Goal: Contribute content: Contribute content

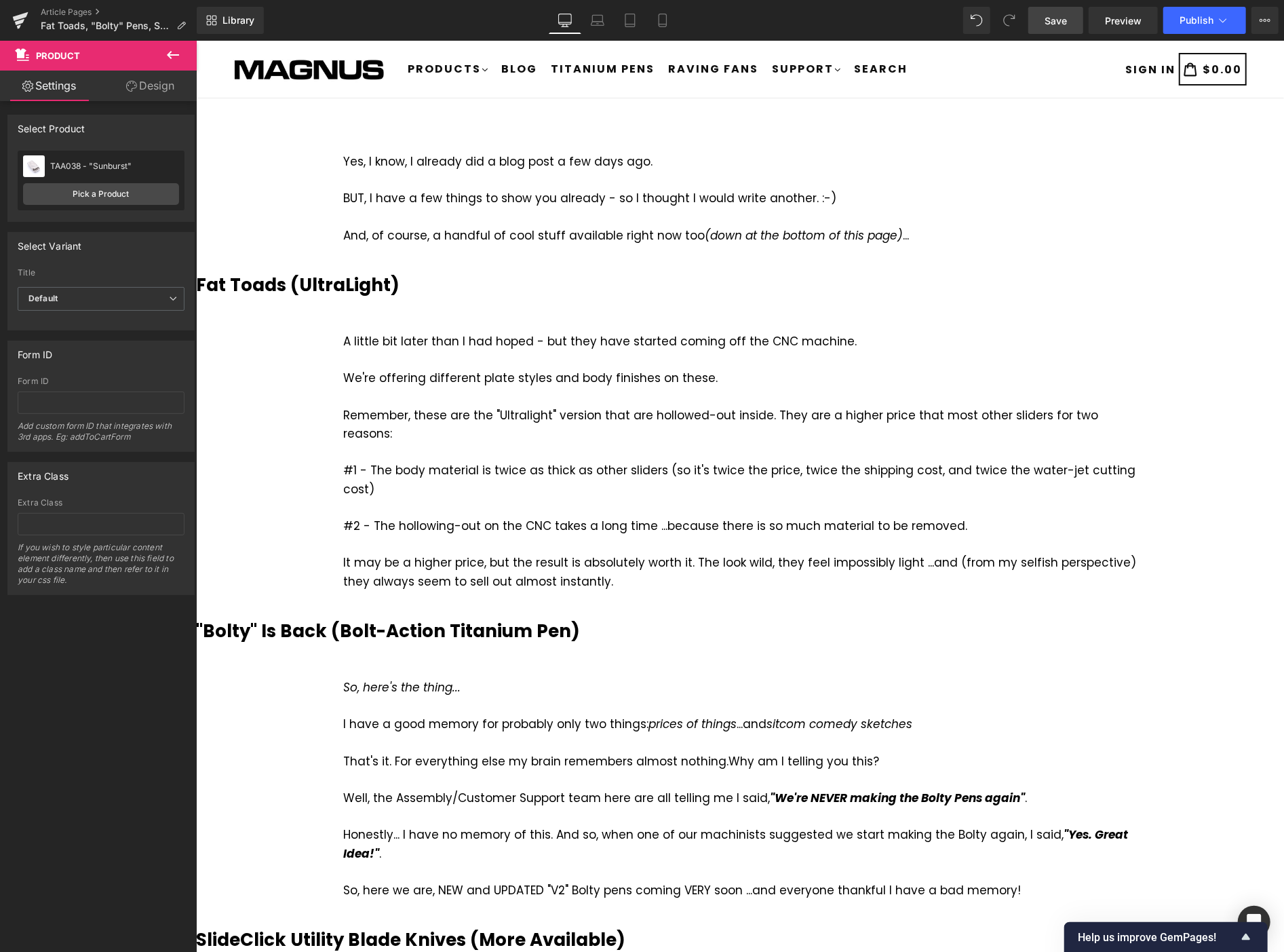
click at [1053, 19] on span "Save" at bounding box center [1055, 21] width 23 height 14
click at [170, 51] on icon at bounding box center [174, 54] width 13 height 8
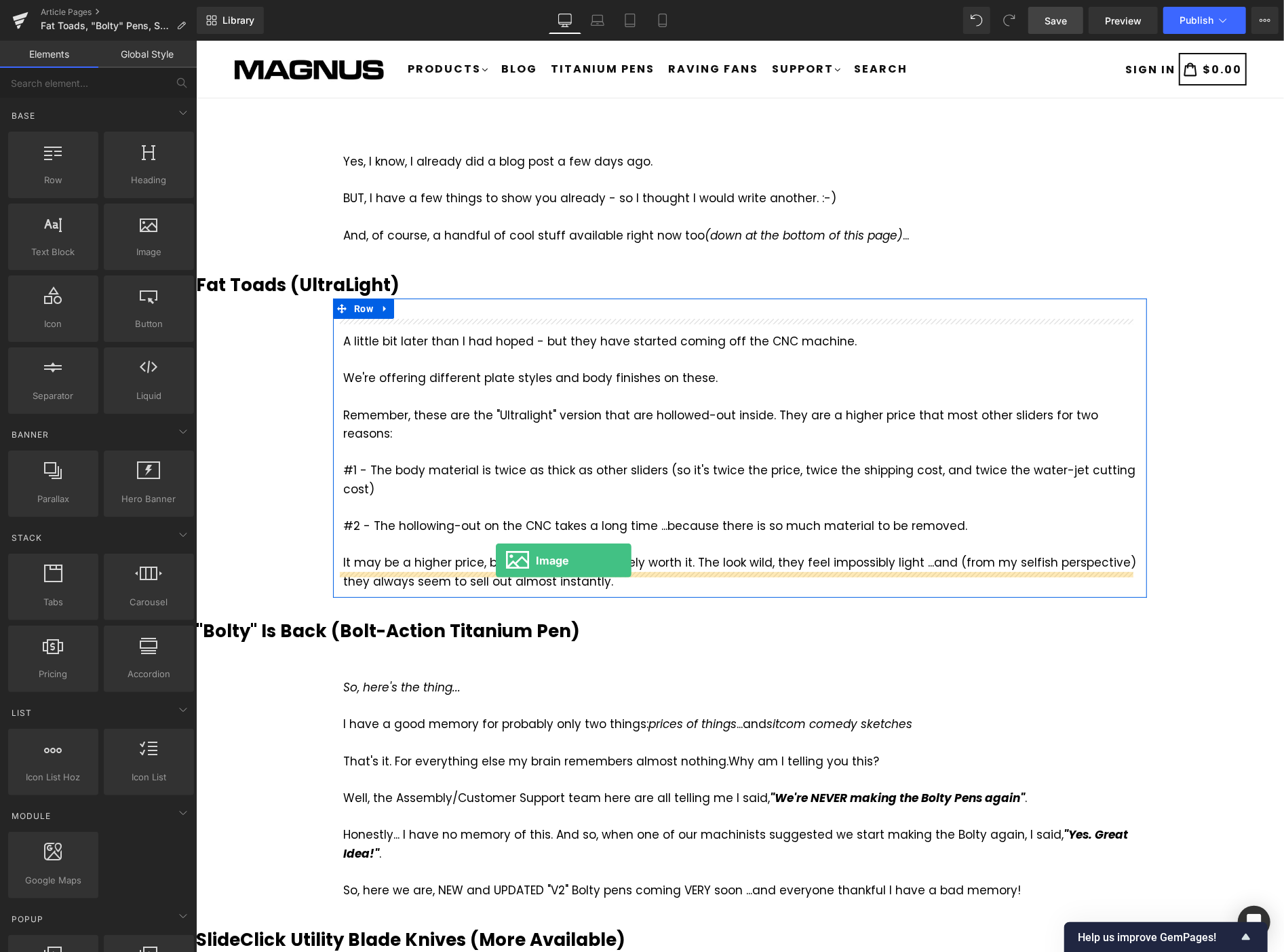
drag, startPoint x: 342, startPoint y: 279, endPoint x: 496, endPoint y: 560, distance: 320.4
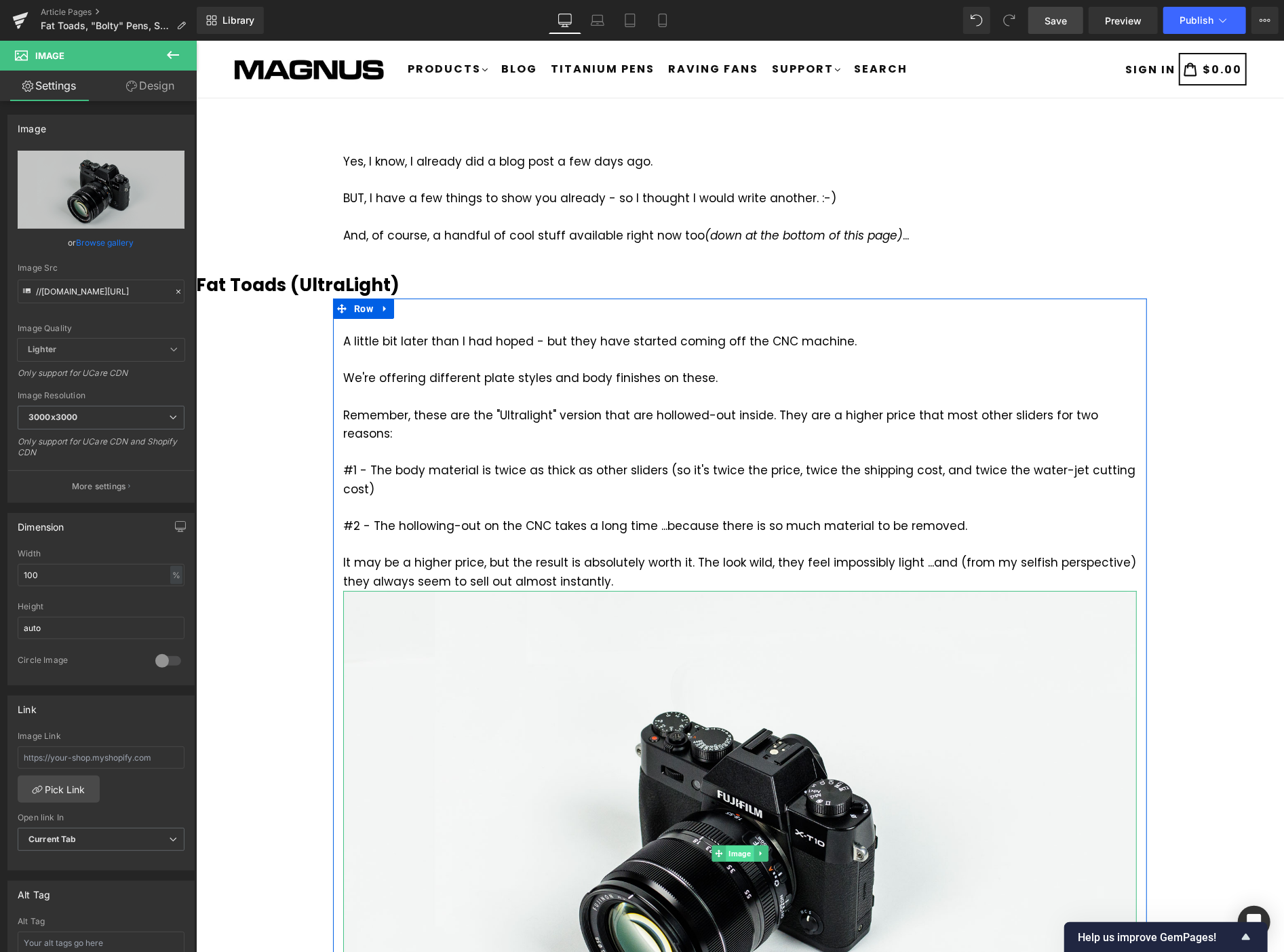
click at [735, 844] on span "Image" at bounding box center [739, 853] width 28 height 16
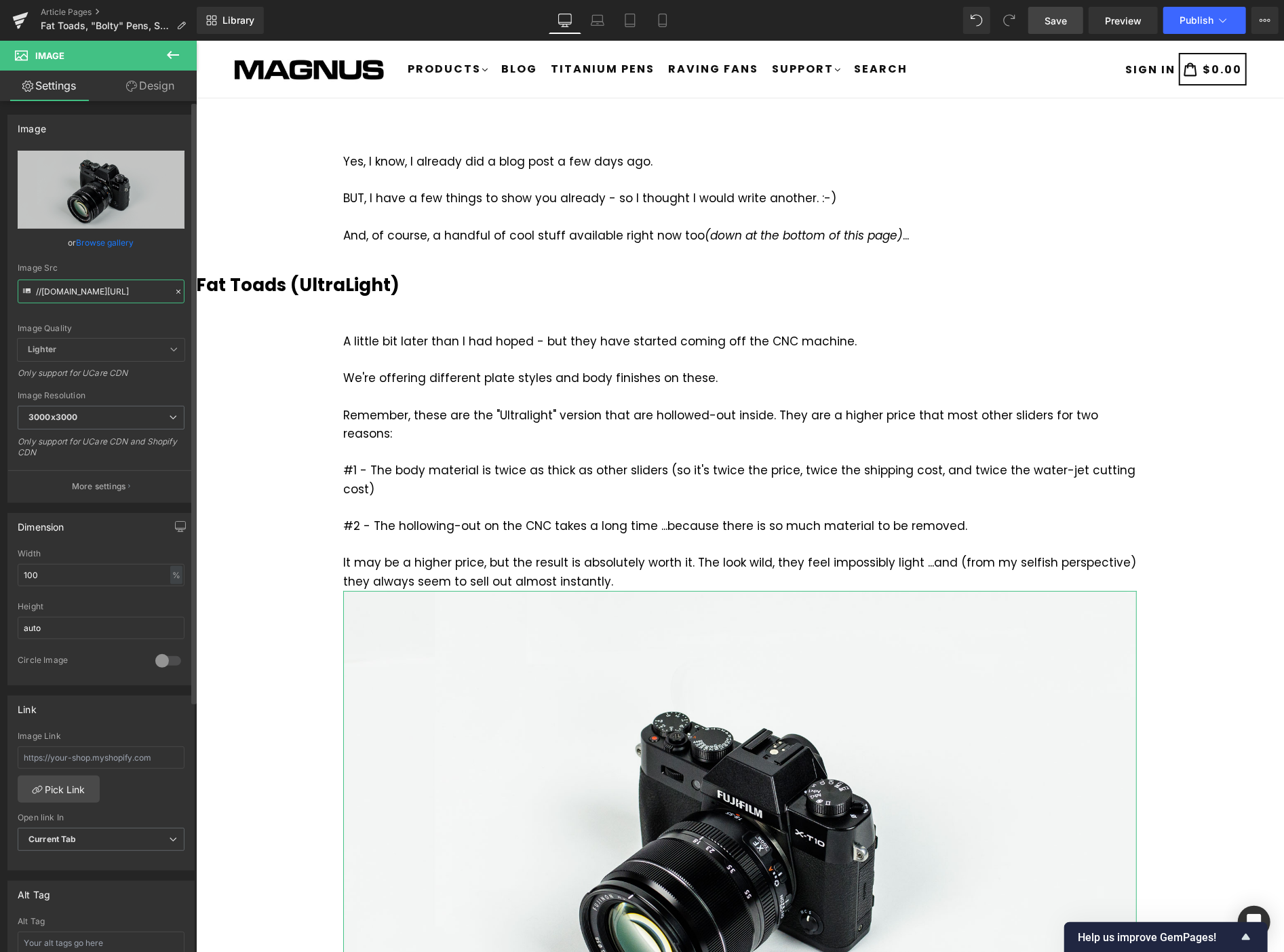
click at [109, 286] on input "//[DOMAIN_NAME][URL]" at bounding box center [101, 291] width 167 height 24
paste input "[URL][DOMAIN_NAME]"
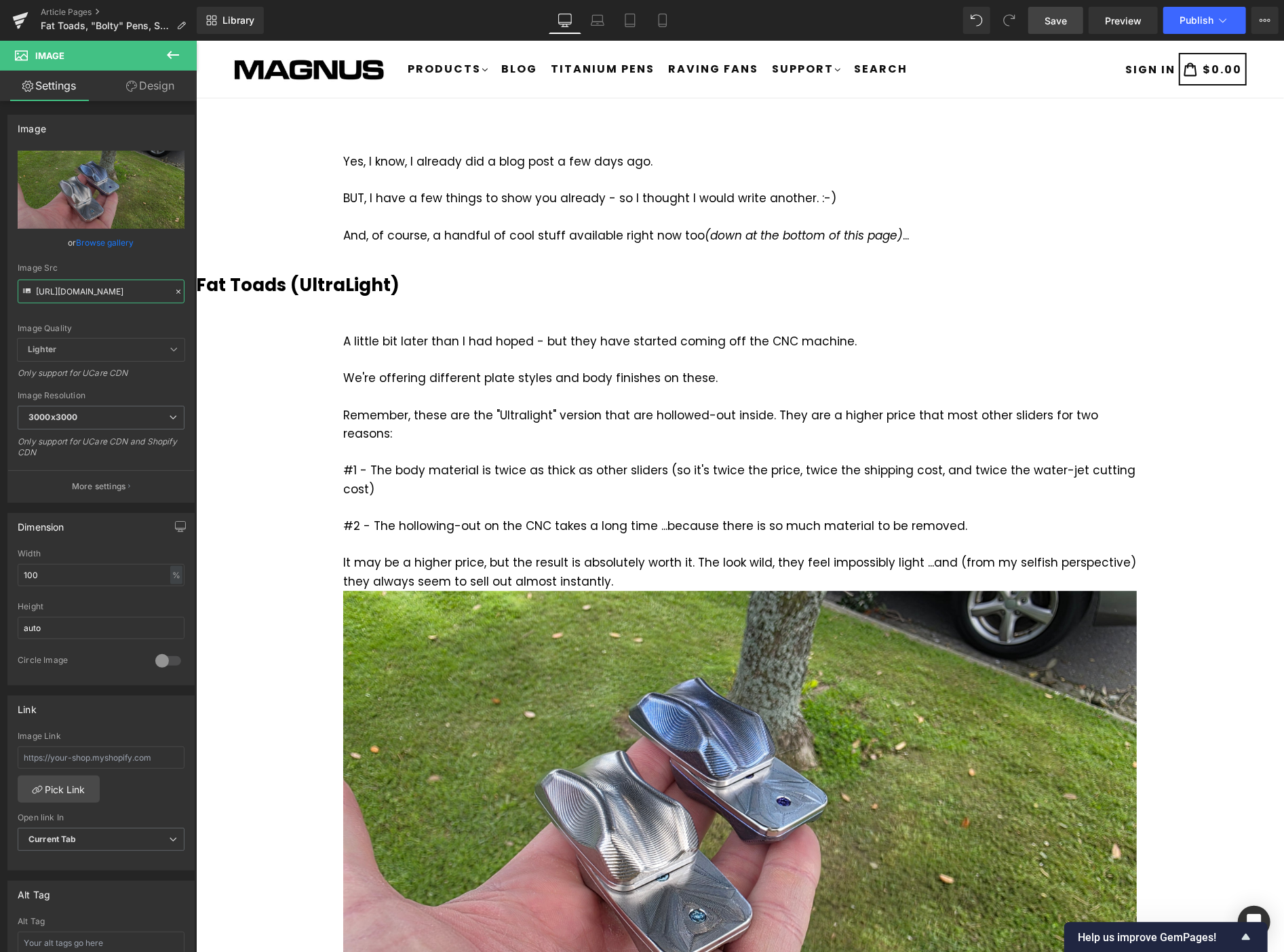
type input "[URL][DOMAIN_NAME]"
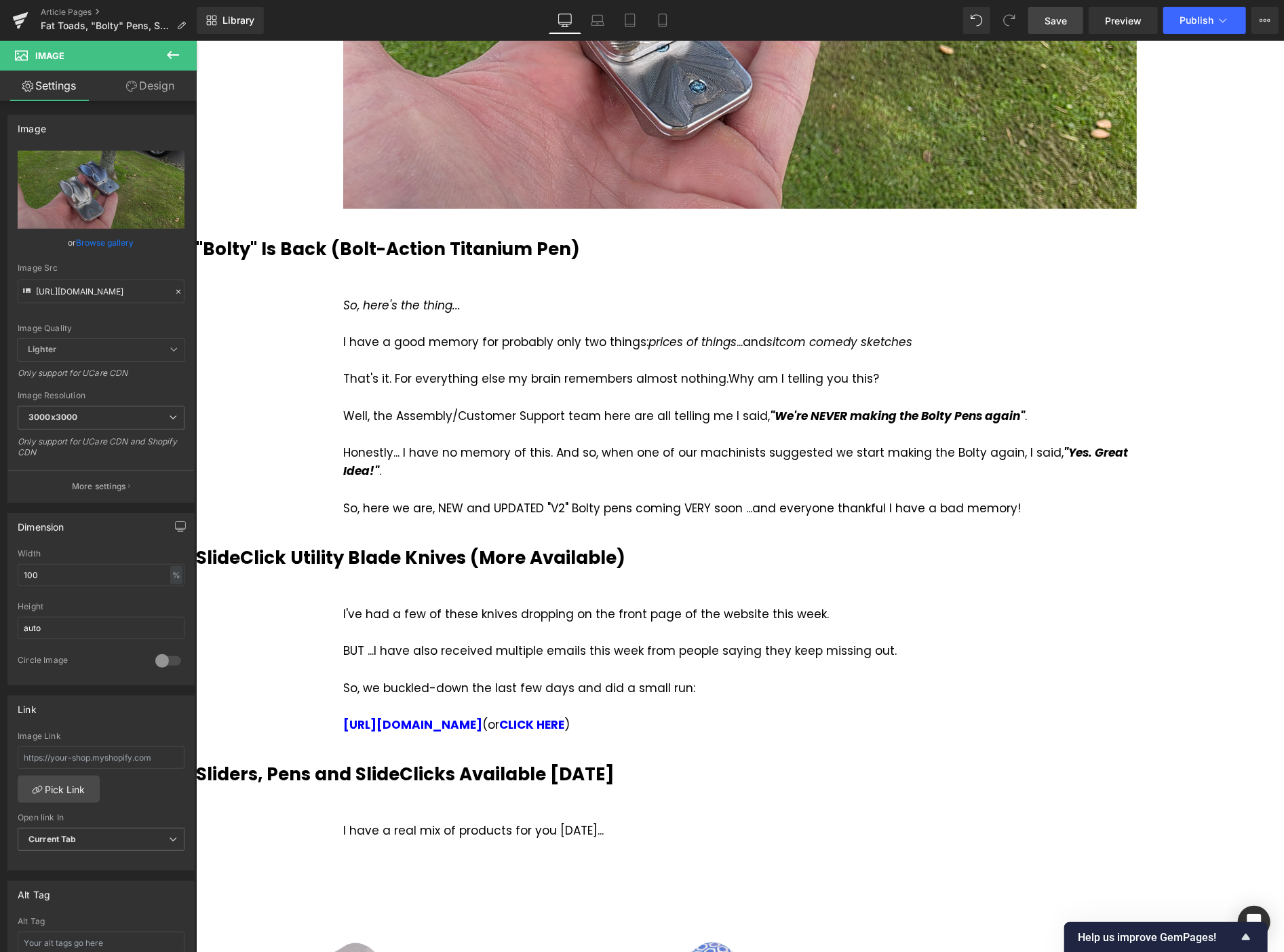
scroll to position [0, 0]
click at [170, 48] on icon at bounding box center [173, 55] width 16 height 16
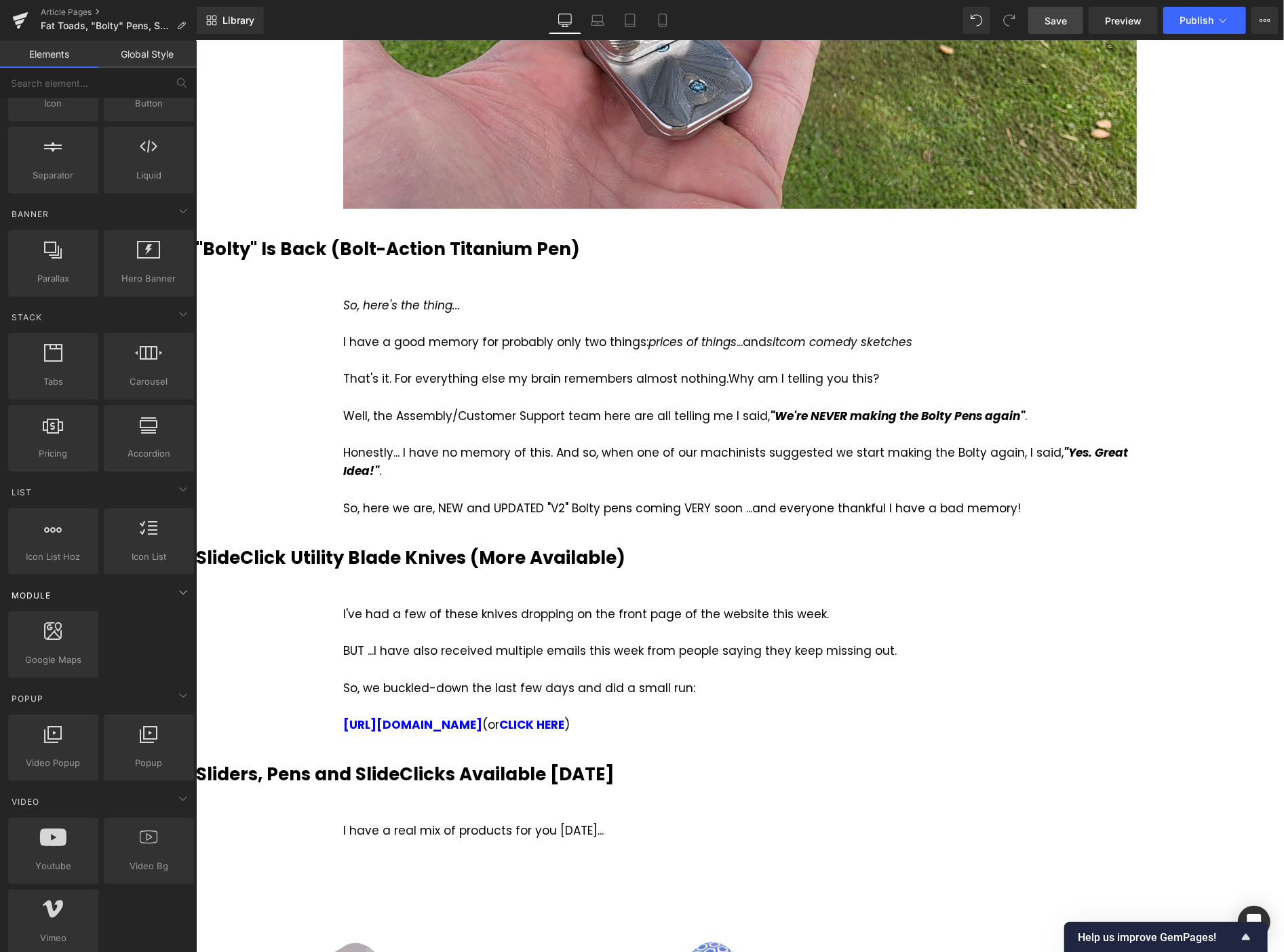
scroll to position [376, 0]
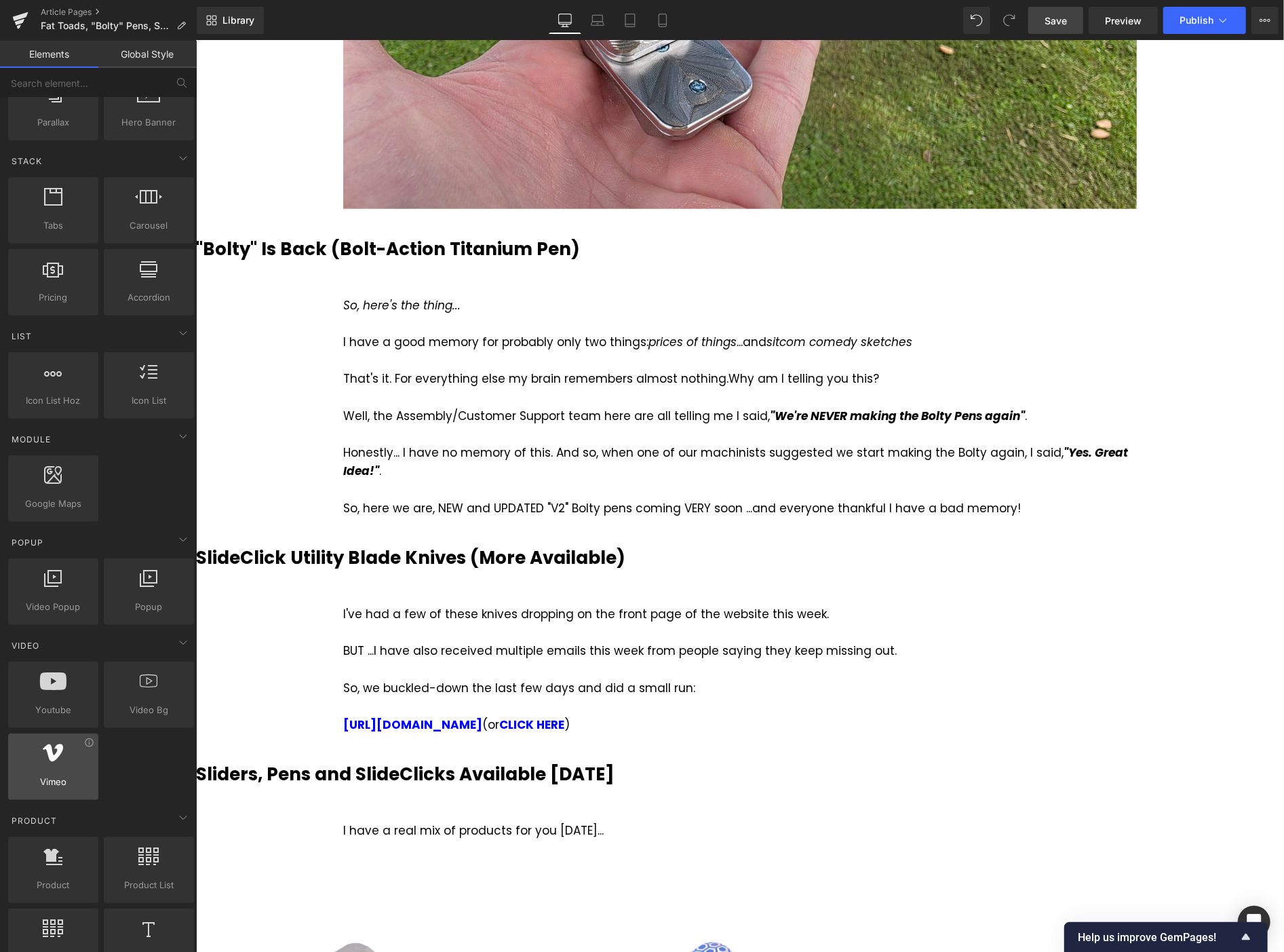
click at [55, 758] on icon at bounding box center [53, 753] width 21 height 18
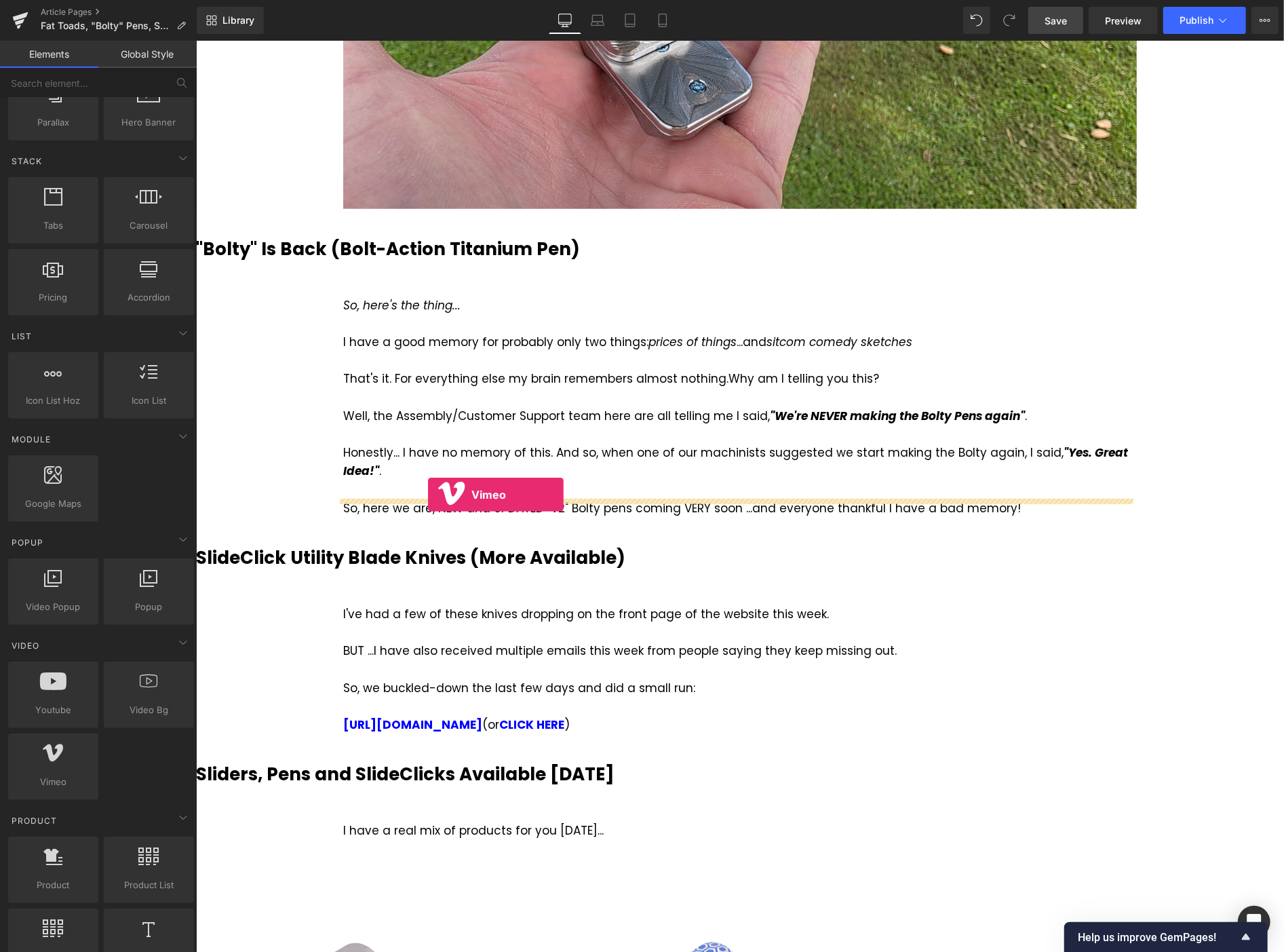
drag, startPoint x: 246, startPoint y: 808, endPoint x: 428, endPoint y: 493, distance: 363.8
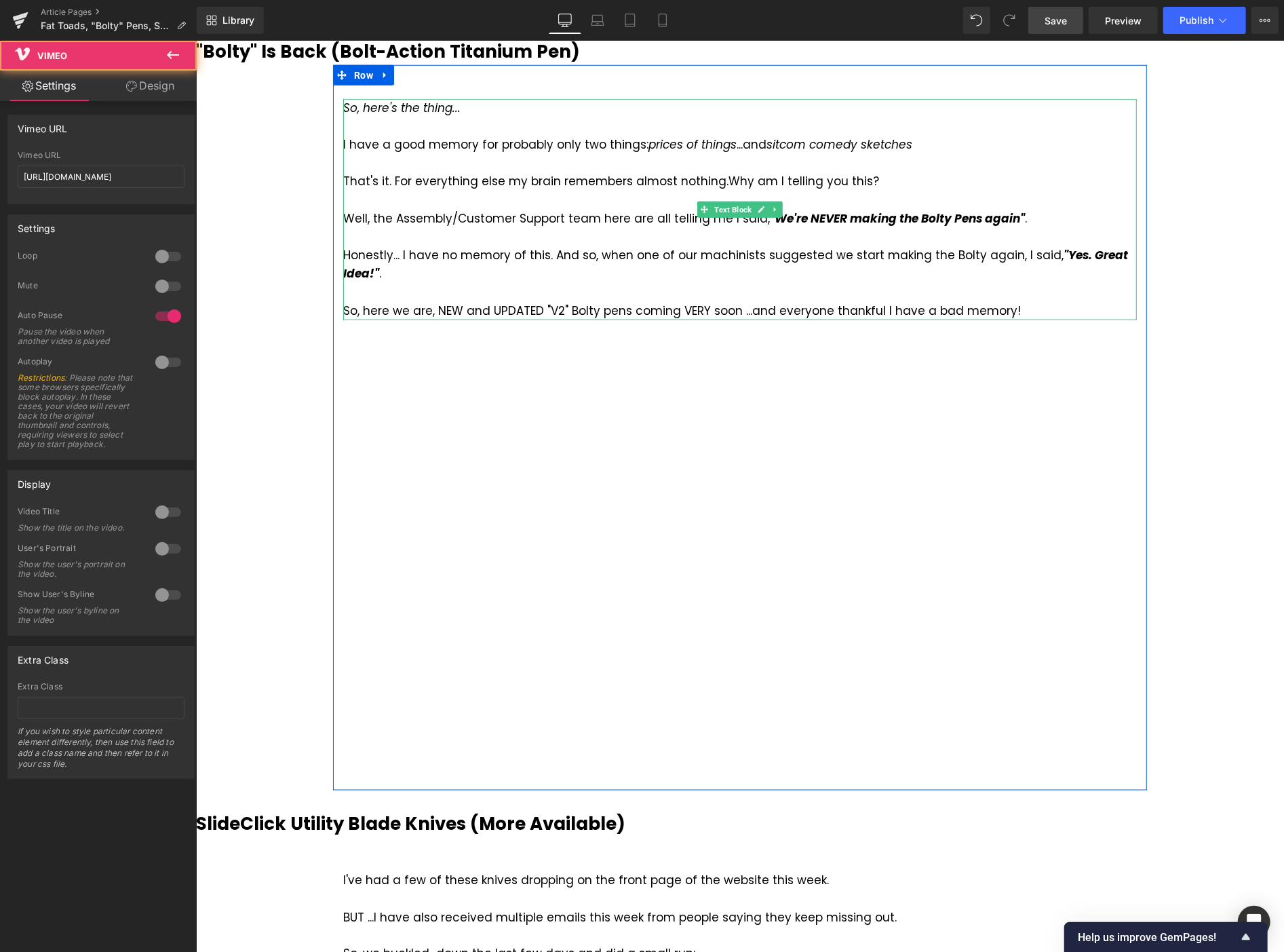
scroll to position [1205, 0]
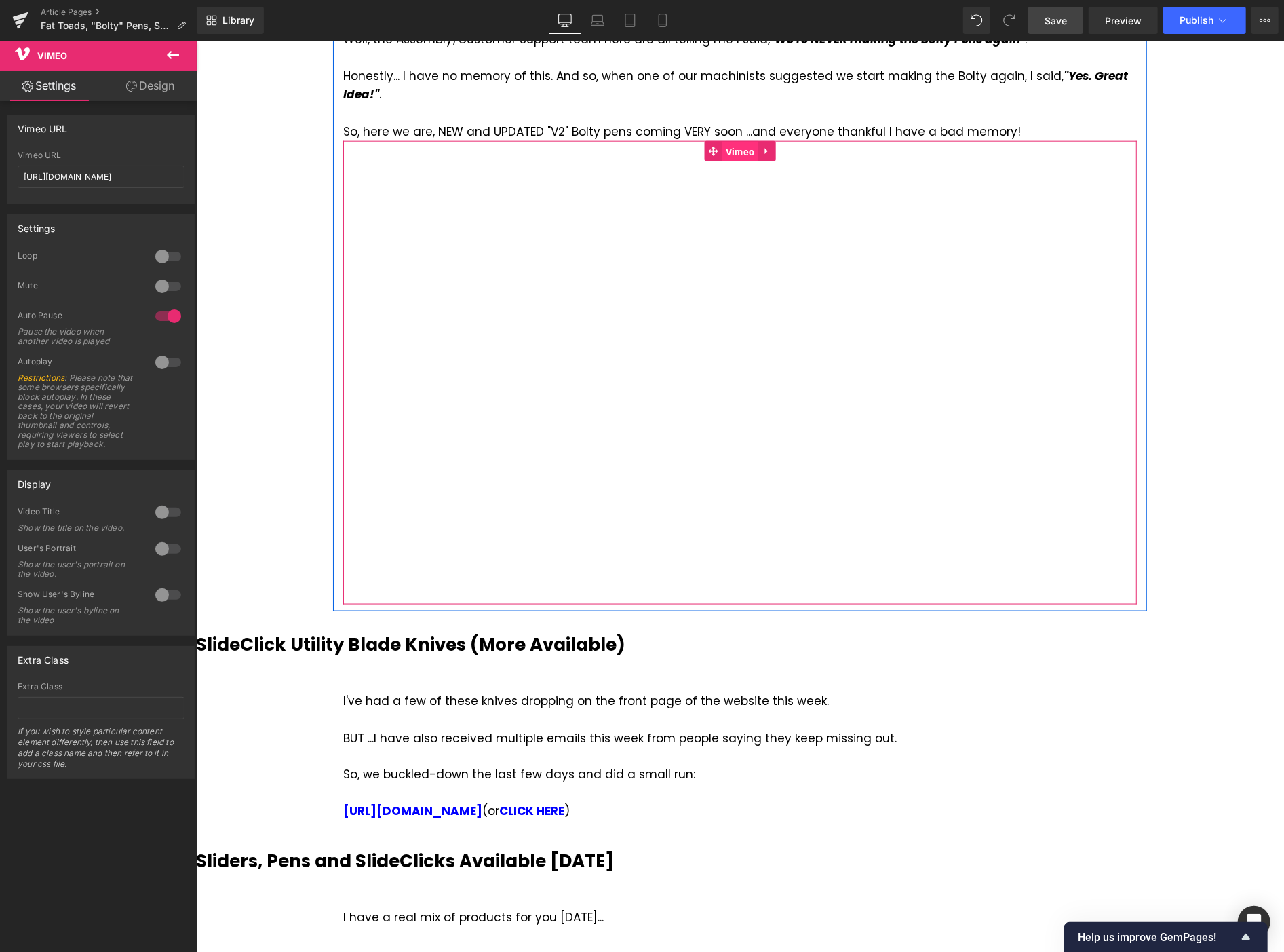
click at [728, 141] on span "Vimeo" at bounding box center [740, 151] width 36 height 21
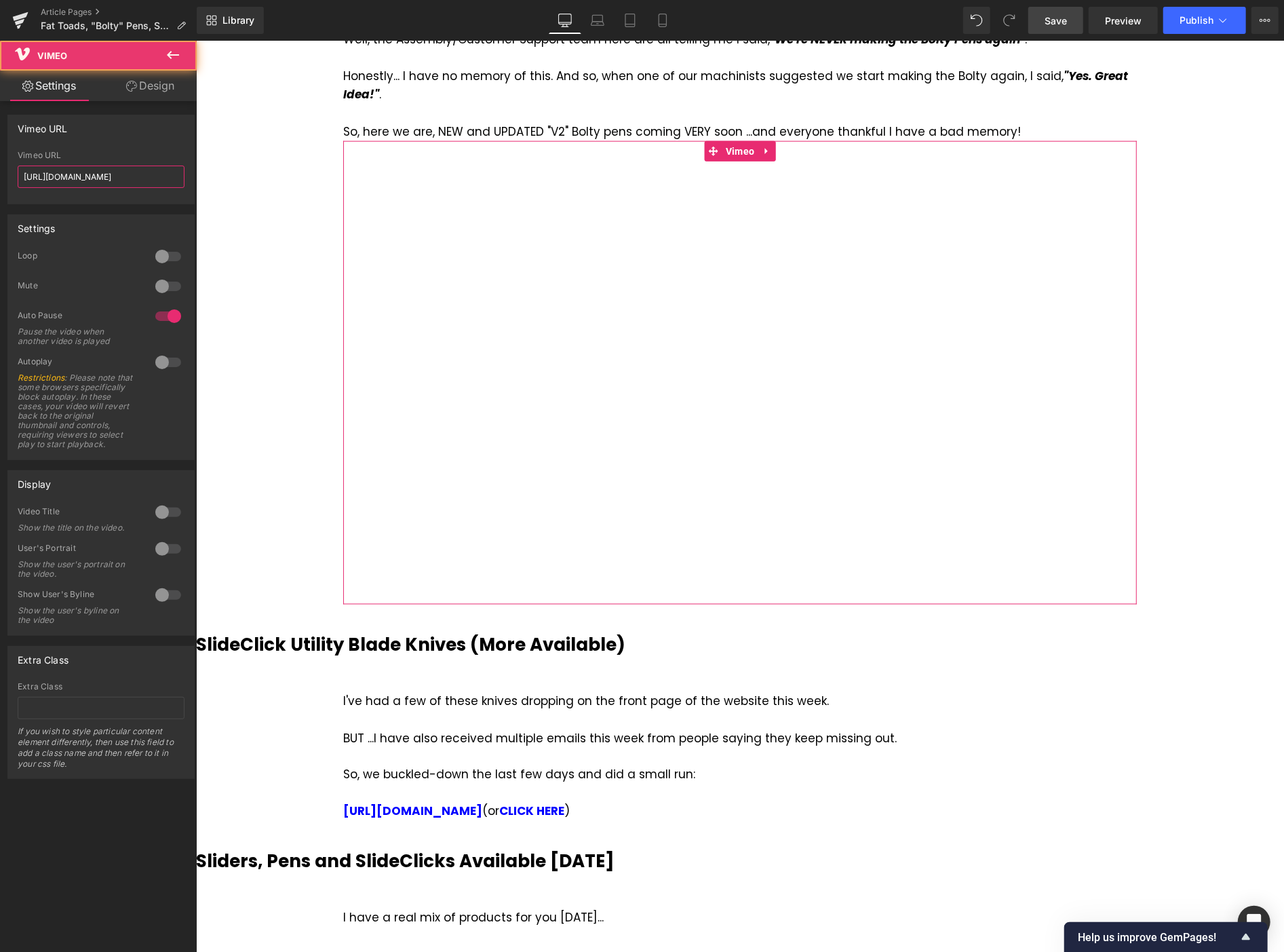
click at [140, 176] on input "[URL][DOMAIN_NAME]" at bounding box center [101, 176] width 167 height 23
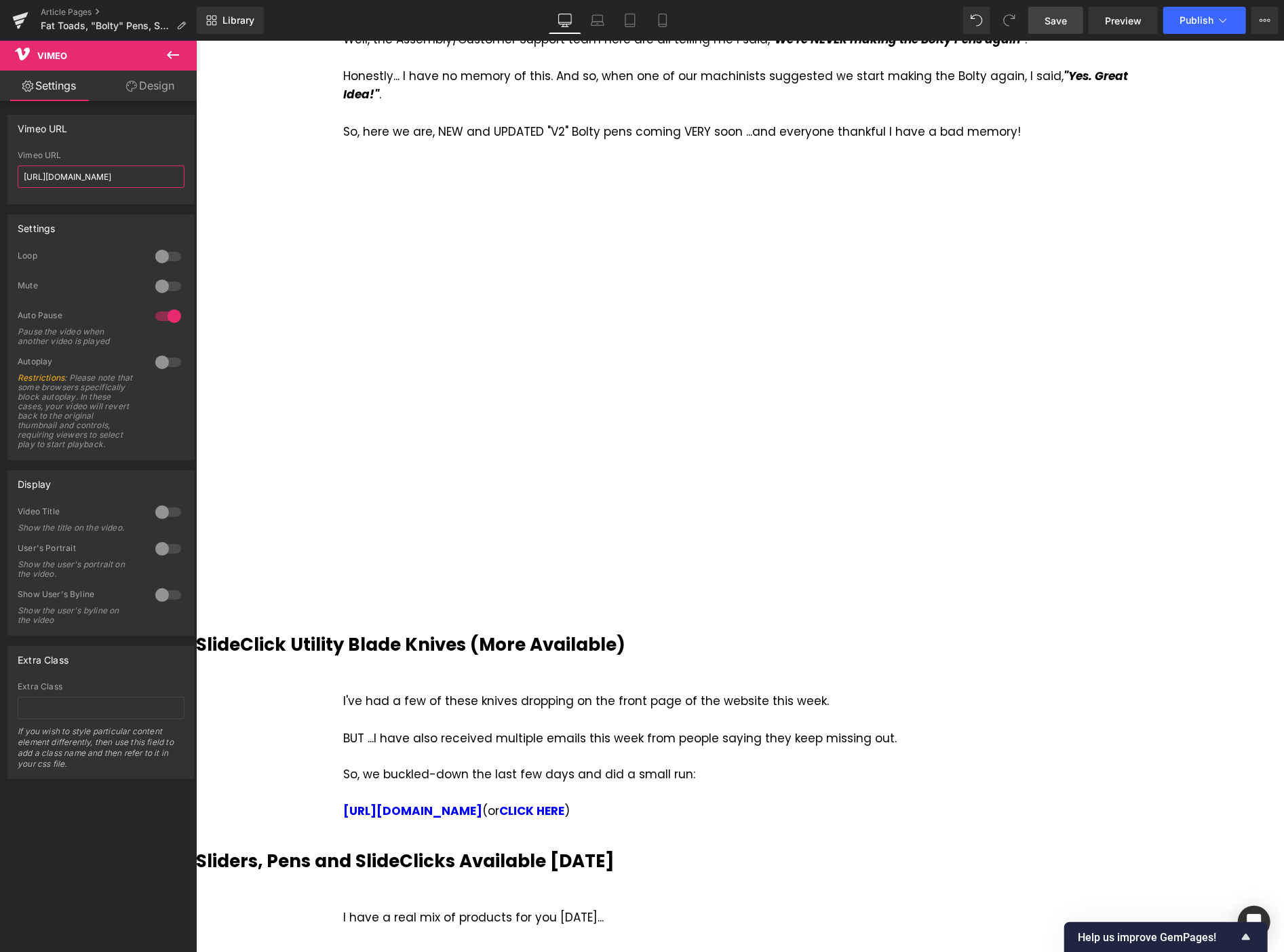
paste input "1126025520/cb4cbf74c5"
type input "[URL][DOMAIN_NAME]"
click at [1050, 18] on span "Save" at bounding box center [1055, 21] width 23 height 14
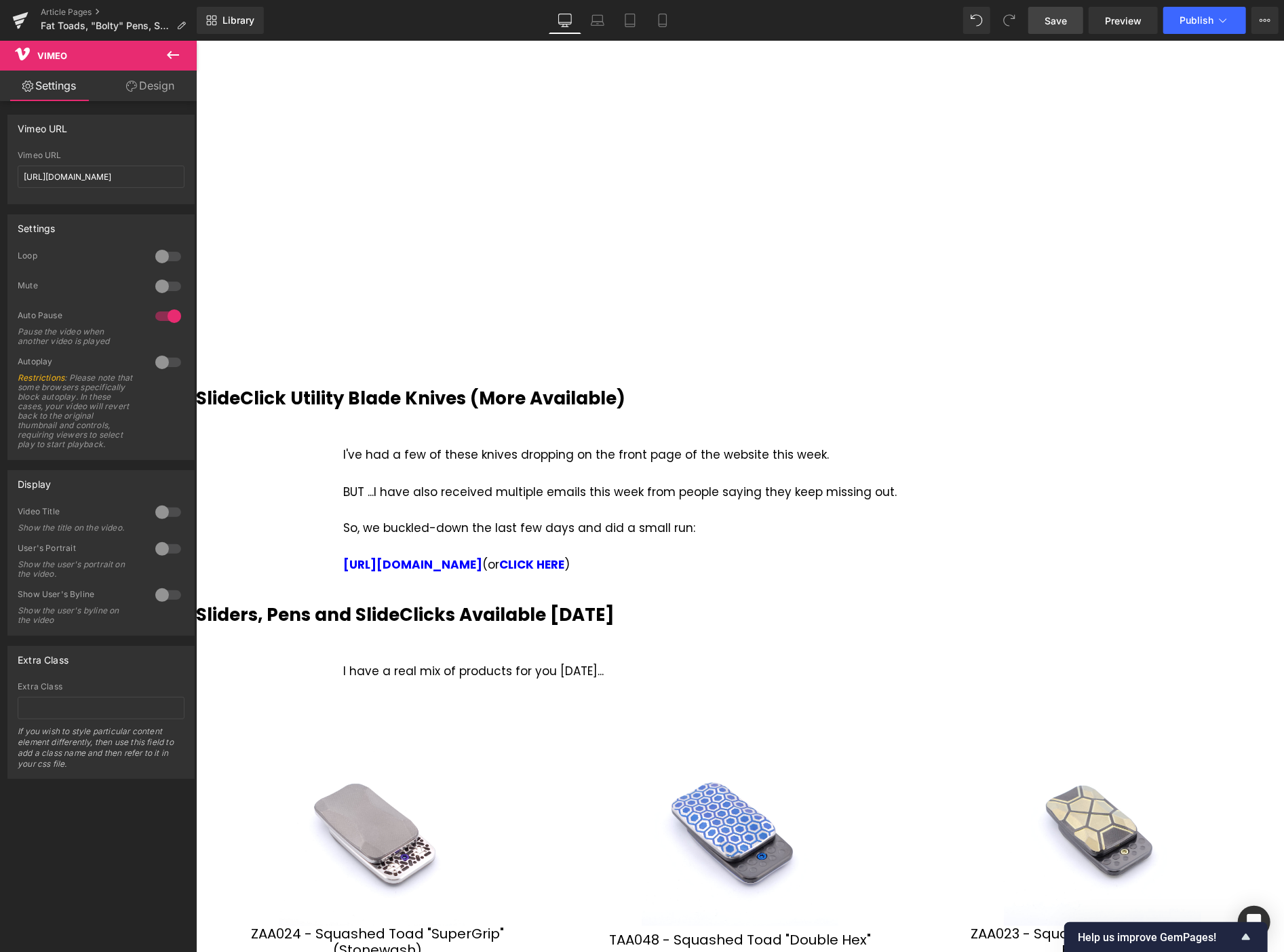
scroll to position [1357, 0]
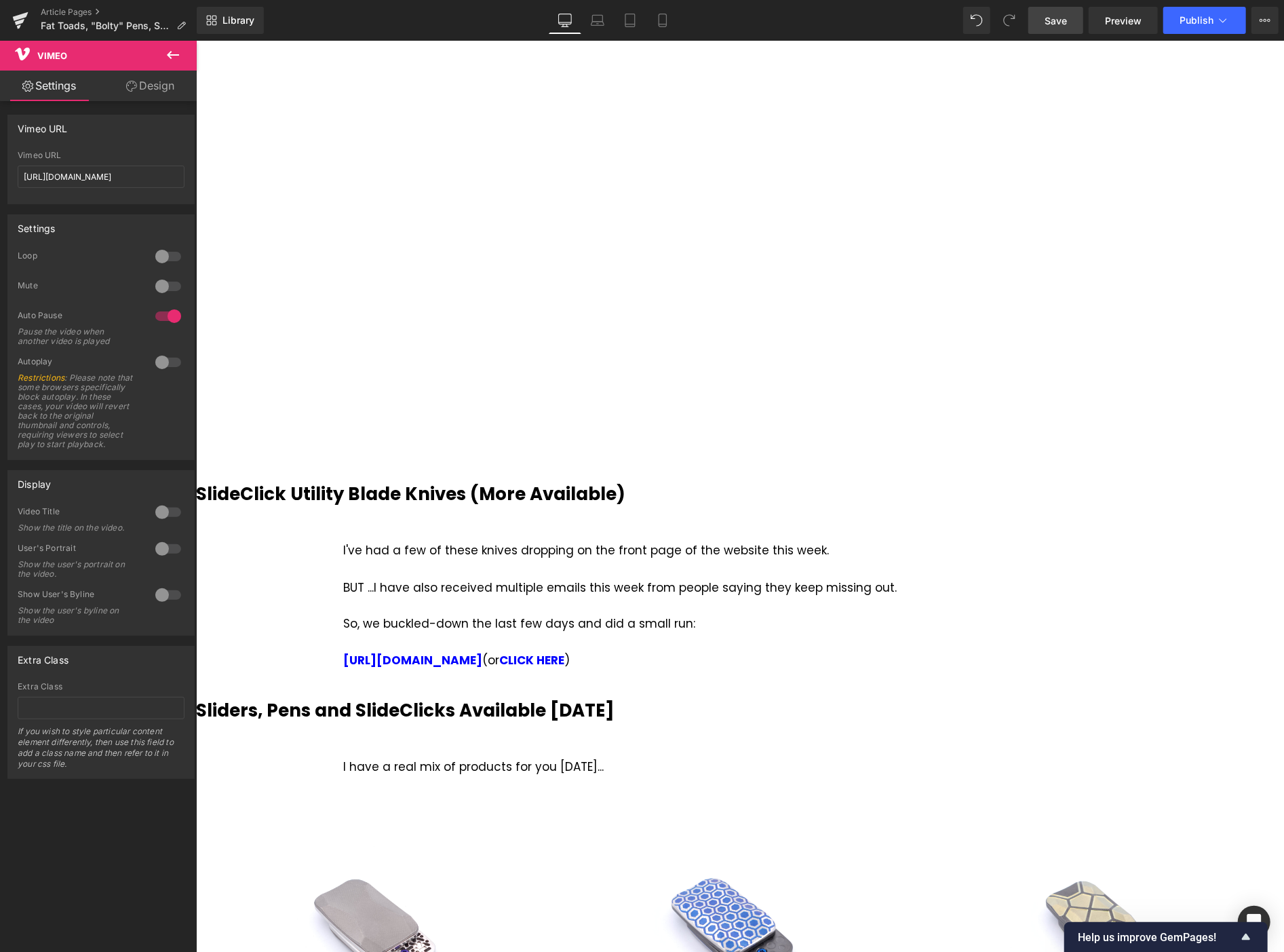
click at [168, 47] on icon at bounding box center [173, 55] width 16 height 16
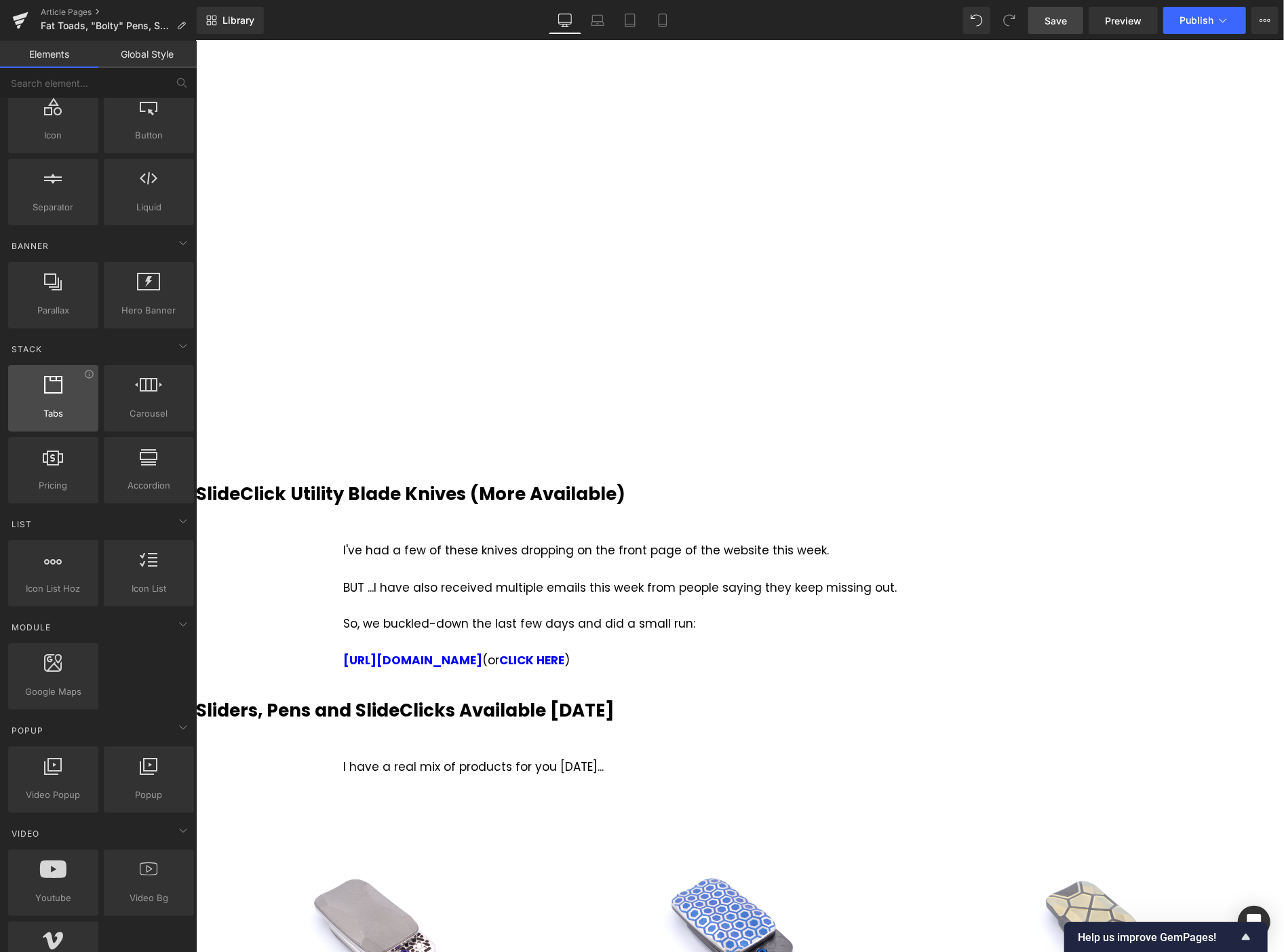
scroll to position [0, 0]
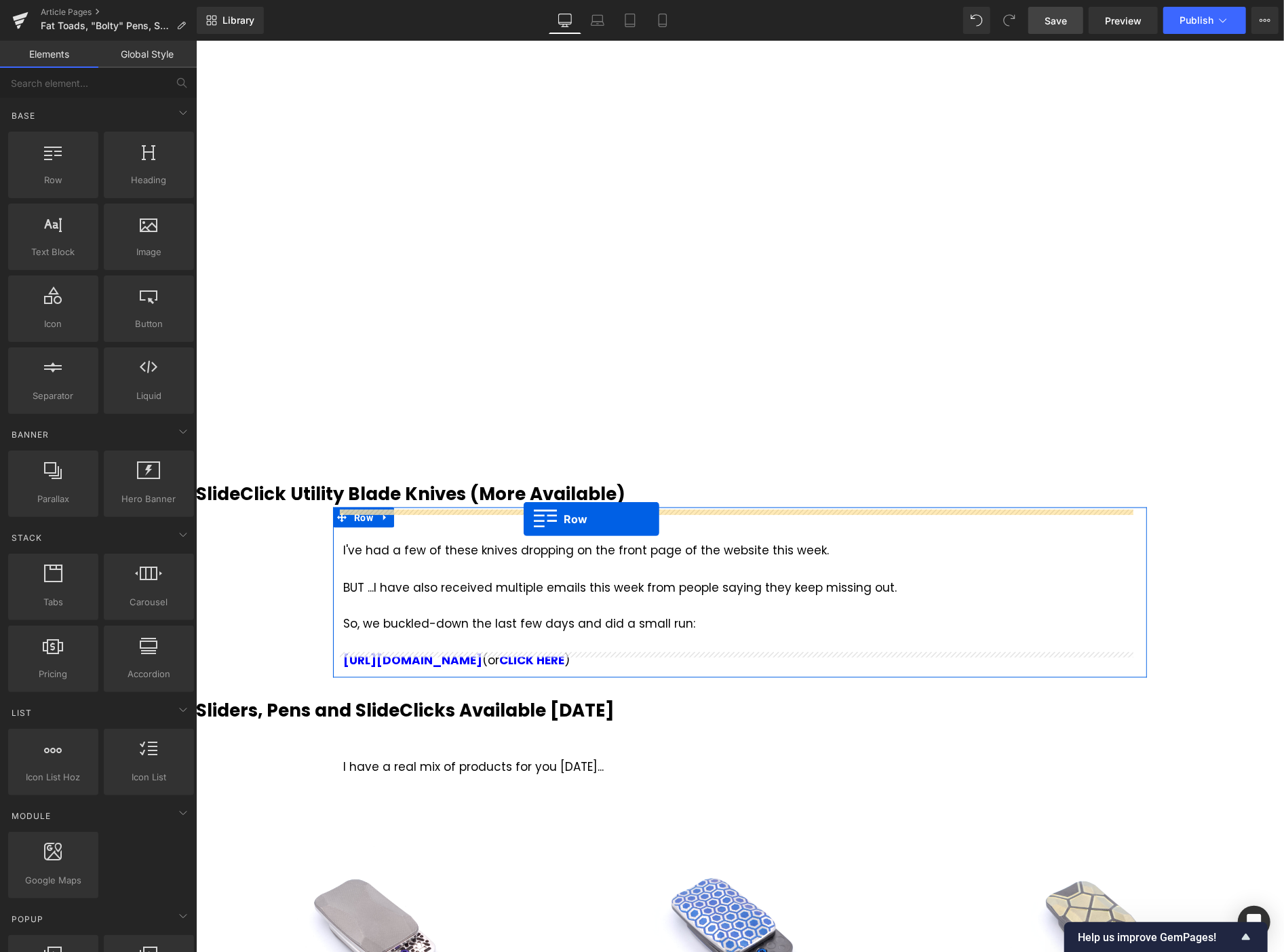
drag, startPoint x: 278, startPoint y: 212, endPoint x: 523, endPoint y: 518, distance: 392.0
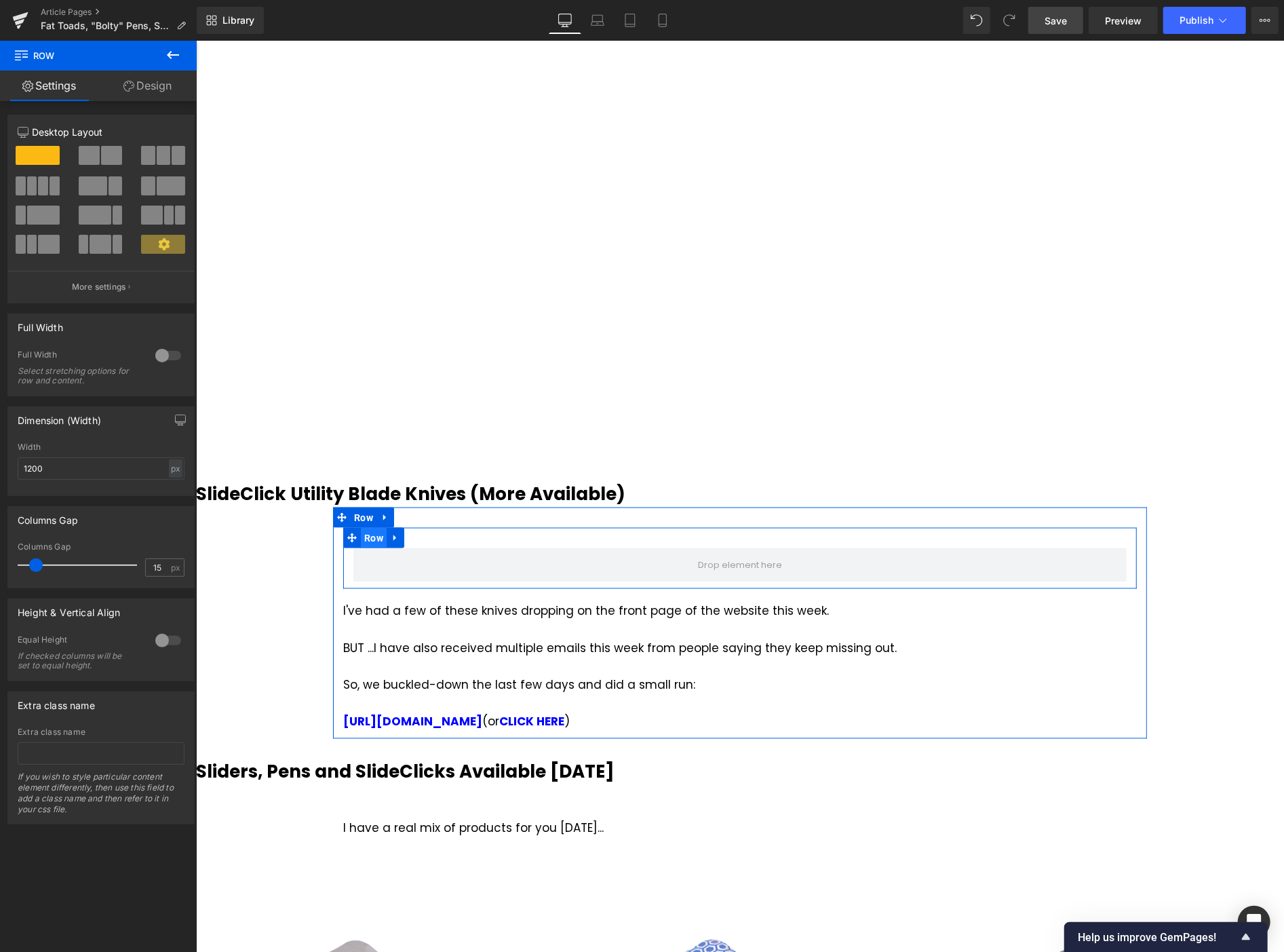
click at [371, 527] on span "Row" at bounding box center [373, 537] width 26 height 21
click at [105, 158] on span at bounding box center [111, 155] width 21 height 19
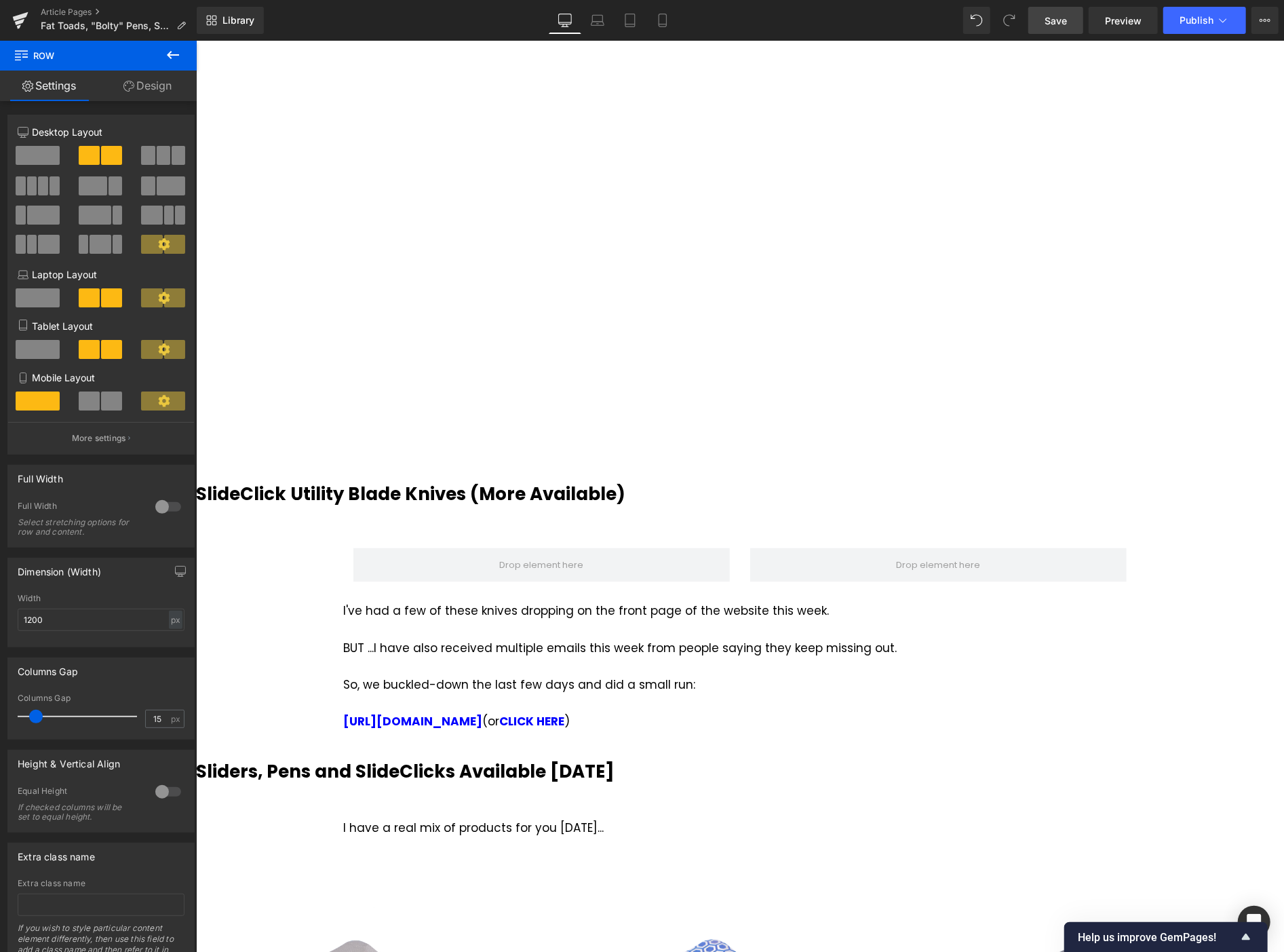
click at [173, 58] on icon at bounding box center [173, 55] width 16 height 16
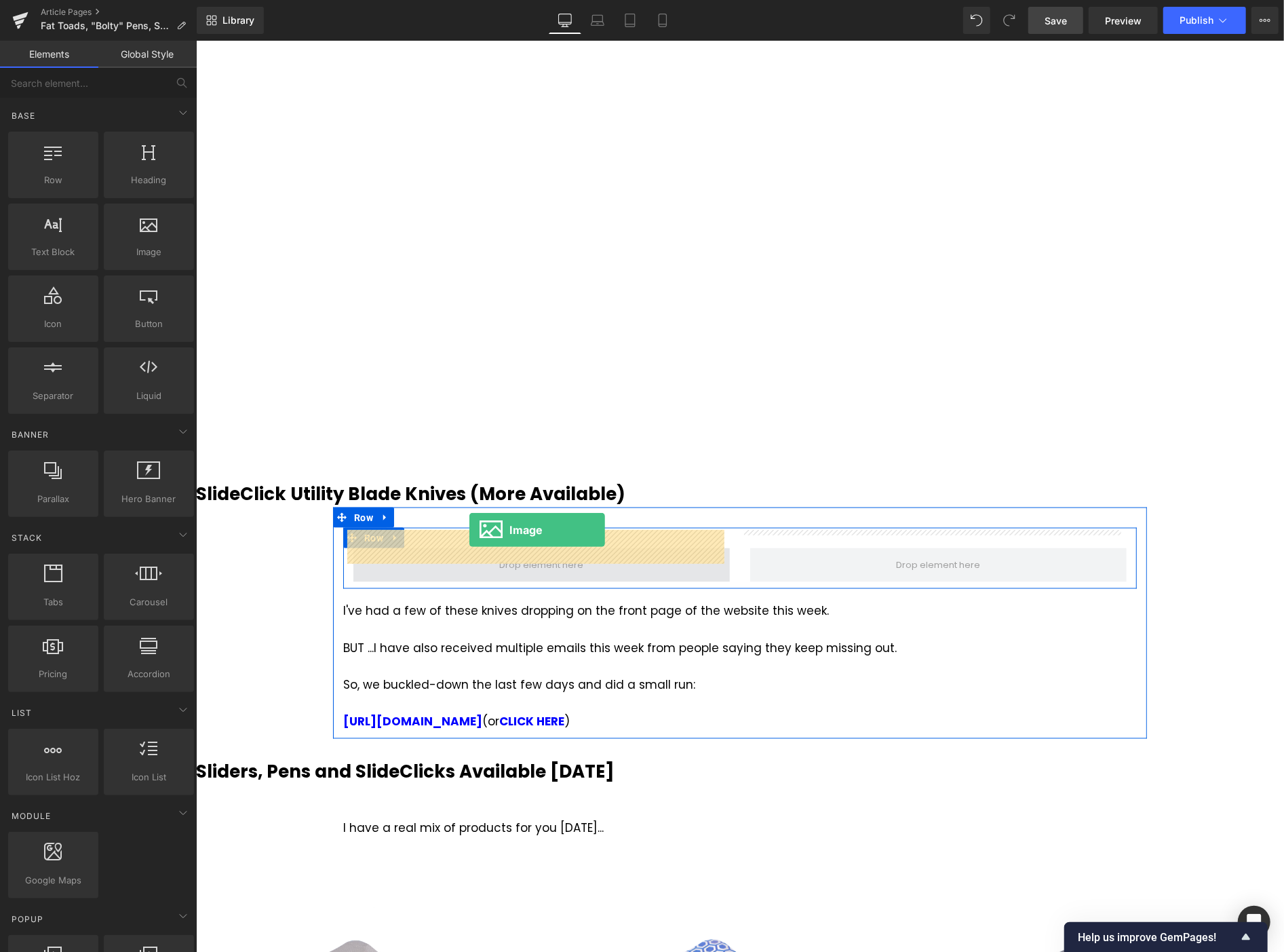
drag, startPoint x: 347, startPoint y: 276, endPoint x: 468, endPoint y: 529, distance: 280.4
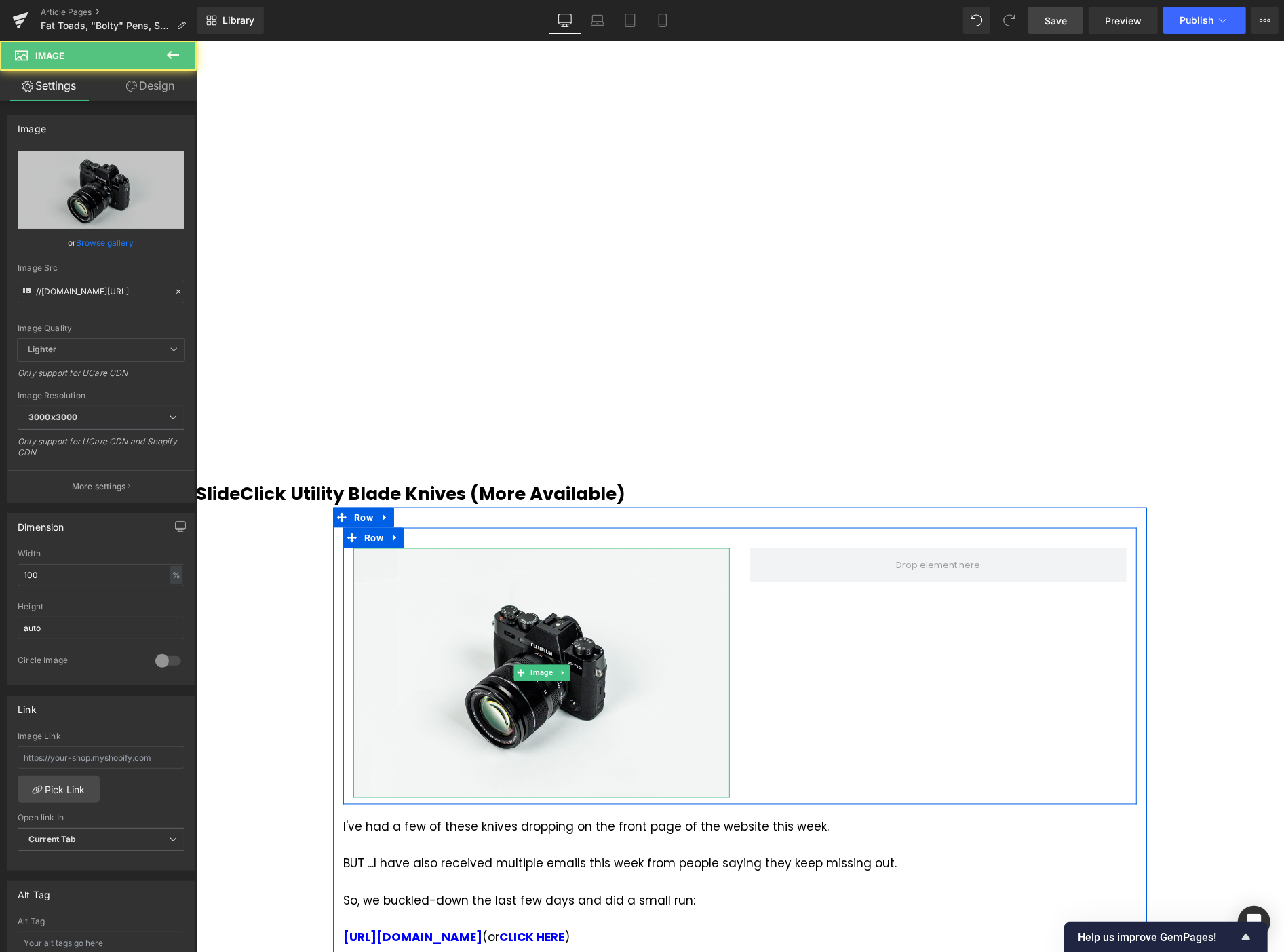
click at [558, 668] on icon at bounding box center [562, 672] width 7 height 8
click at [548, 665] on link at bounding box center [555, 673] width 14 height 16
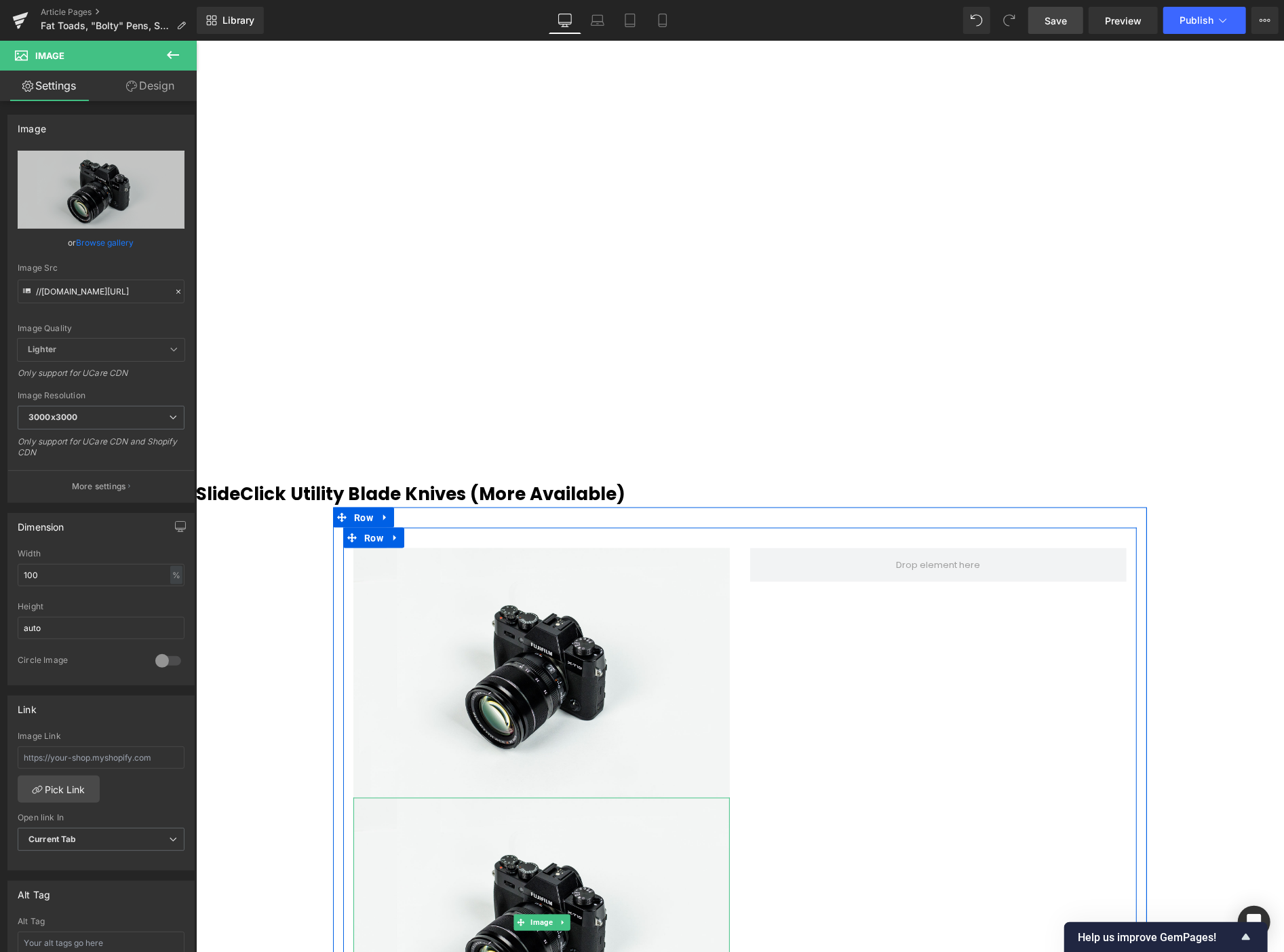
scroll to position [1398, 0]
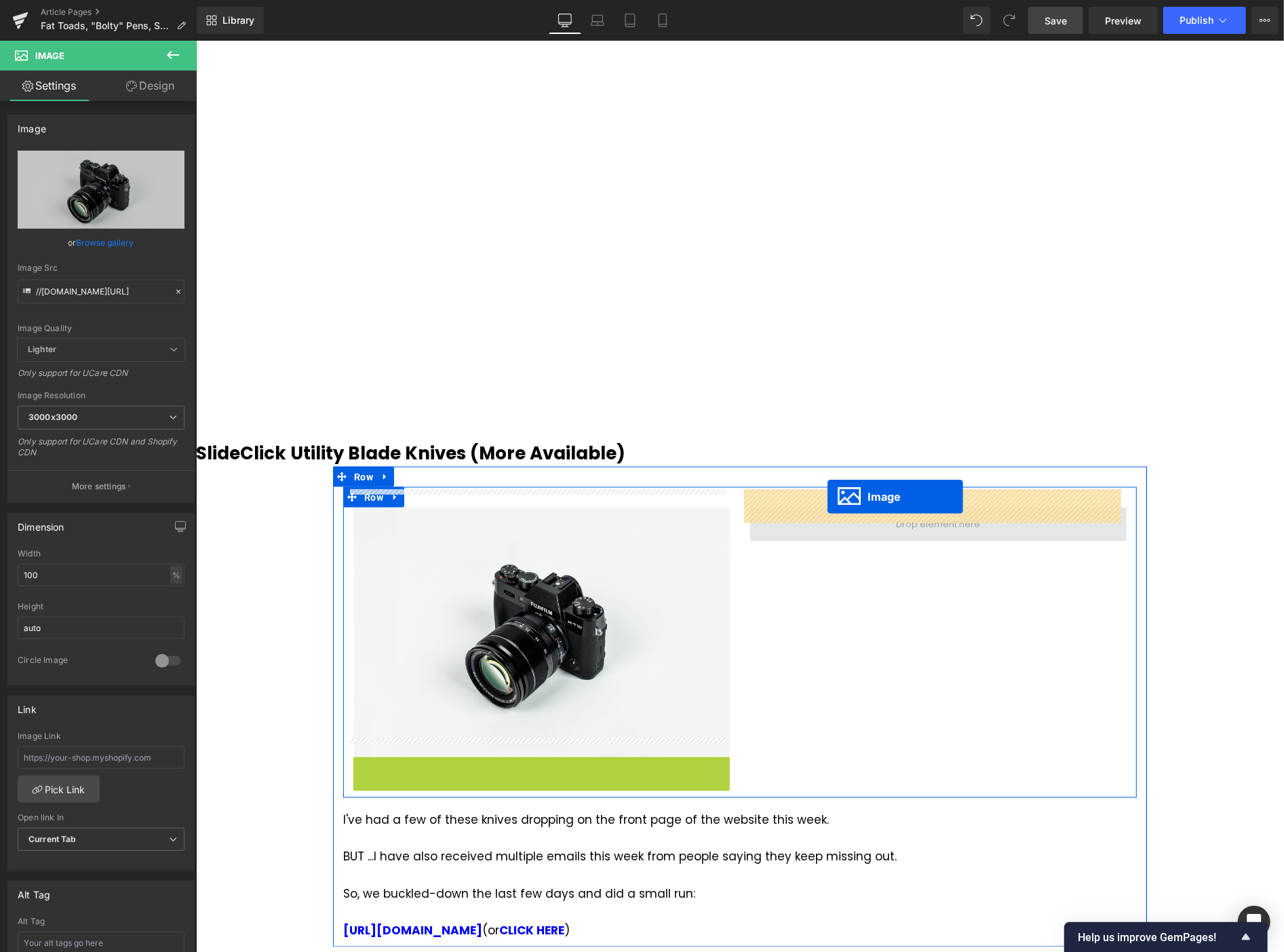
drag, startPoint x: 512, startPoint y: 903, endPoint x: 826, endPoint y: 495, distance: 514.8
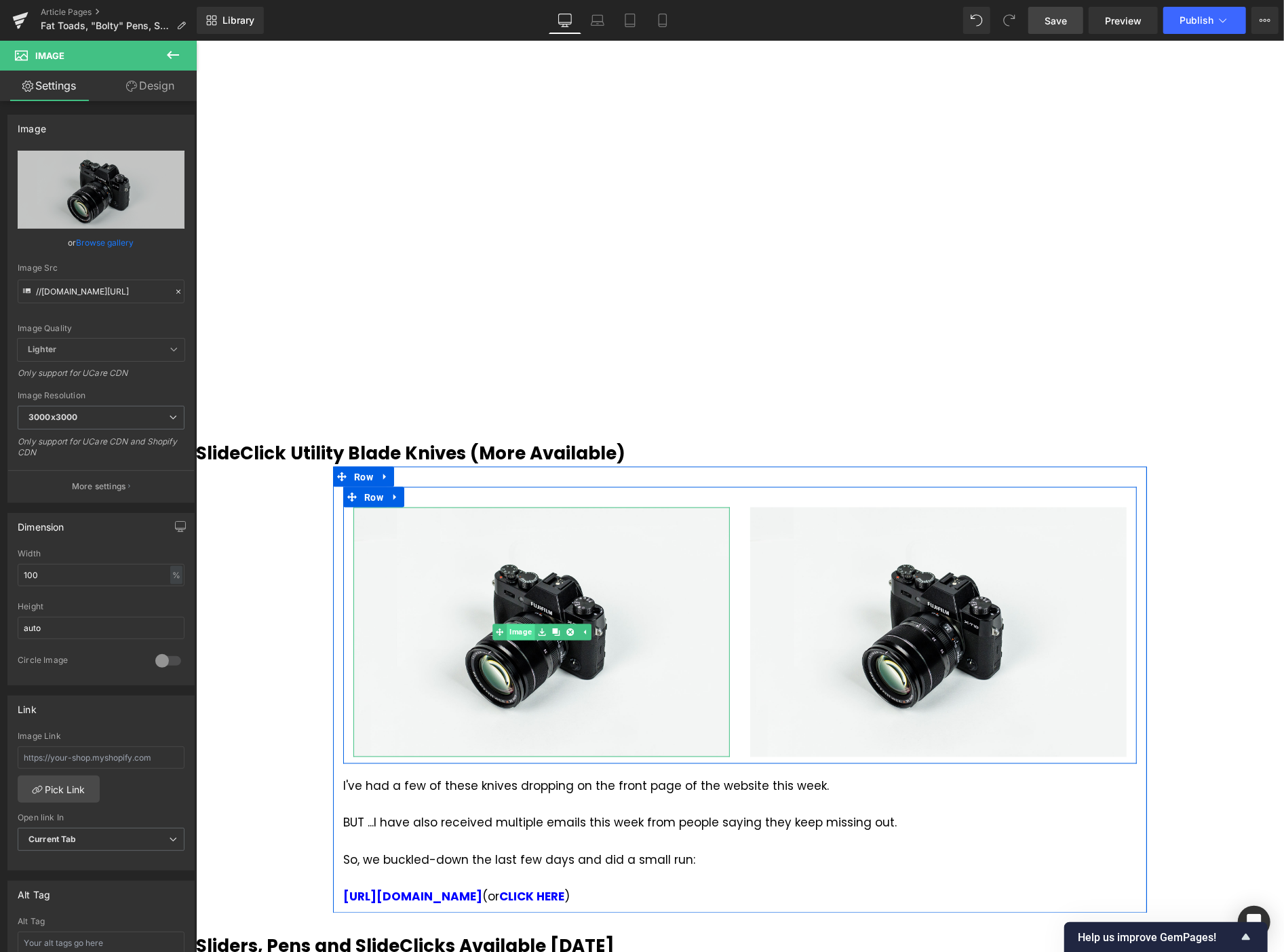
click at [520, 624] on link "Image" at bounding box center [513, 632] width 42 height 16
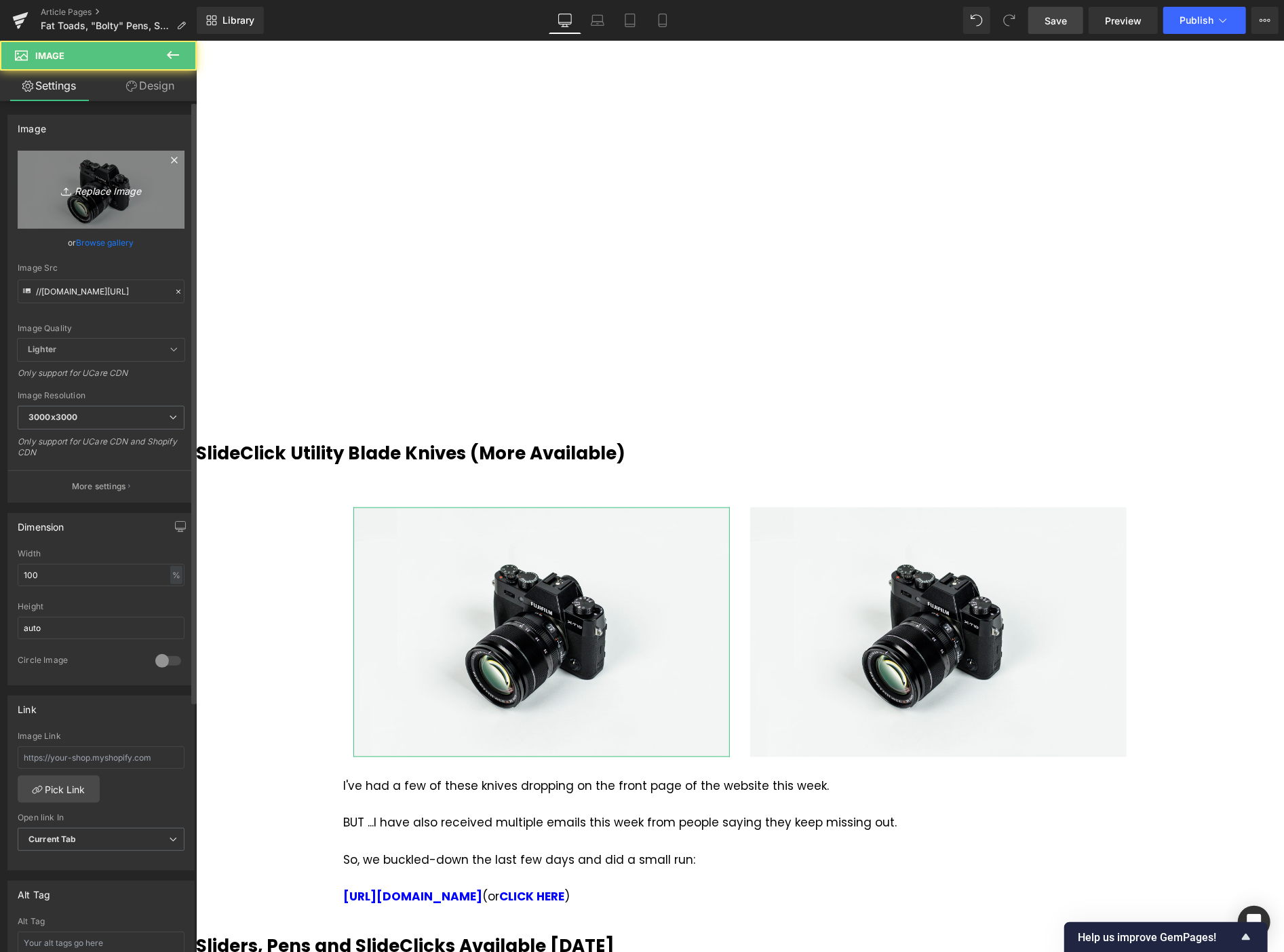
click at [110, 193] on icon "Replace Image" at bounding box center [101, 189] width 109 height 17
type input "C:\fakepath\RackMultipart20200428-4-blwve8.gif"
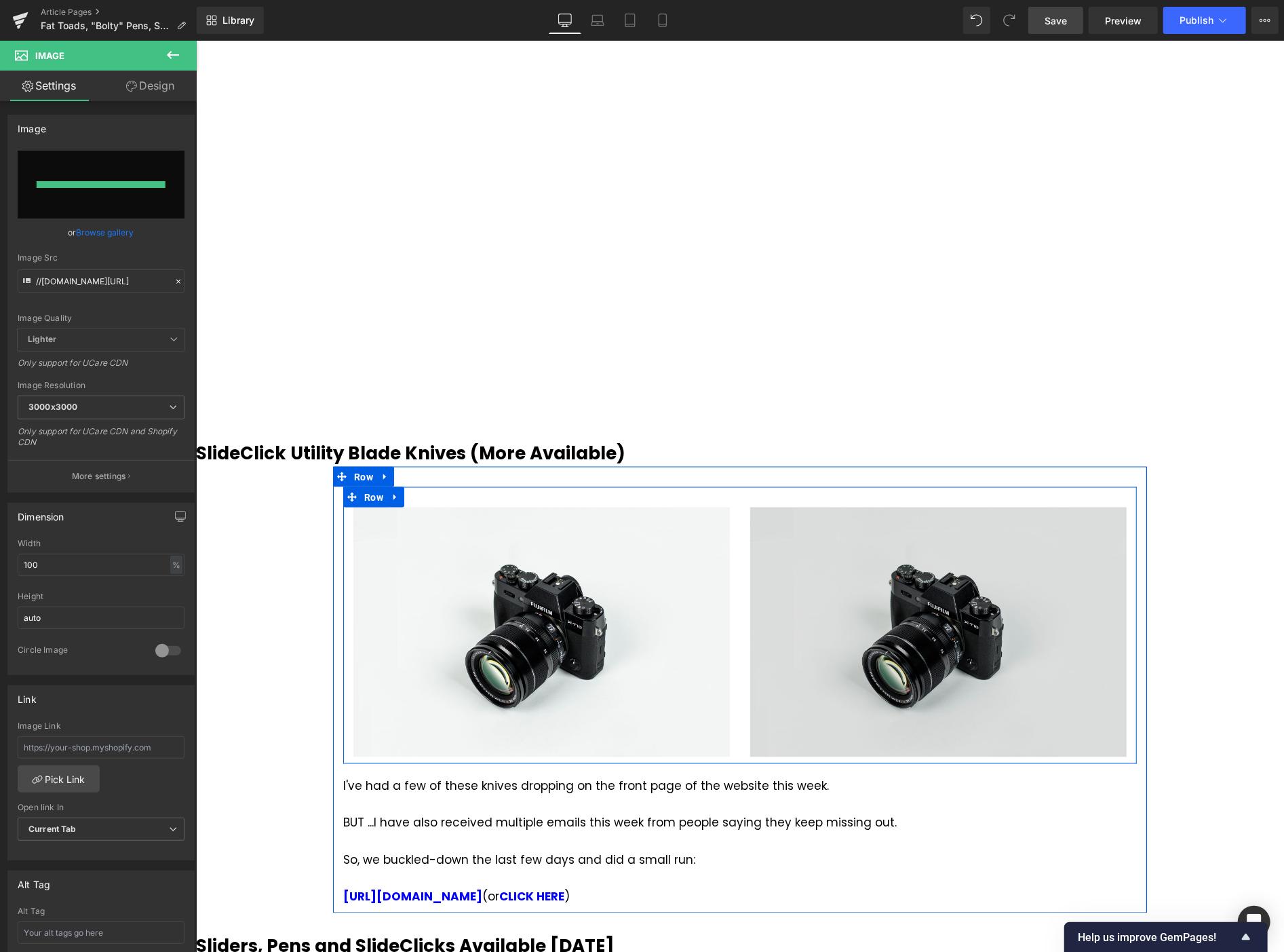
type input "[URL][DOMAIN_NAME]"
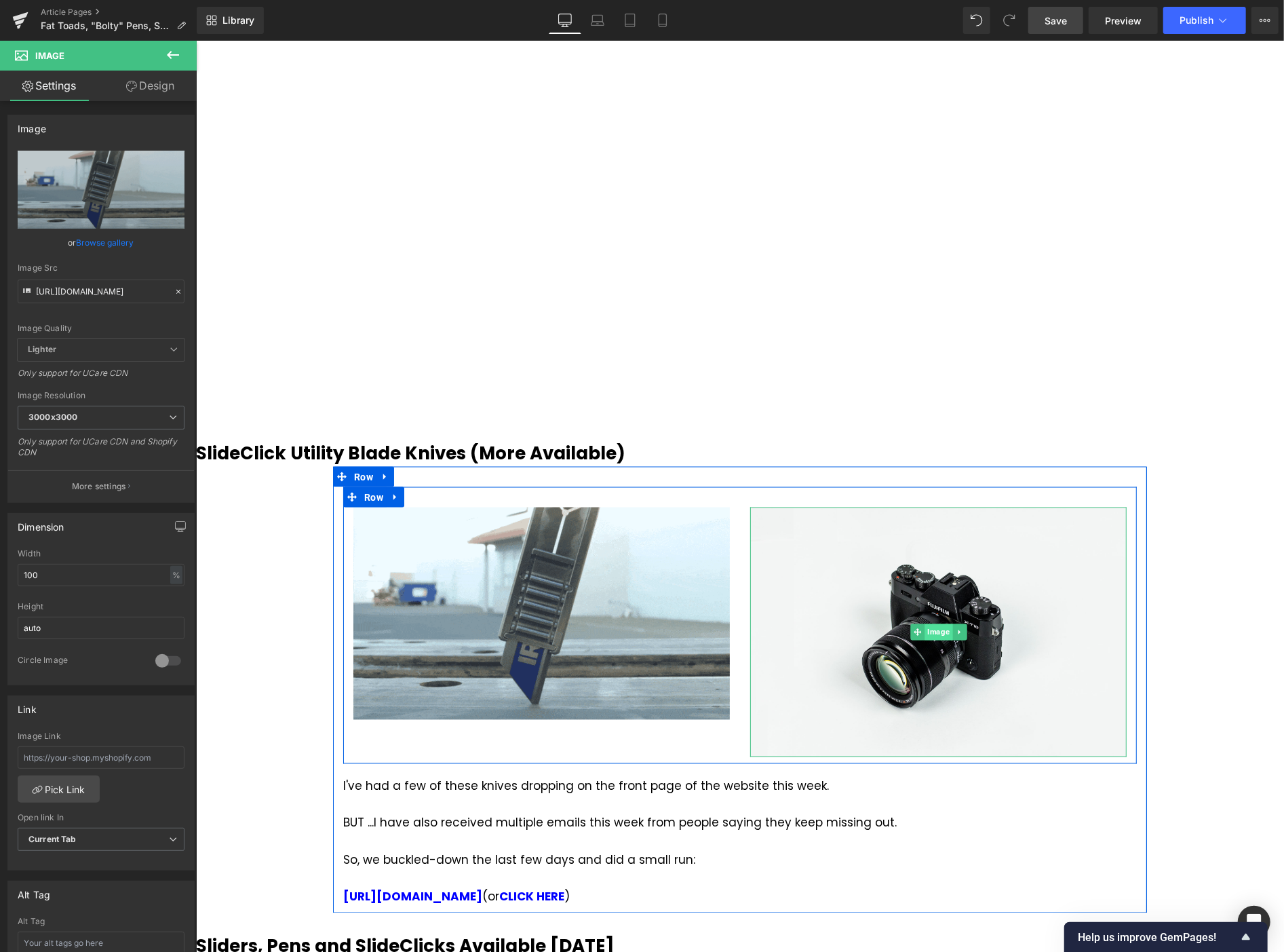
click at [925, 624] on span "Image" at bounding box center [938, 632] width 28 height 16
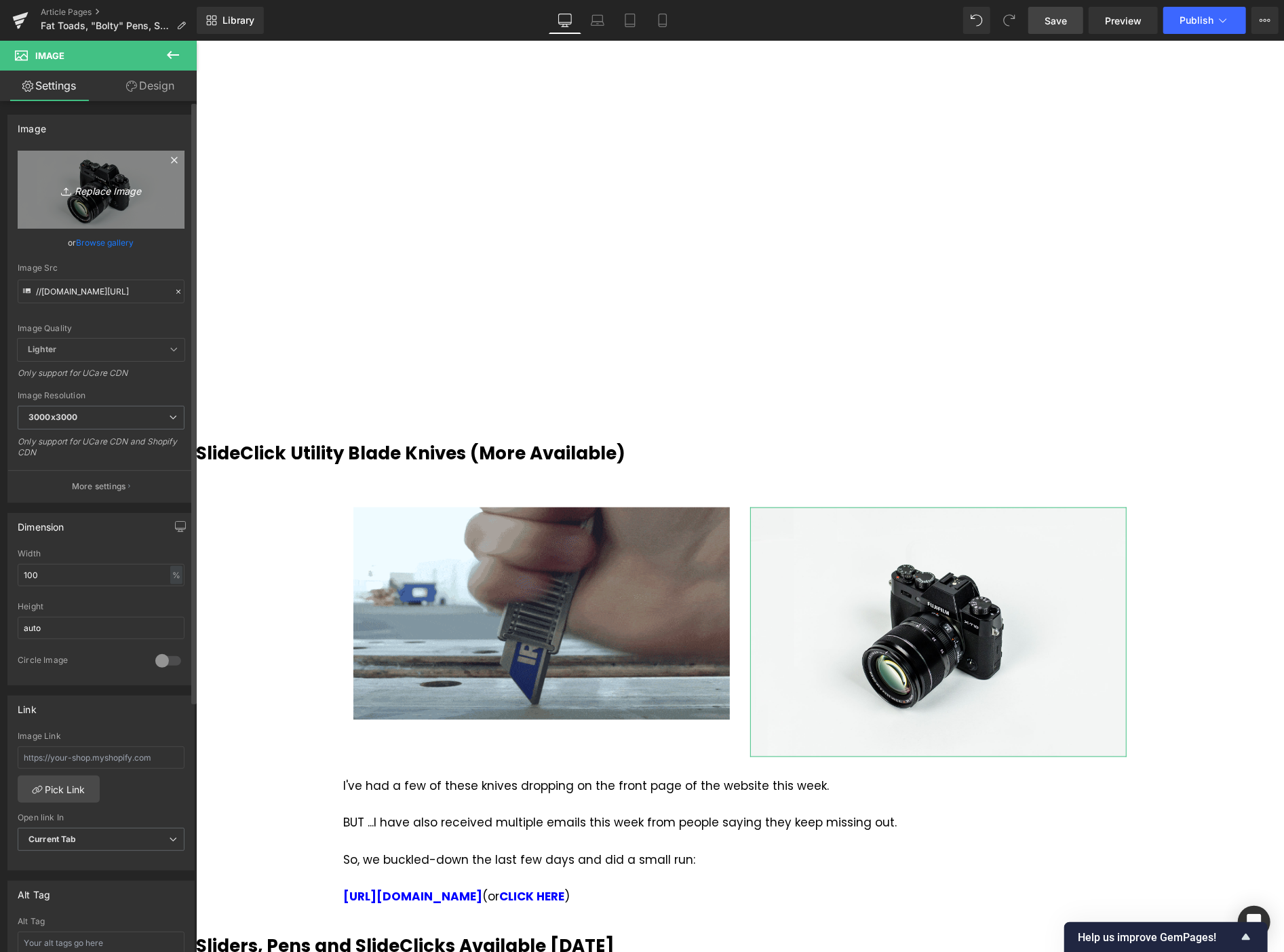
click at [103, 198] on icon "Replace Image" at bounding box center [101, 189] width 109 height 17
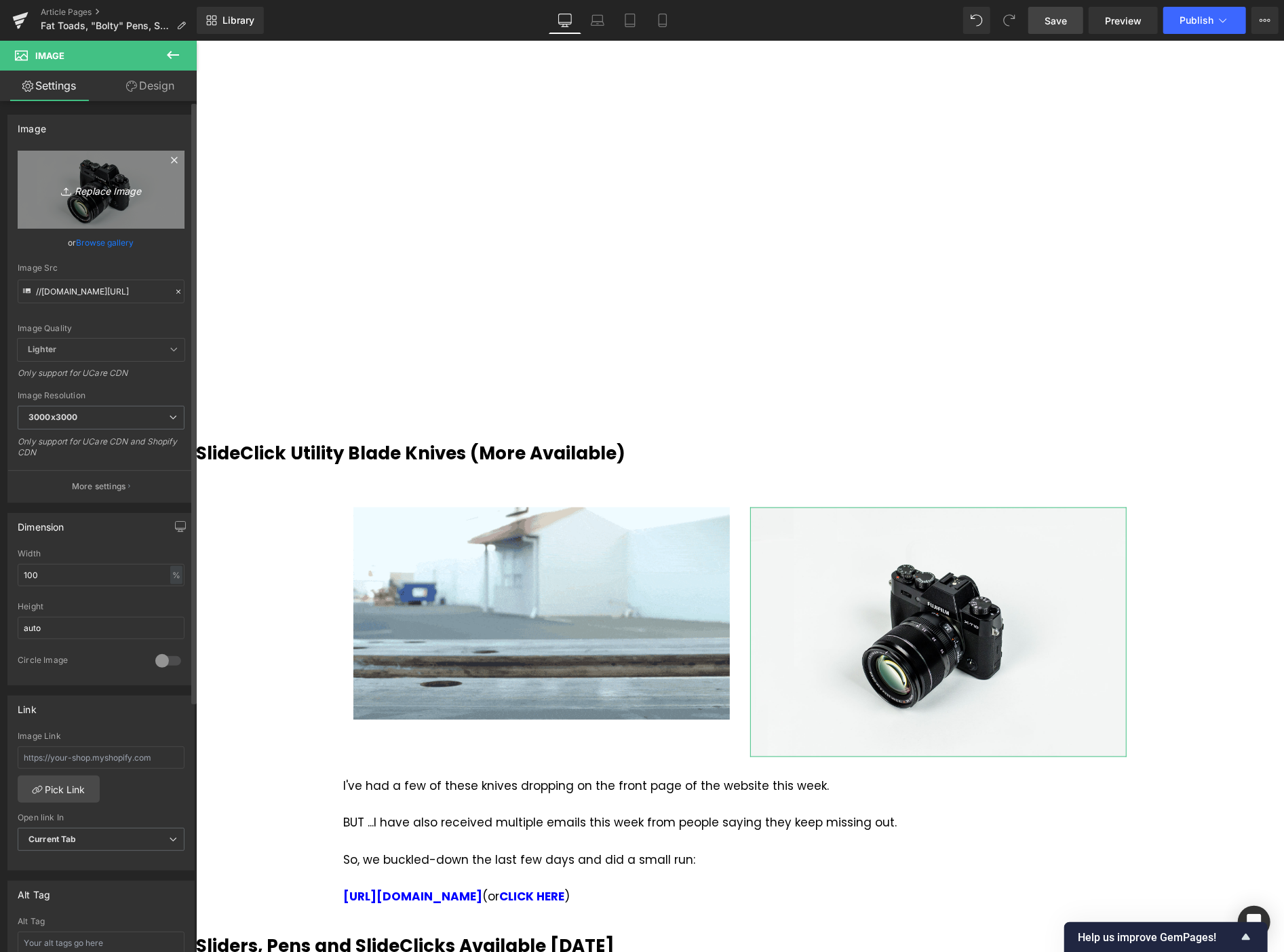
type input "C:\fakepath\SlideClick-Slide-1_3000x3000.webp"
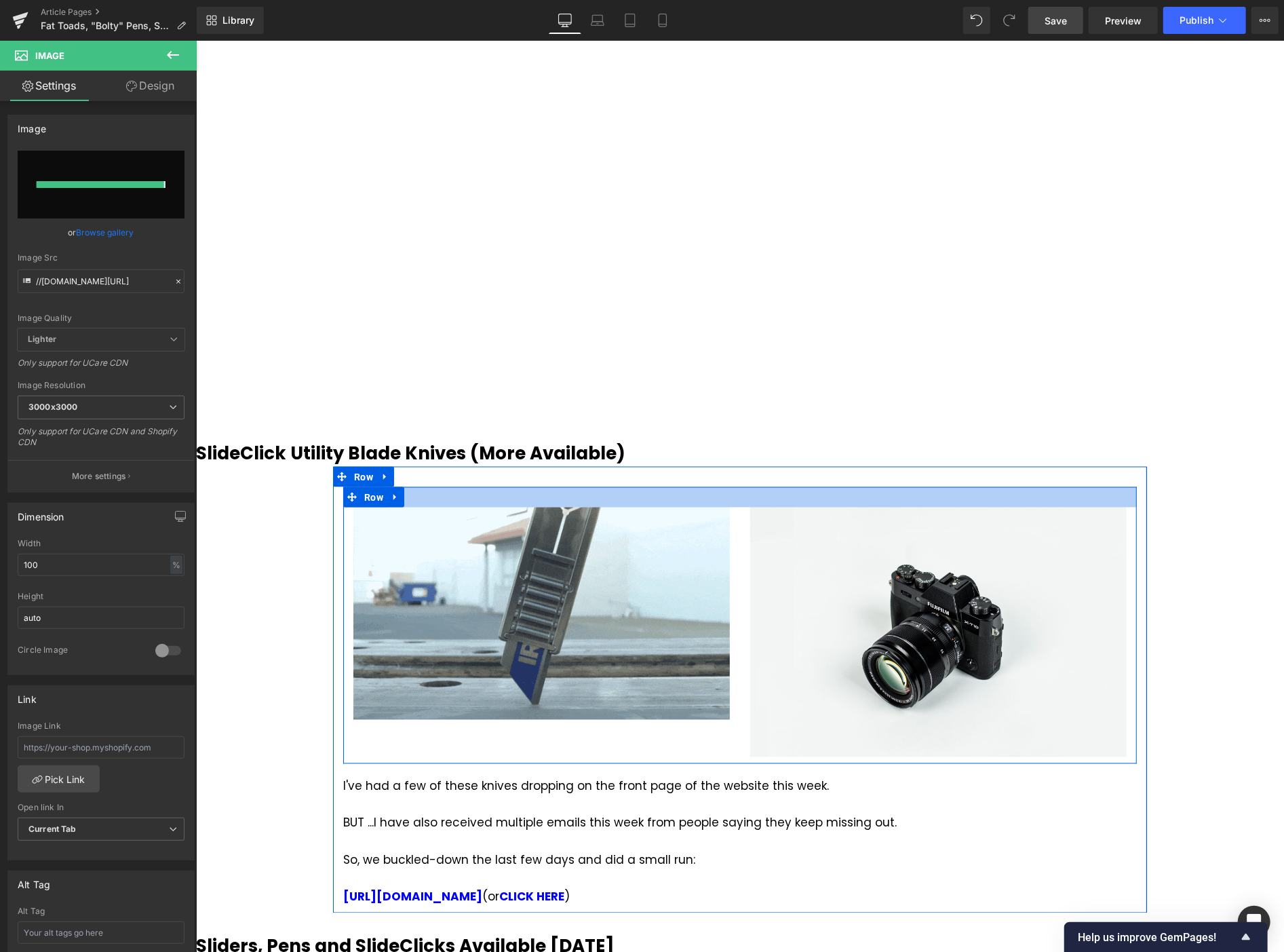
type input "[URL][DOMAIN_NAME]"
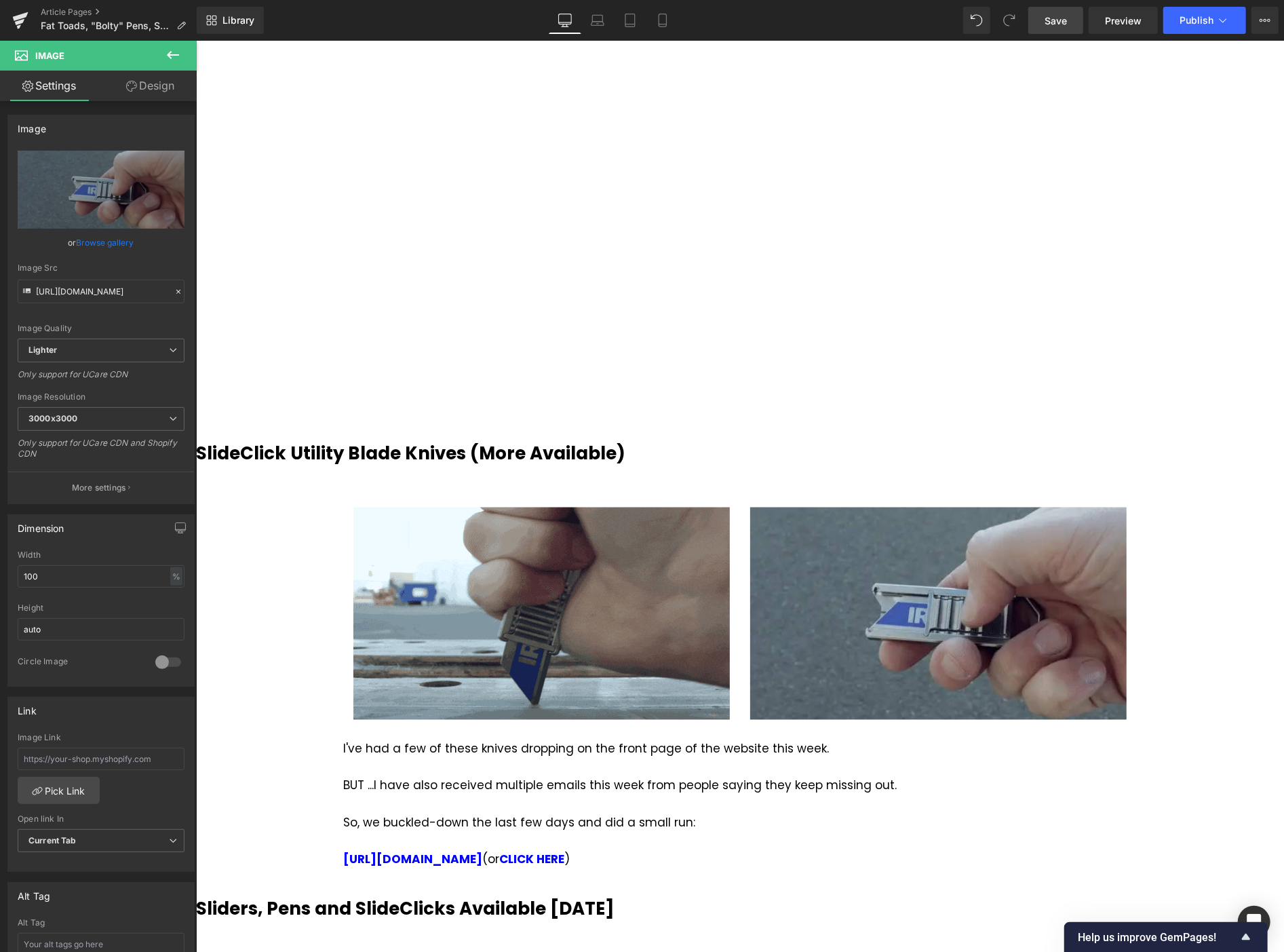
click at [1061, 27] on span "Save" at bounding box center [1055, 21] width 23 height 14
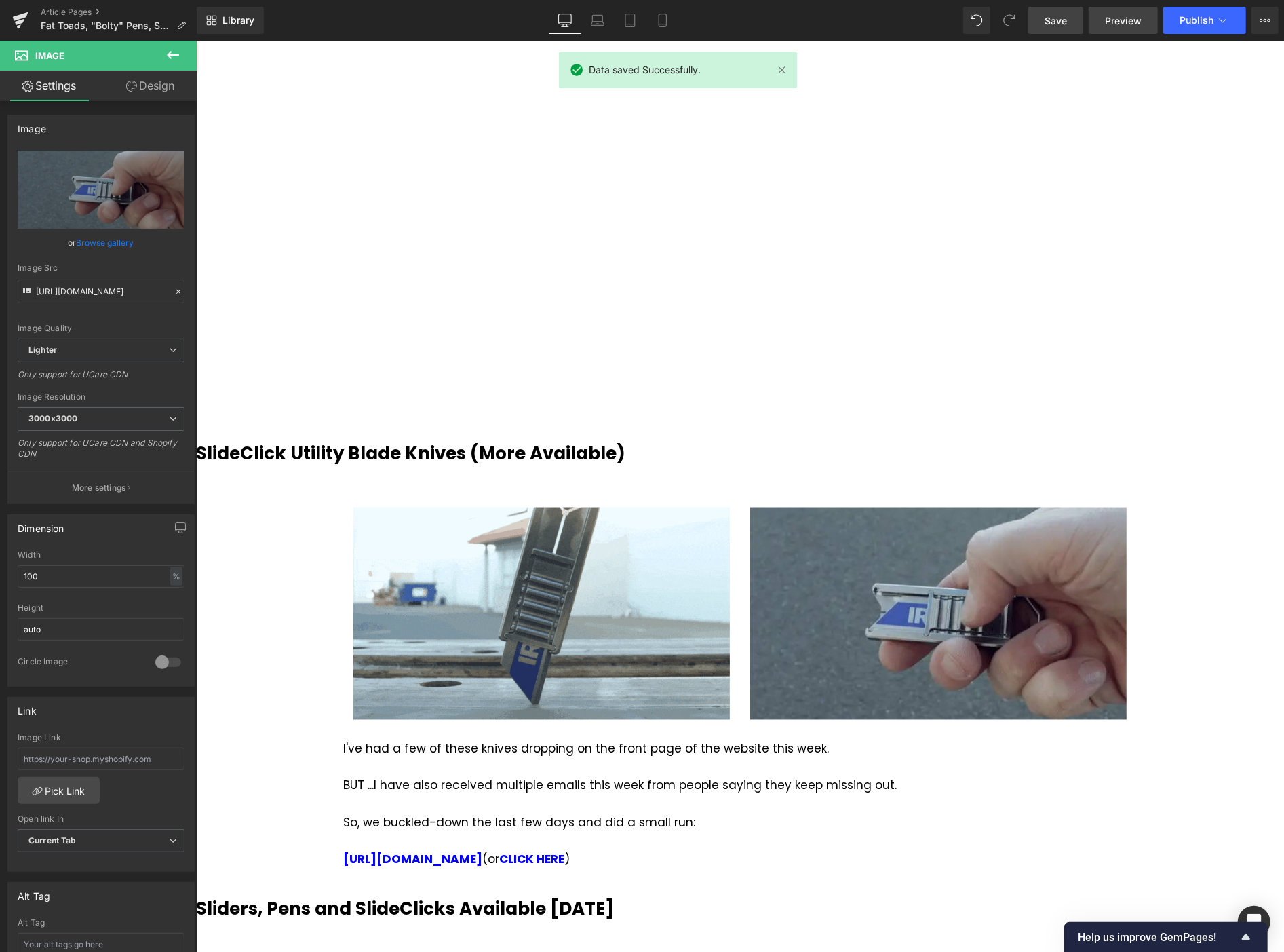
click at [1118, 19] on span "Preview" at bounding box center [1123, 21] width 37 height 14
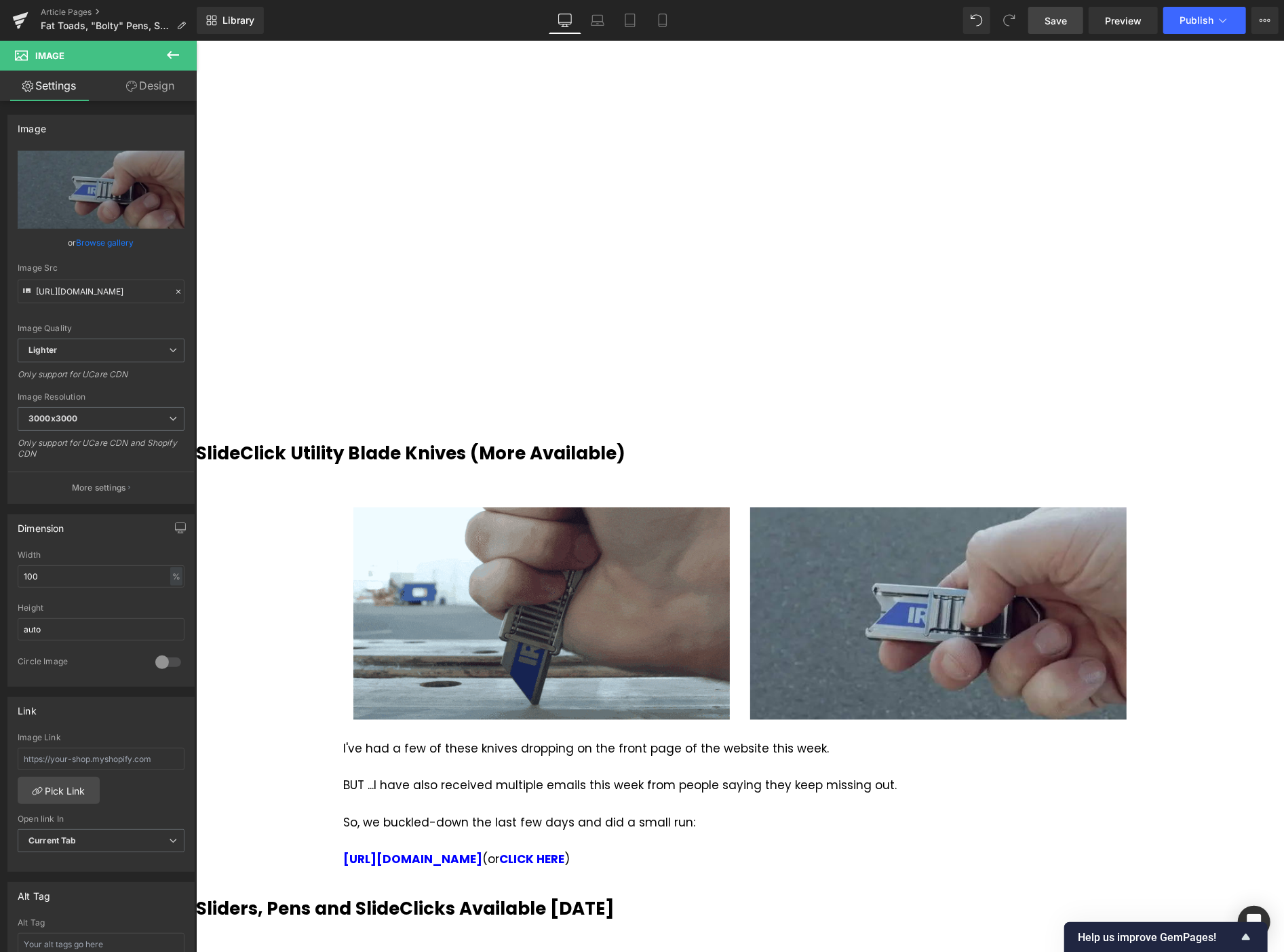
click at [1055, 28] on link "Save" at bounding box center [1055, 21] width 55 height 27
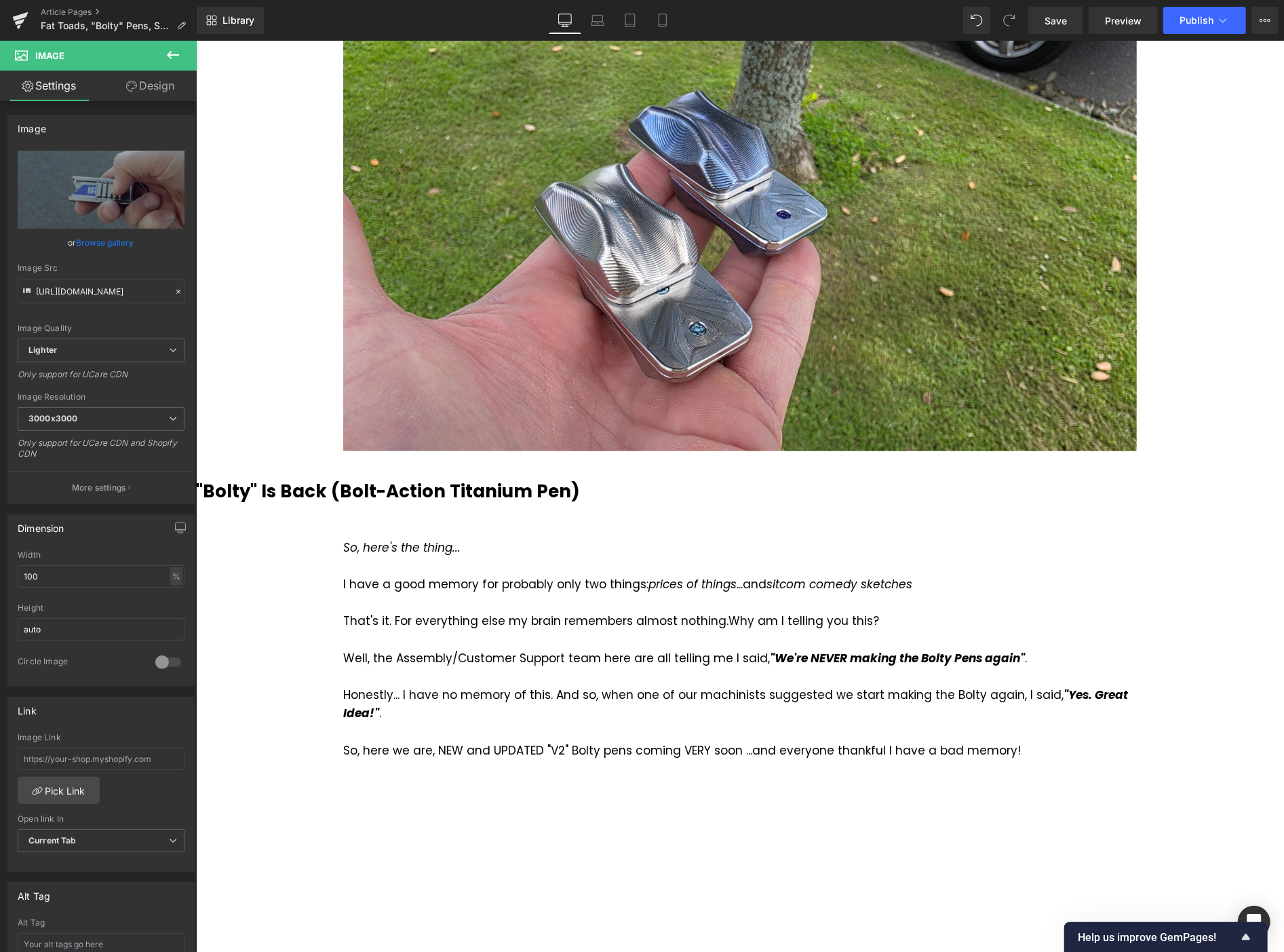
scroll to position [568, 0]
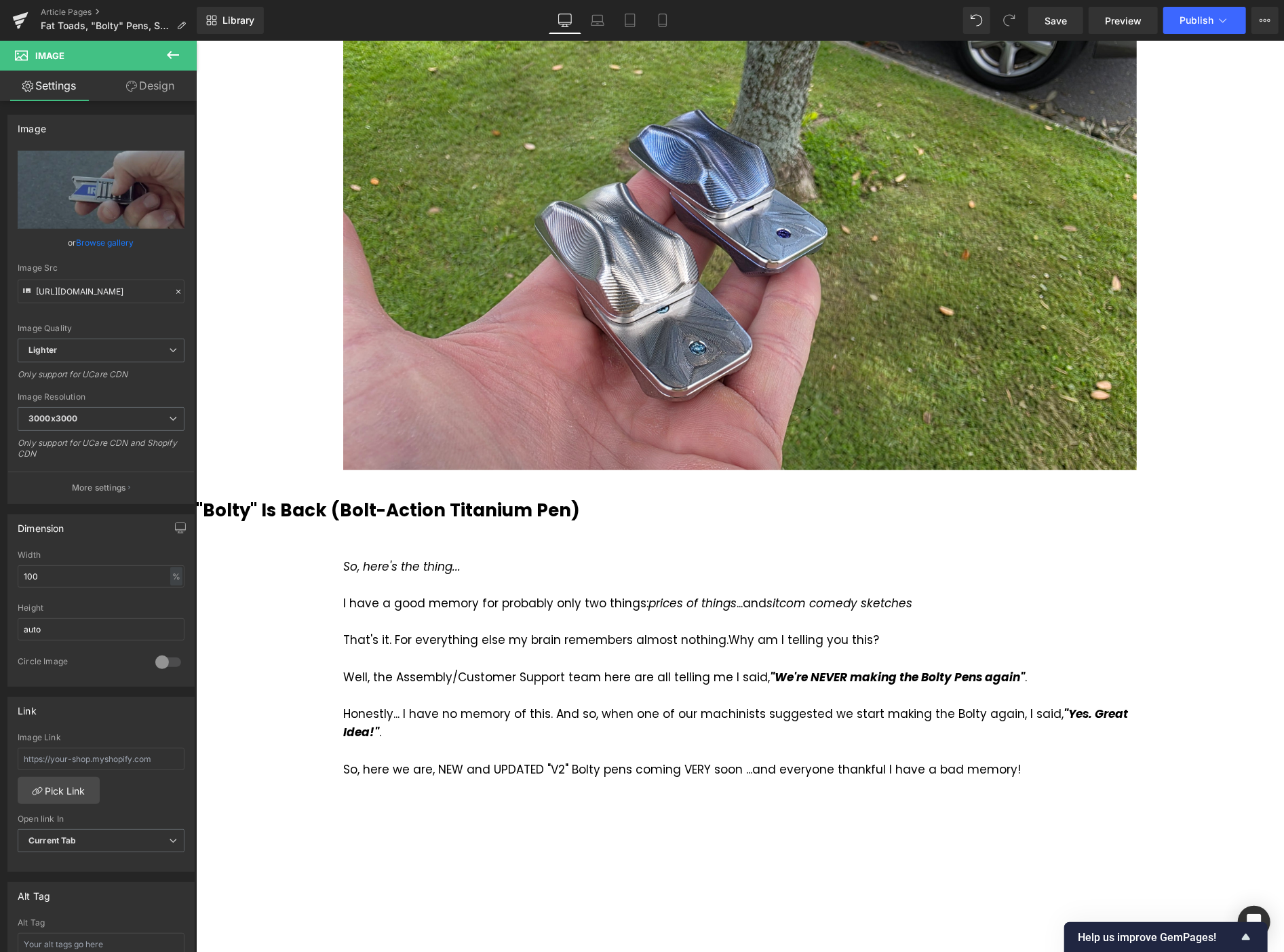
click at [1060, 34] on div "Library Desktop Desktop Laptop Tablet Mobile Save Preview Publish Scheduled Vie…" at bounding box center [741, 20] width 1088 height 41
drag, startPoint x: 1061, startPoint y: 24, endPoint x: 746, endPoint y: 68, distance: 318.1
click at [1061, 24] on span "Save" at bounding box center [1055, 21] width 23 height 14
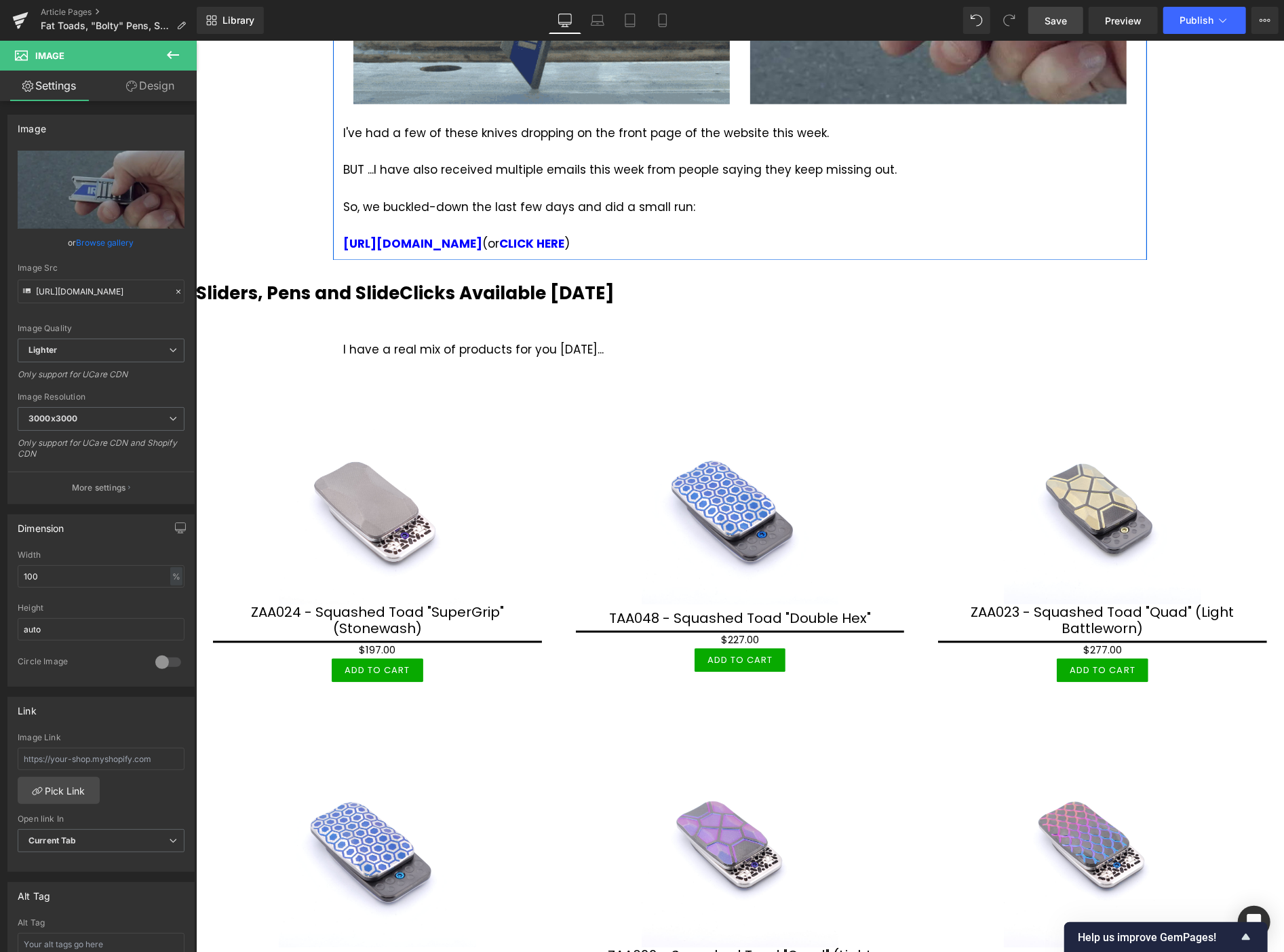
scroll to position [2035, 0]
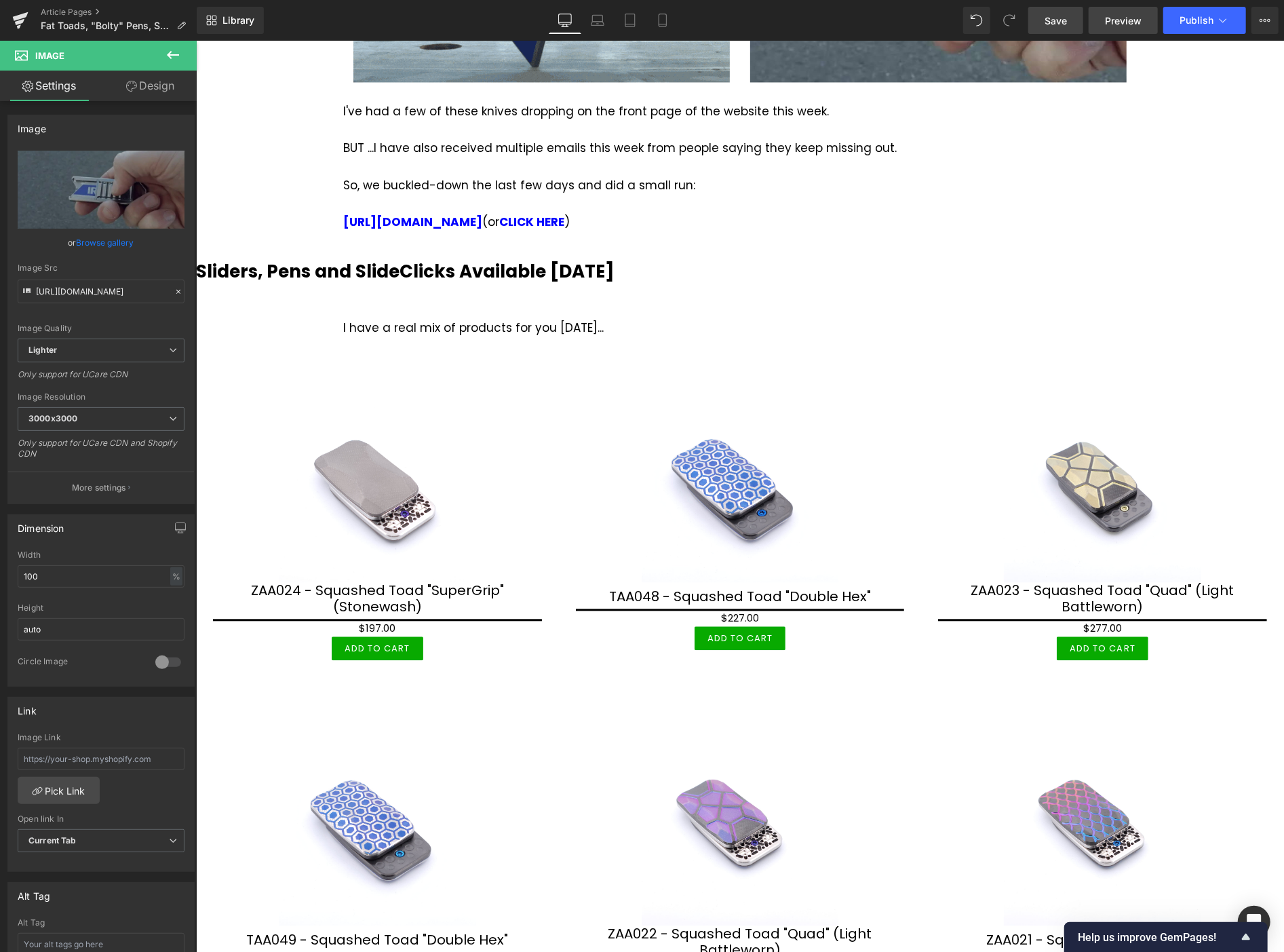
click at [1115, 14] on span "Preview" at bounding box center [1123, 21] width 37 height 14
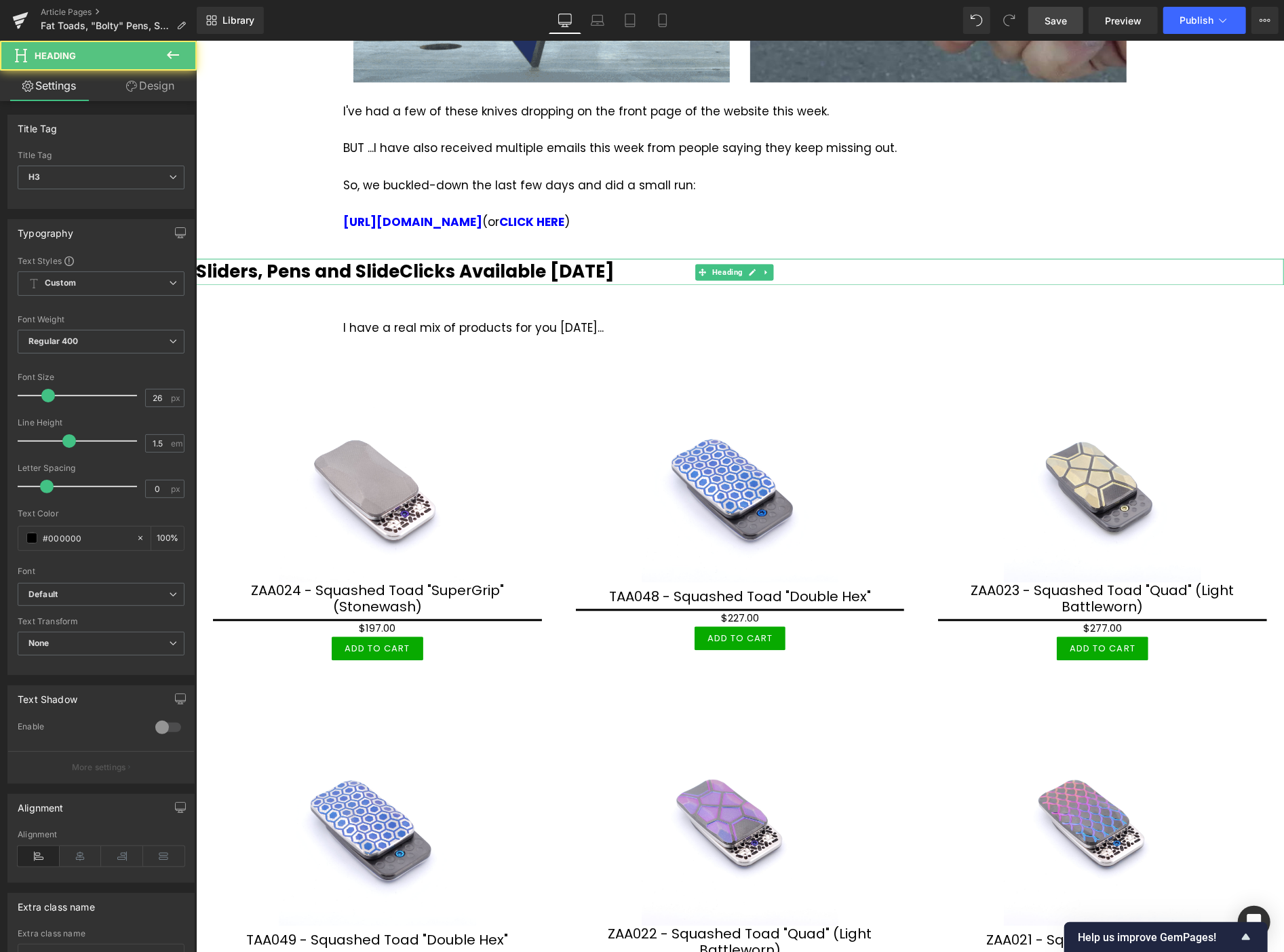
click at [457, 259] on b "Sliders, Pens and SlideClicks Available [DATE]" at bounding box center [404, 270] width 419 height 24
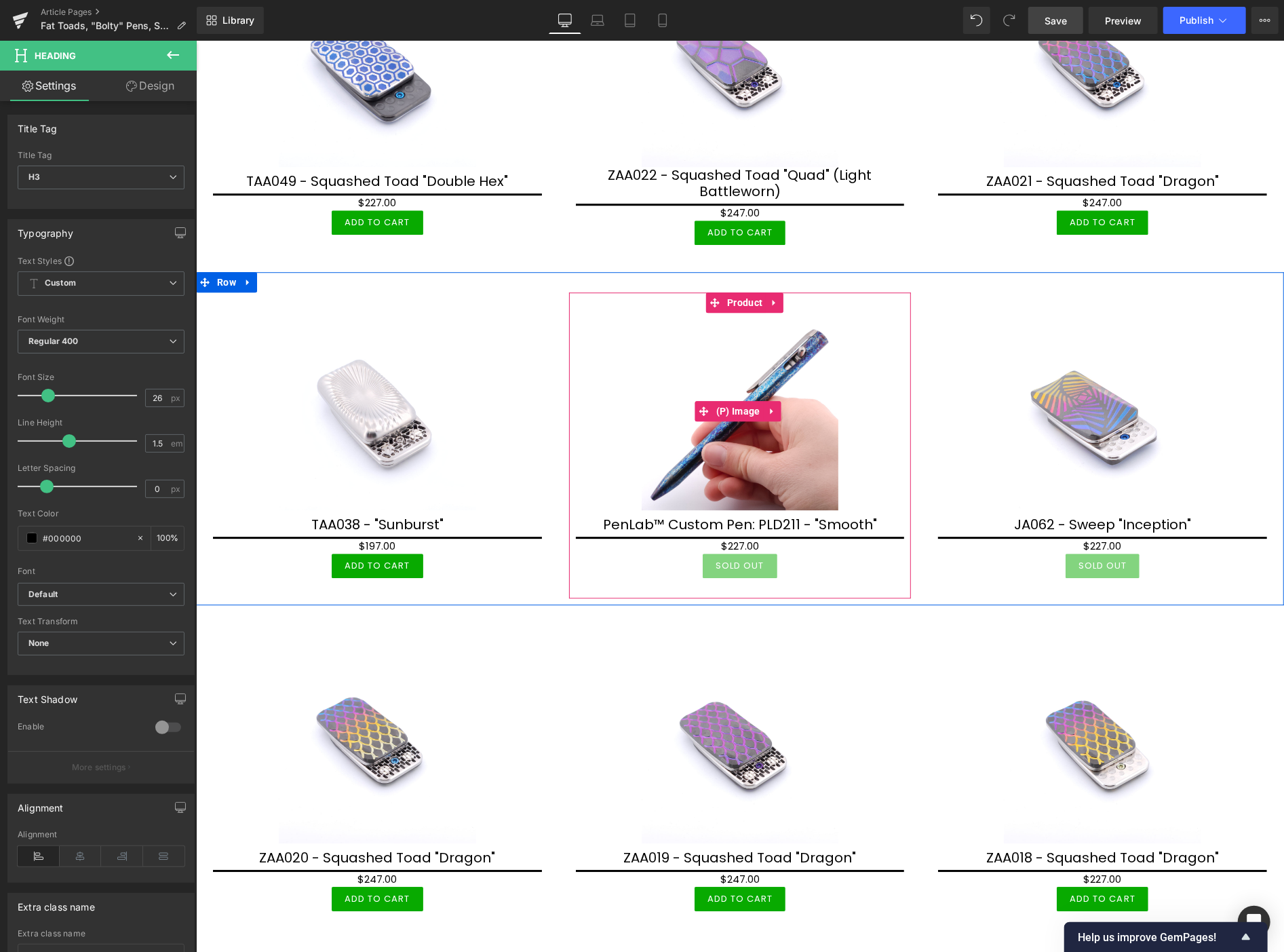
scroll to position [2757, 0]
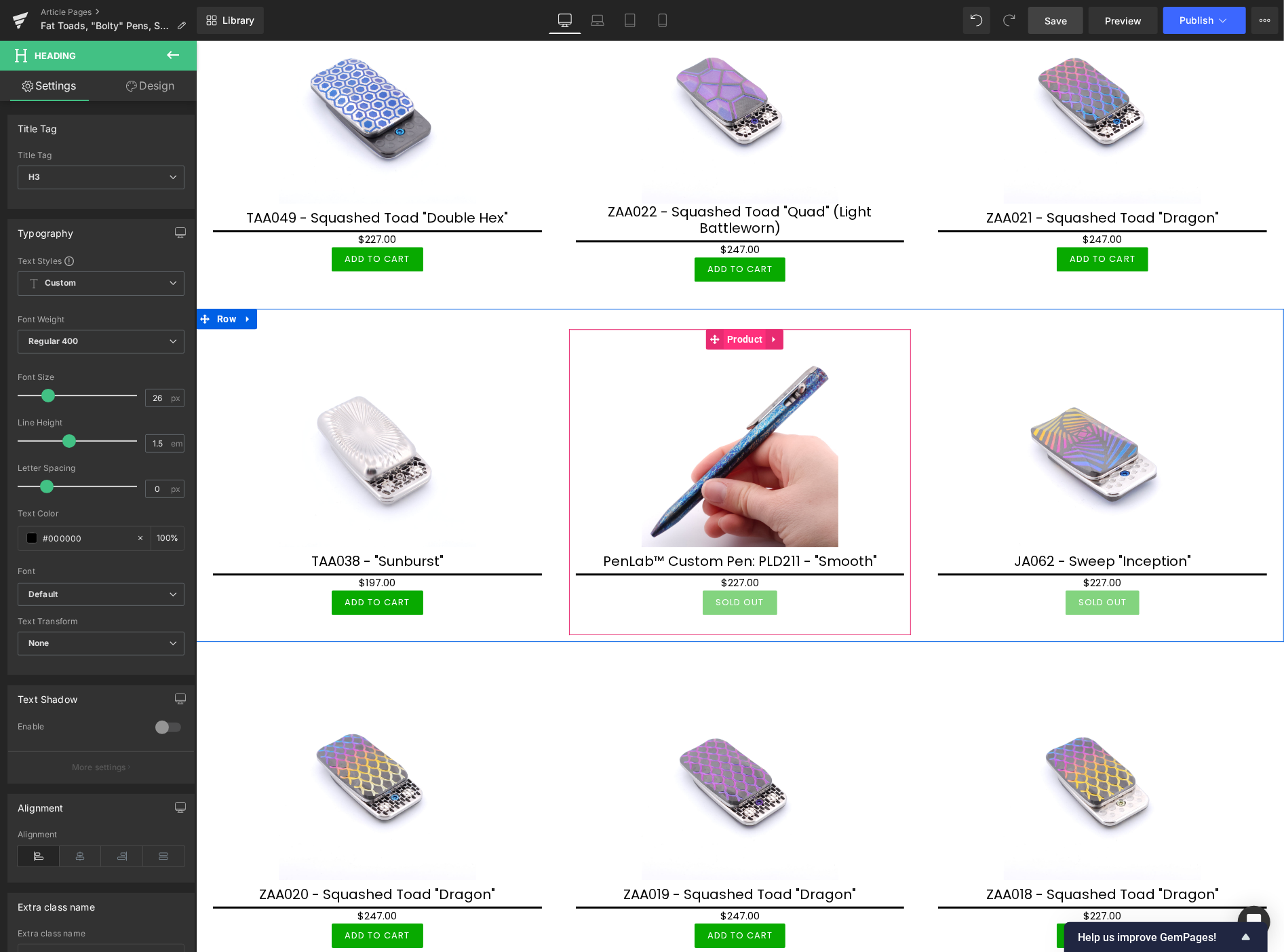
click at [735, 328] on span "Product" at bounding box center [744, 338] width 42 height 21
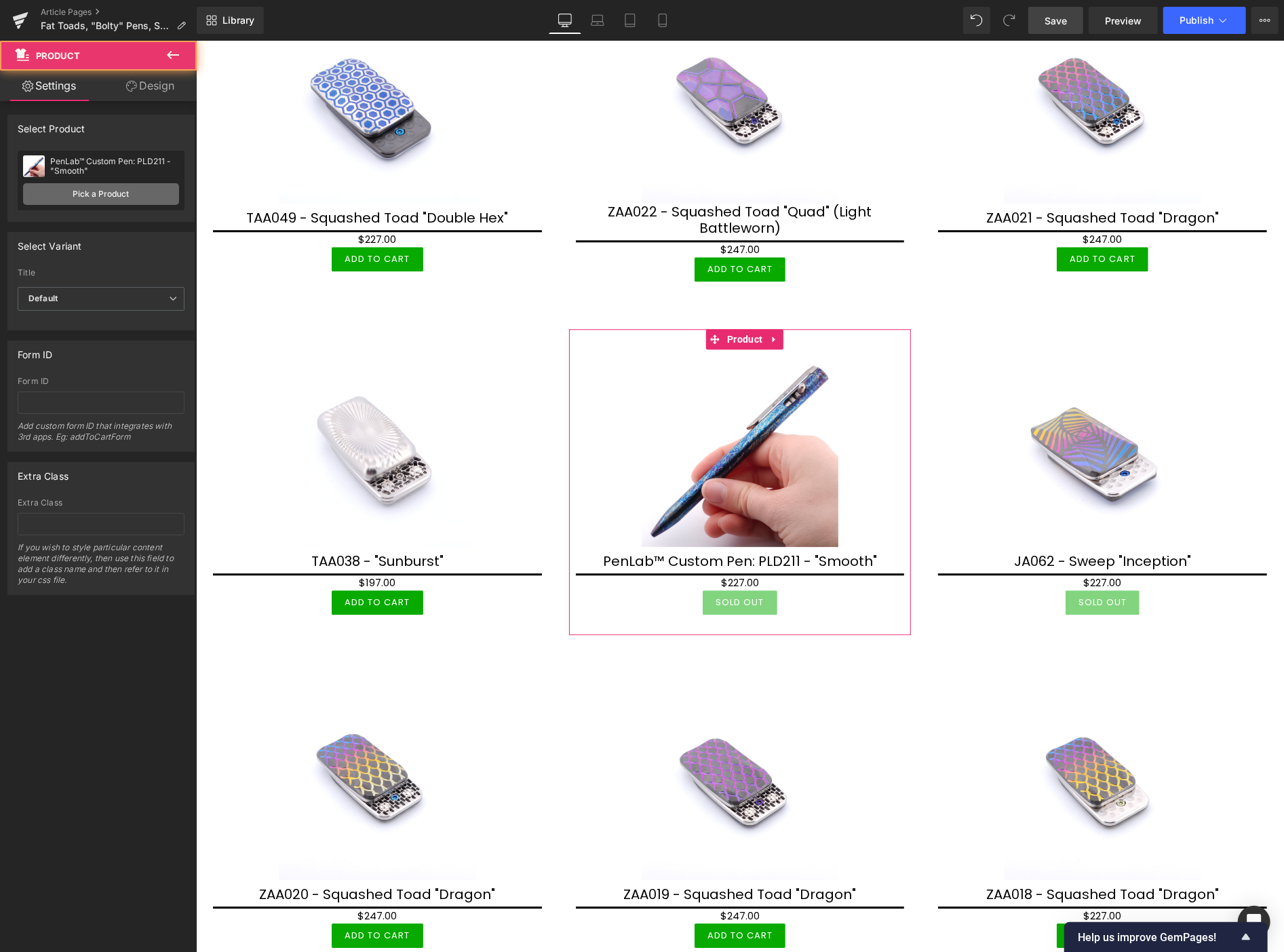
click at [116, 189] on link "Pick a Product" at bounding box center [101, 194] width 156 height 22
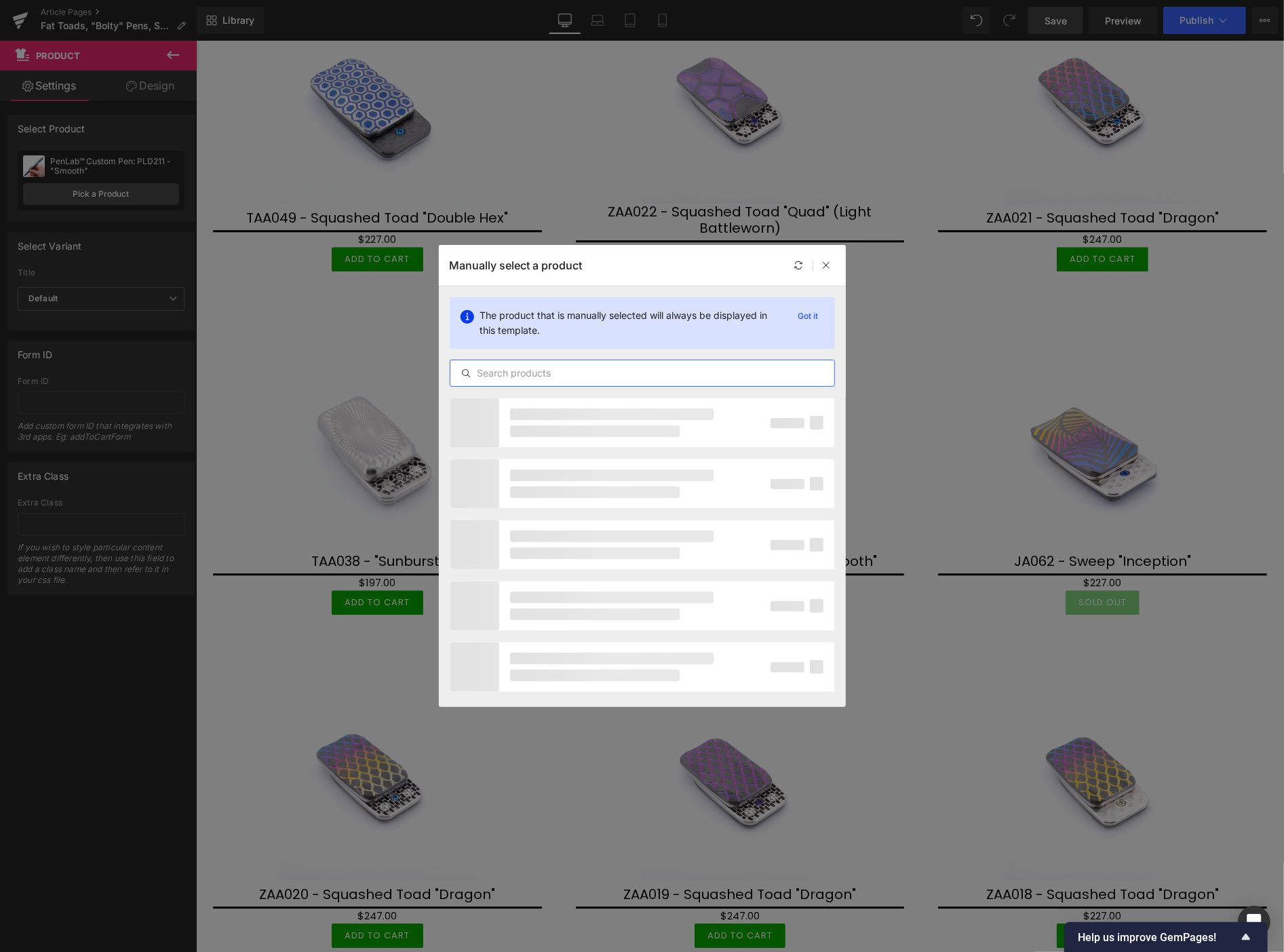
click at [525, 373] on input "text" at bounding box center [642, 373] width 384 height 16
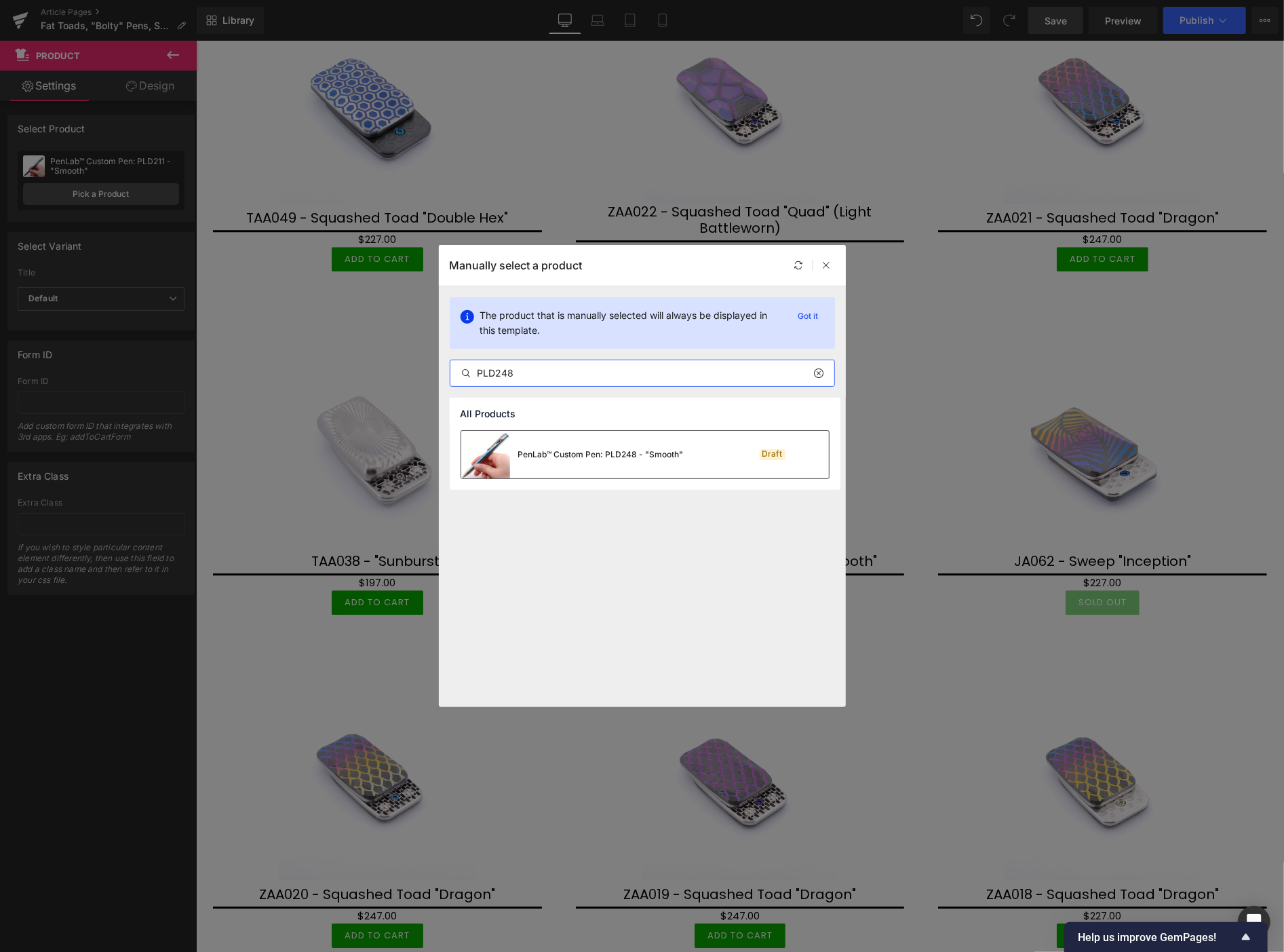
type input "PLD248"
click at [561, 453] on div "PenLab™ Custom Pen: PLD248 - "Smooth"" at bounding box center [600, 455] width 165 height 13
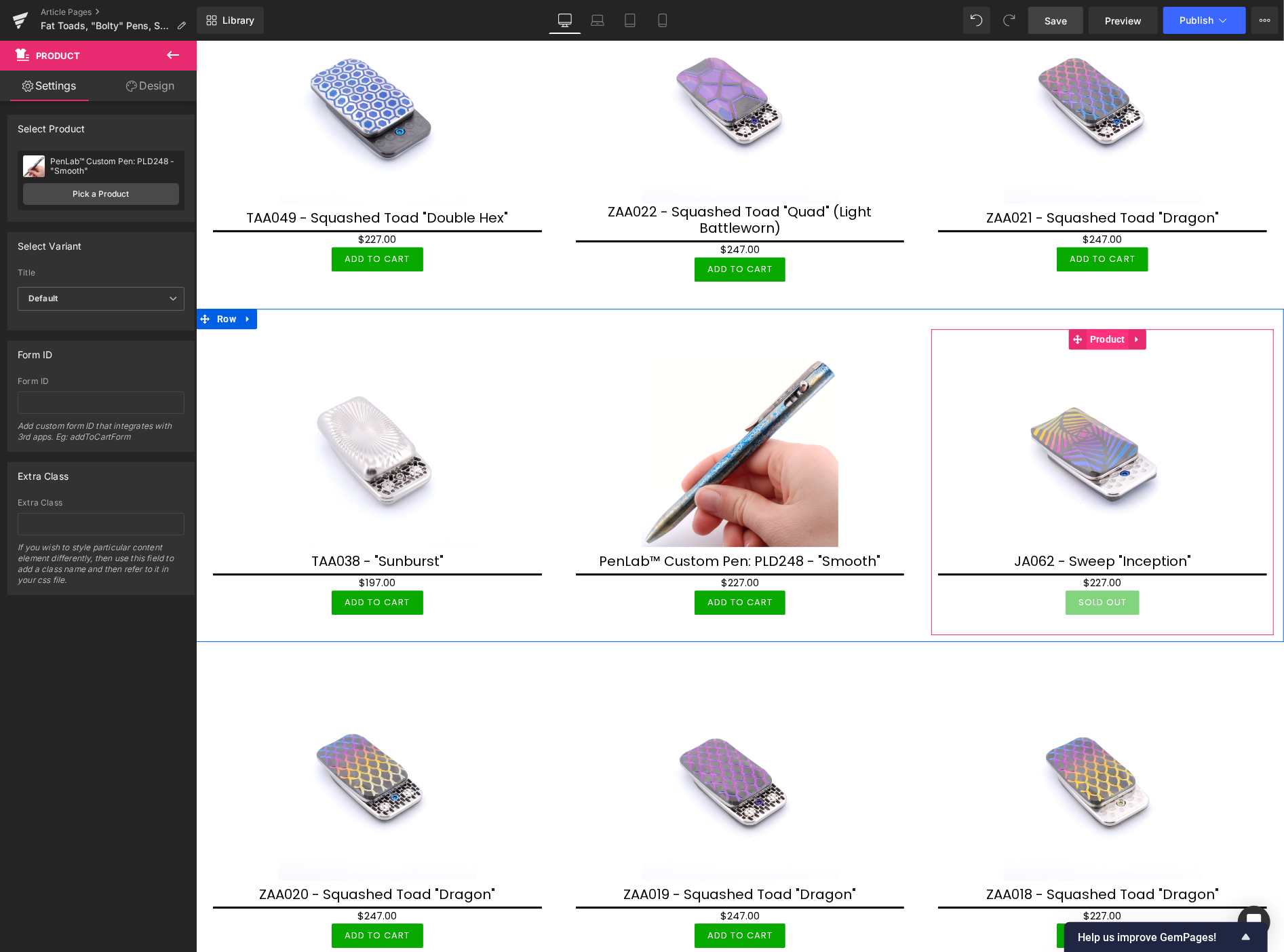
click at [1086, 328] on span "Product" at bounding box center [1107, 338] width 42 height 21
click at [96, 197] on link "Pick a Product" at bounding box center [101, 194] width 156 height 22
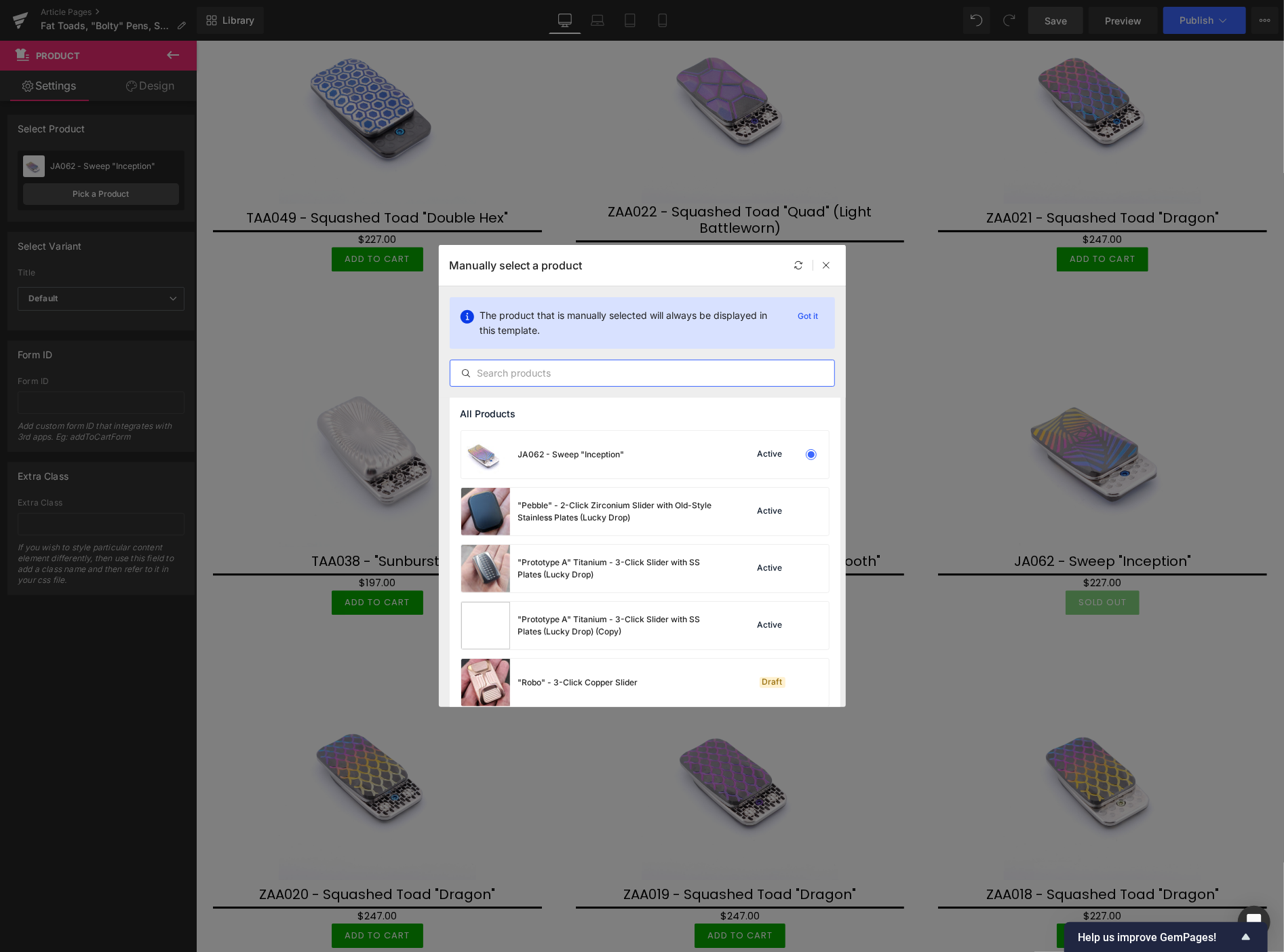
click at [488, 377] on input "text" at bounding box center [642, 373] width 384 height 16
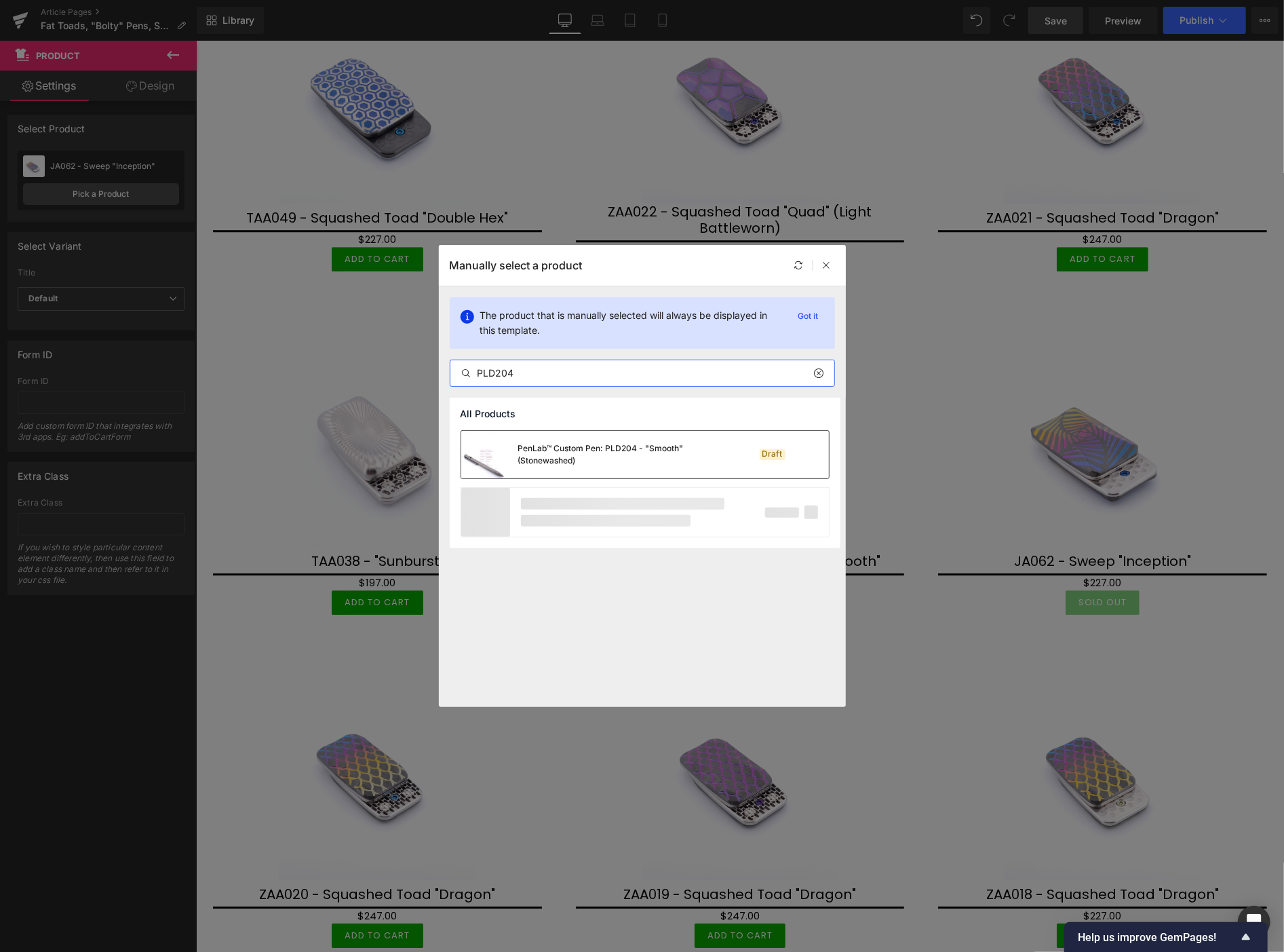
type input "PLD204"
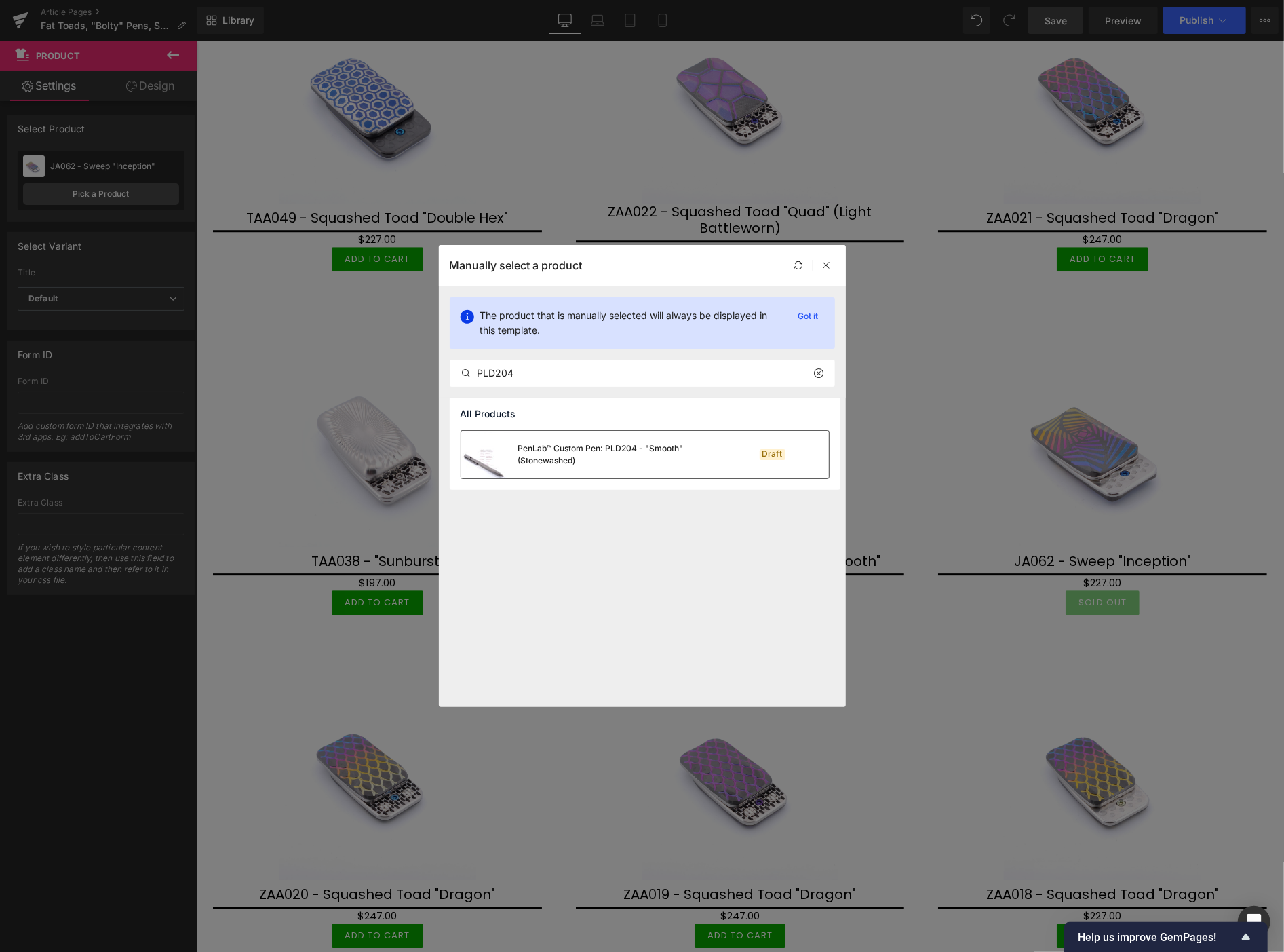
click at [574, 455] on div "PenLab™ Custom Pen: PLD204 - "Smooth" (Stonewashed)" at bounding box center [619, 454] width 203 height 24
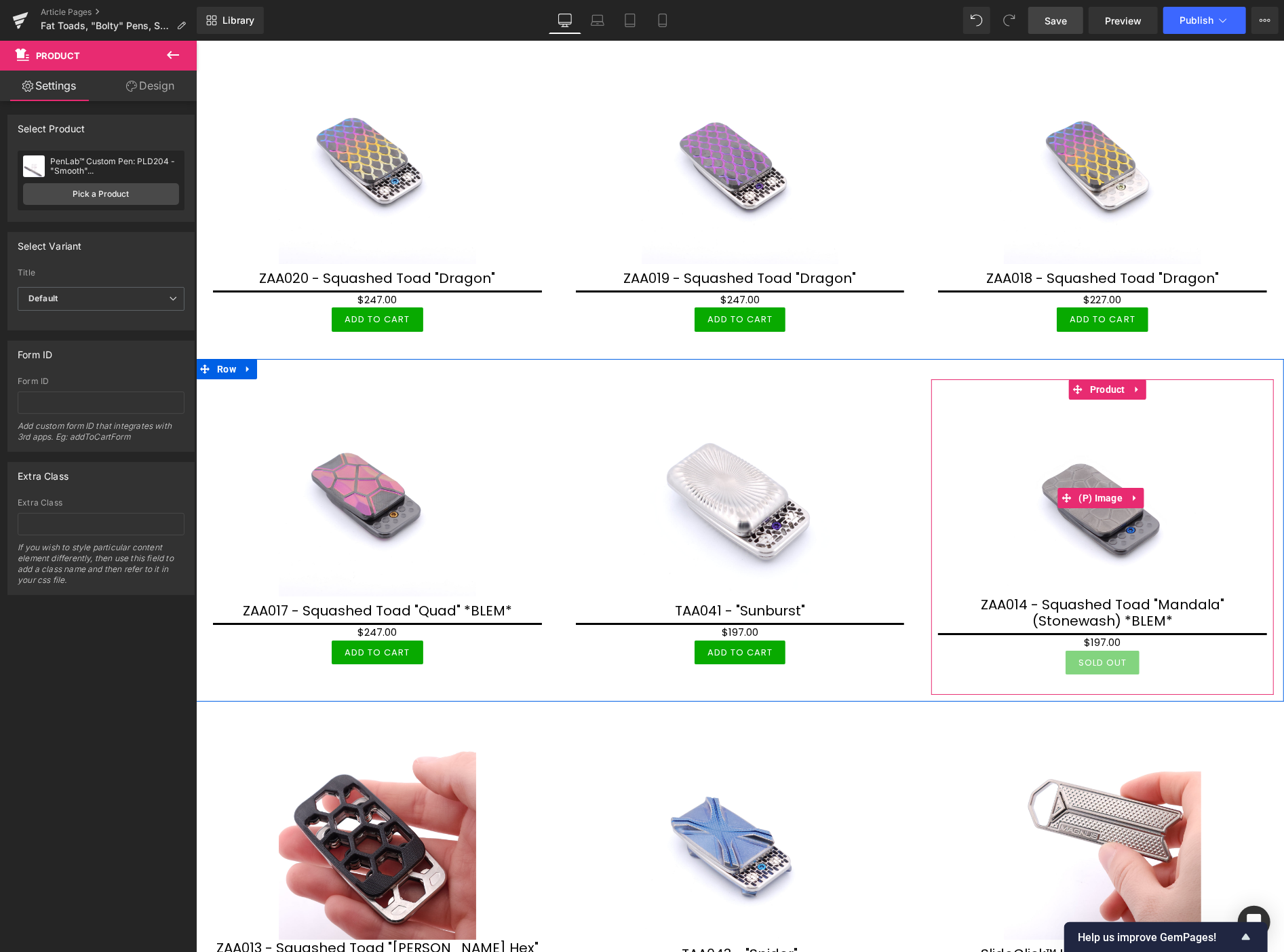
scroll to position [3435, 0]
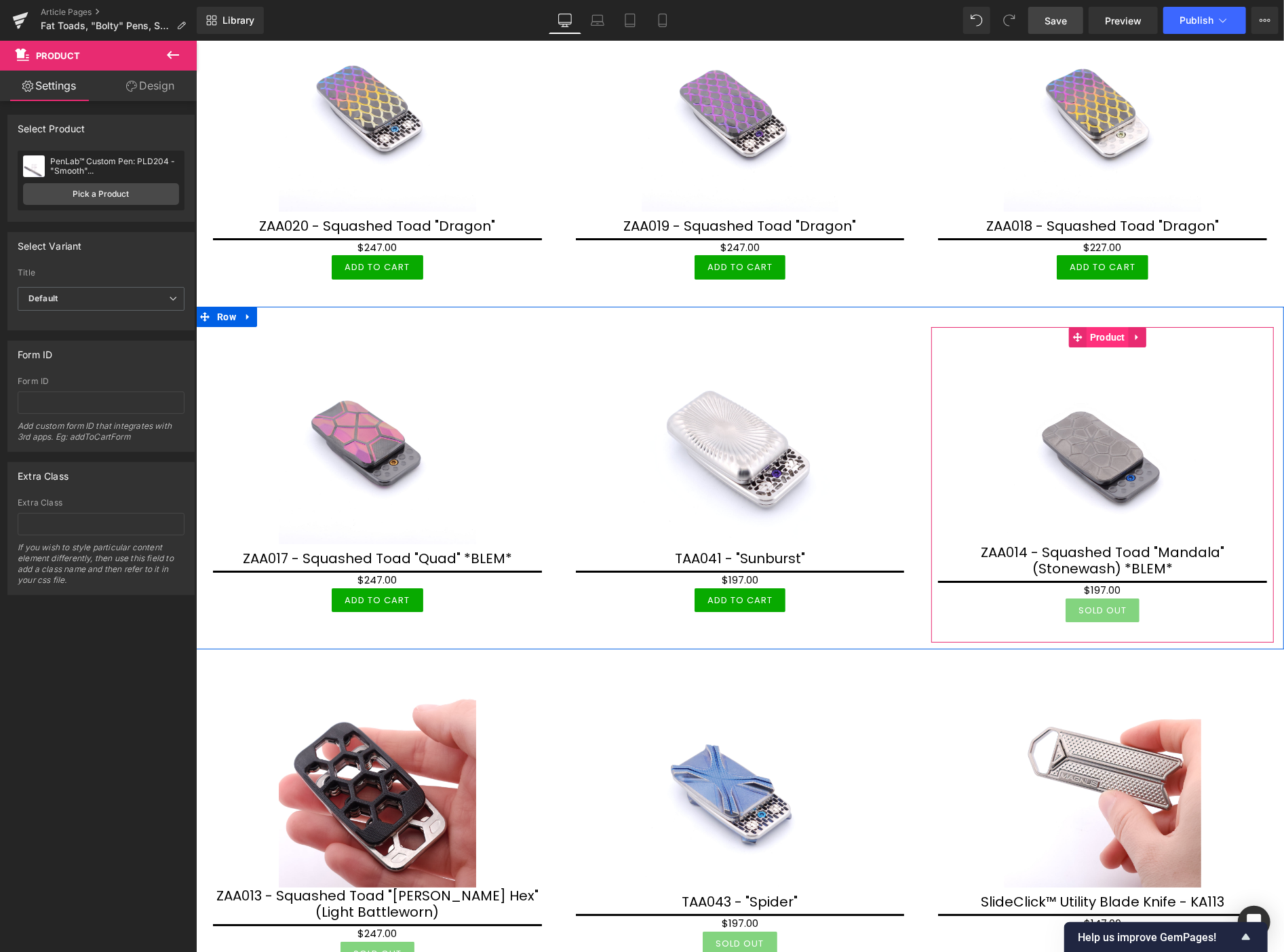
click at [1096, 326] on span "Product" at bounding box center [1107, 336] width 42 height 21
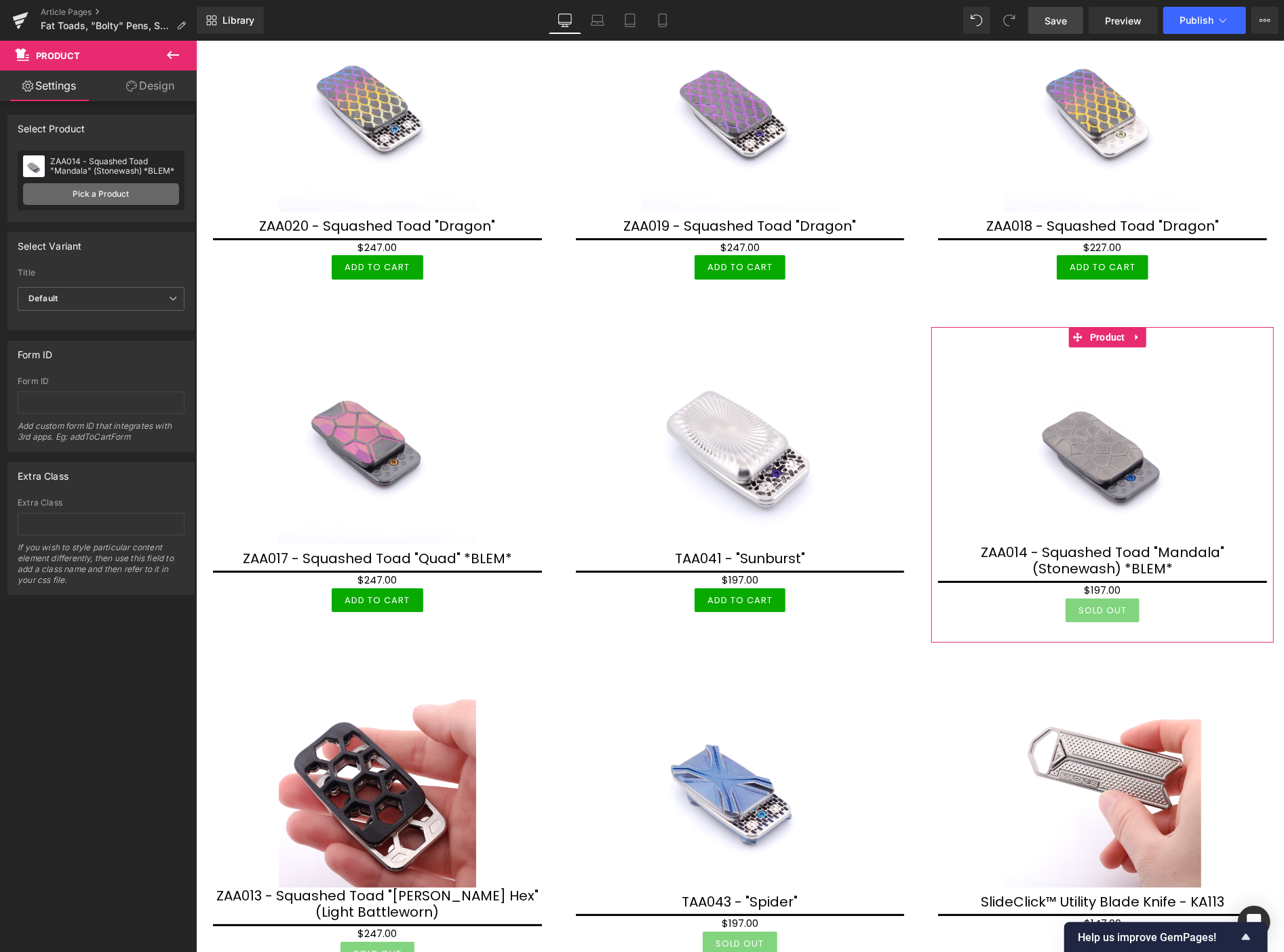
click at [114, 194] on link "Pick a Product" at bounding box center [101, 194] width 156 height 22
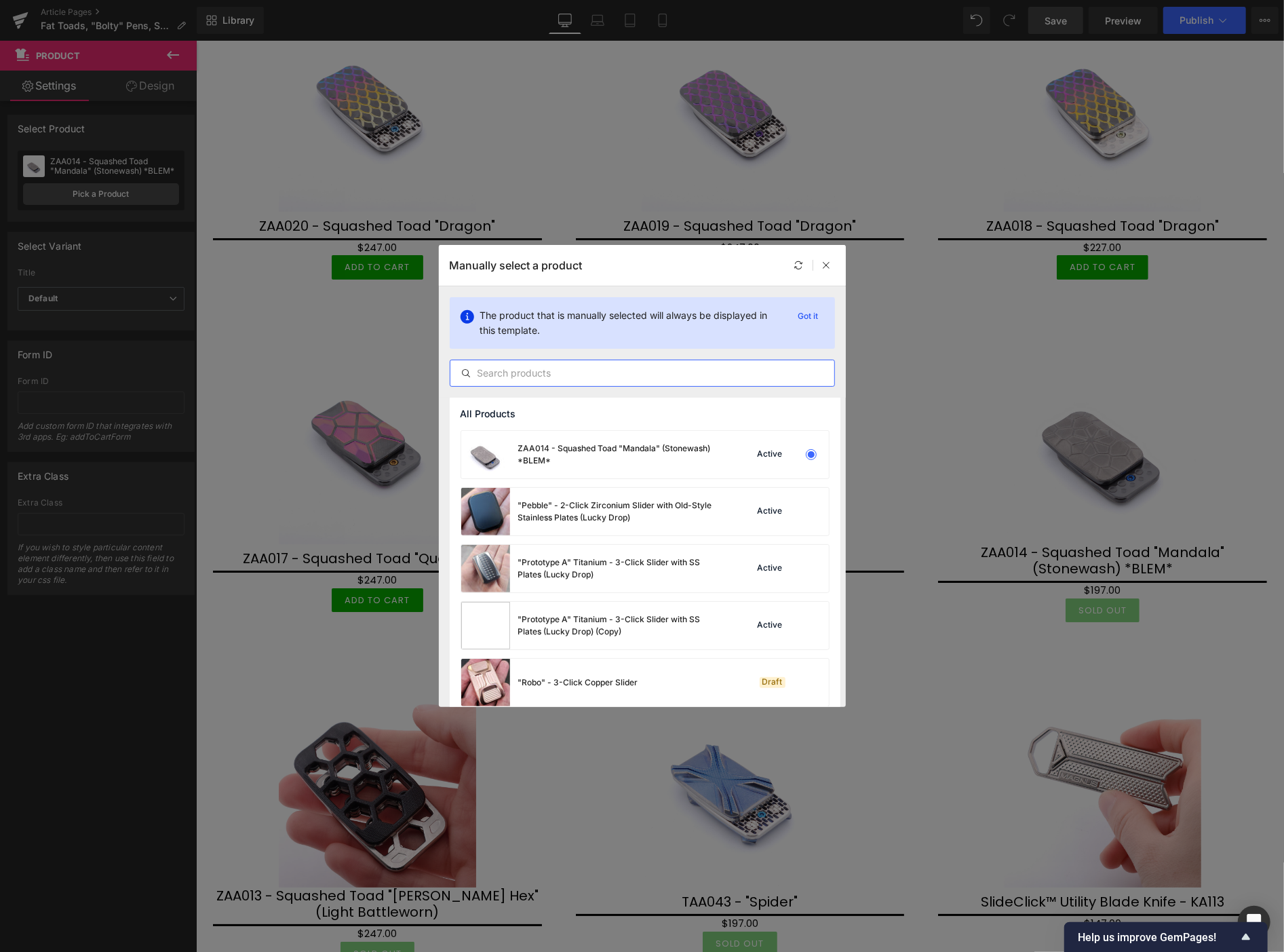
click at [493, 375] on input "text" at bounding box center [642, 373] width 384 height 16
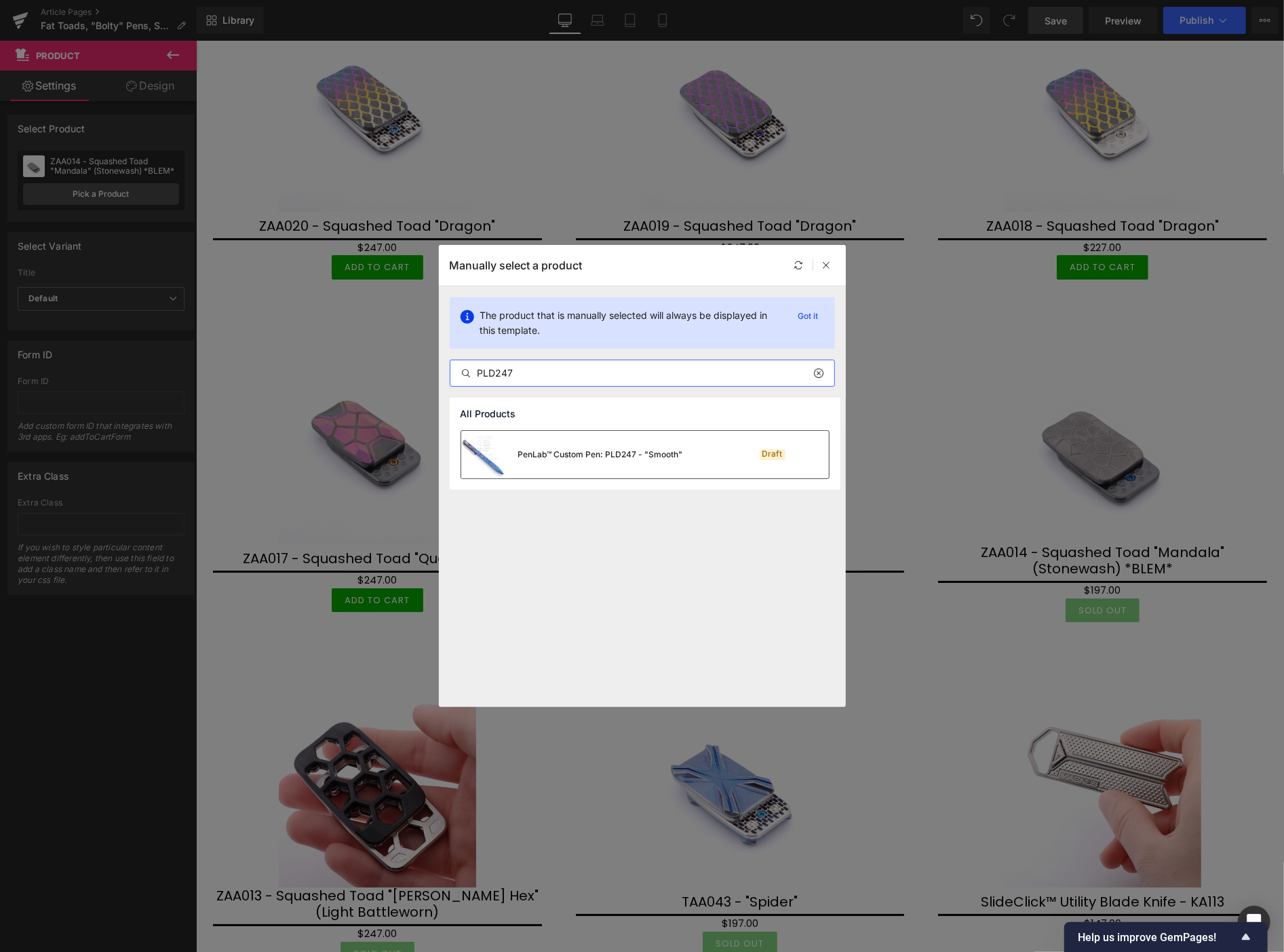
type input "PLD247"
click at [568, 449] on div "PenLab™ Custom Pen: PLD247 - "Smooth"" at bounding box center [600, 455] width 165 height 13
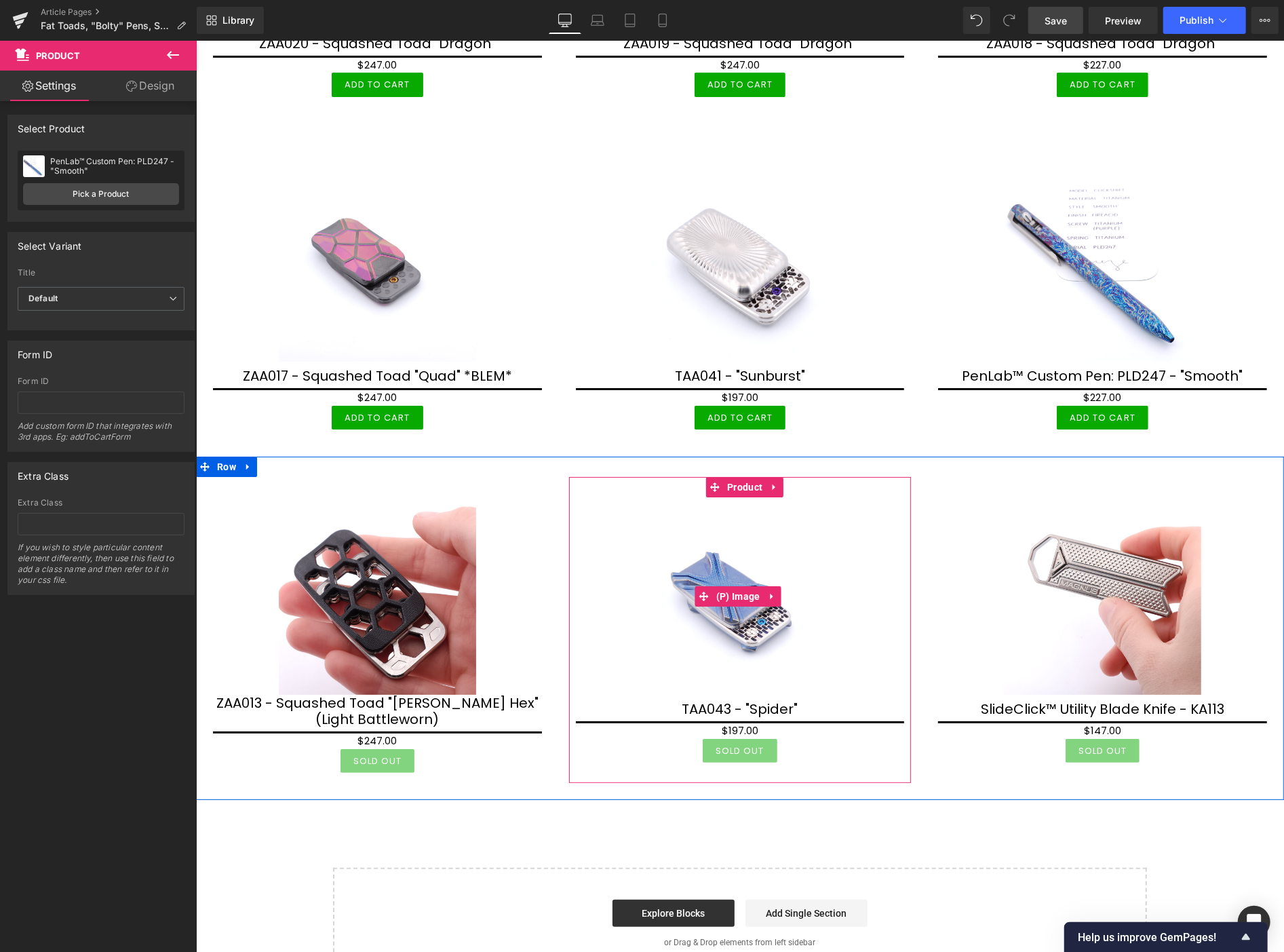
scroll to position [3661, 0]
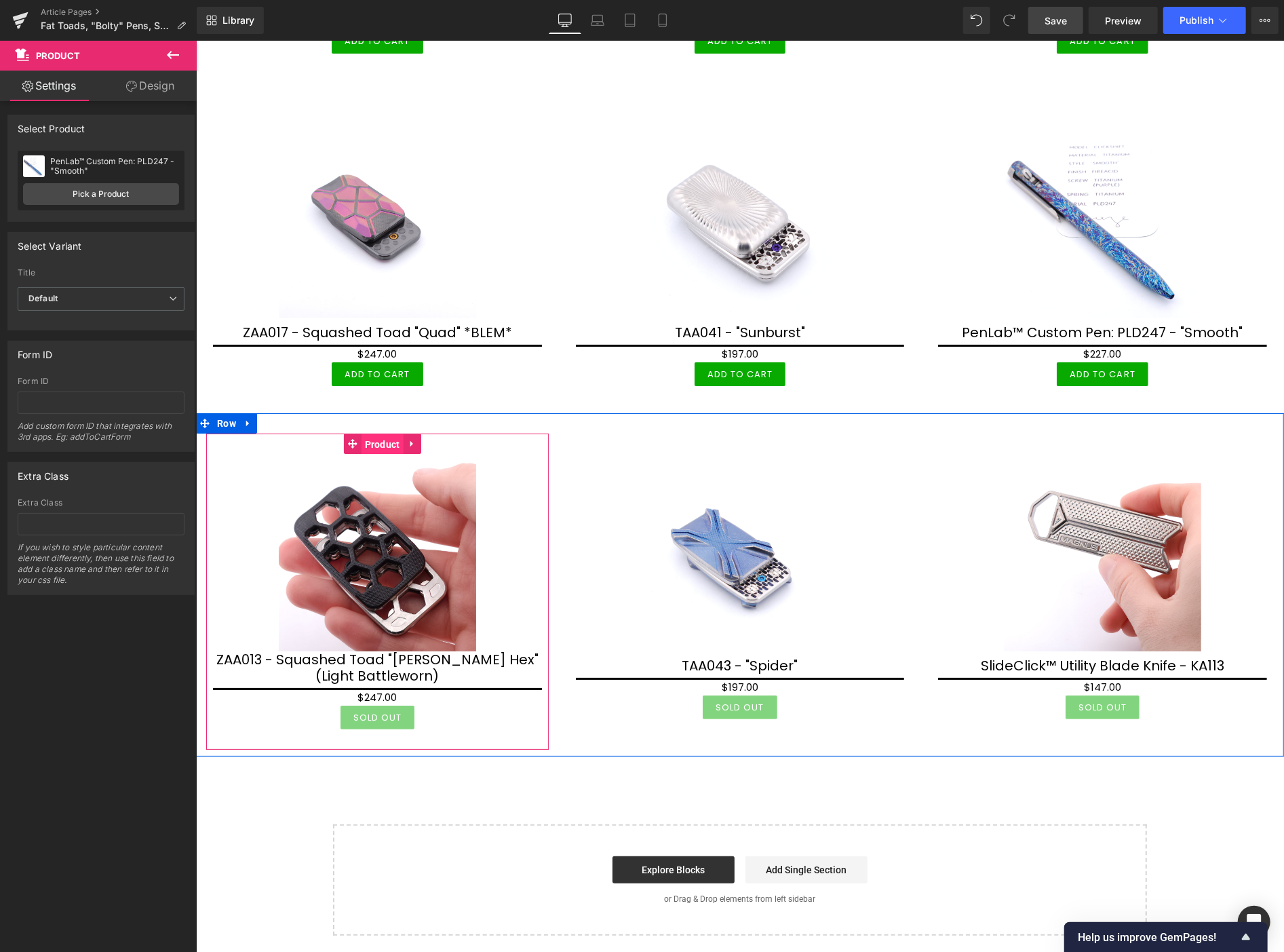
click at [377, 433] on span "Product" at bounding box center [382, 443] width 42 height 21
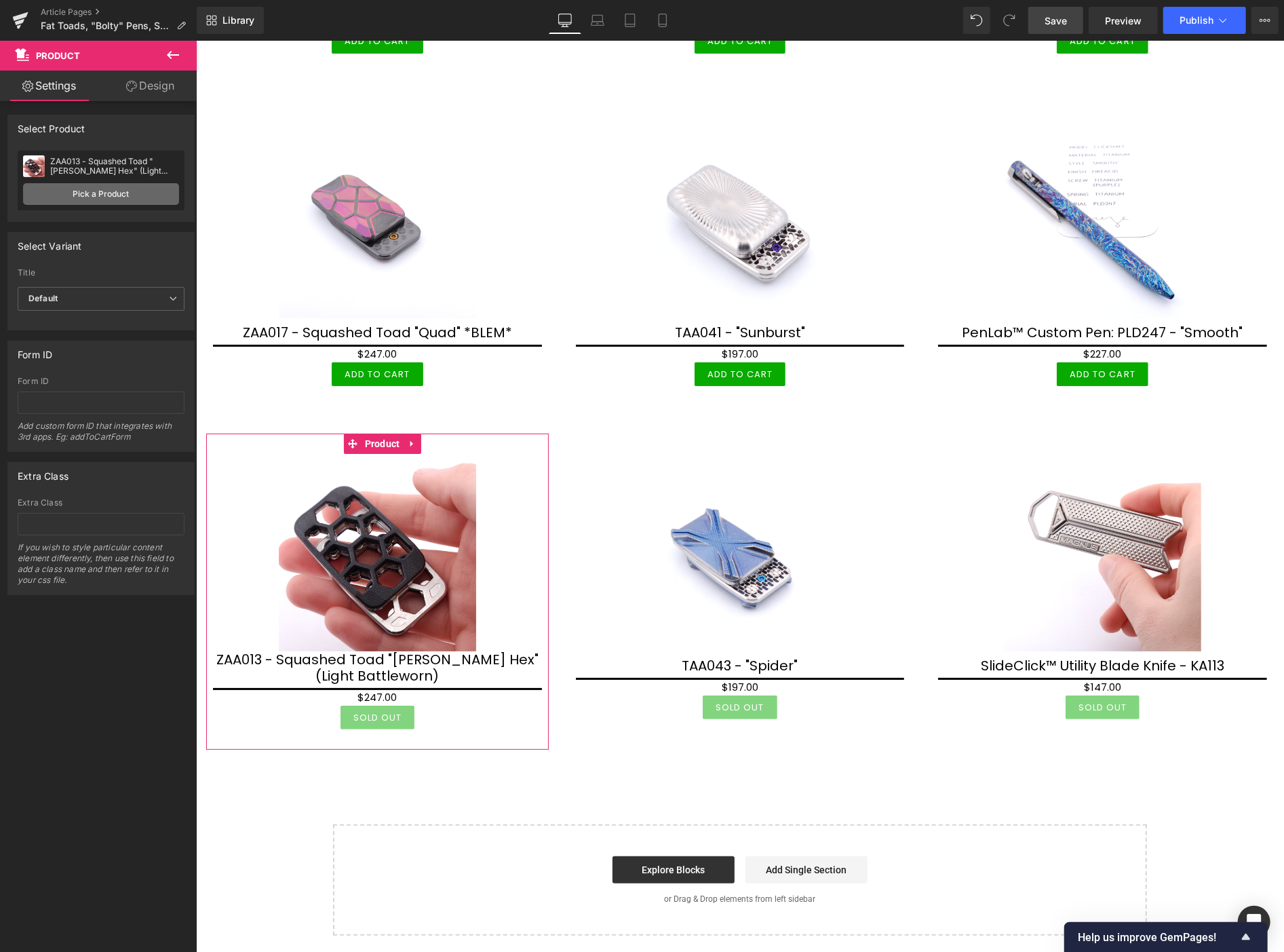
click at [103, 194] on link "Pick a Product" at bounding box center [101, 194] width 156 height 22
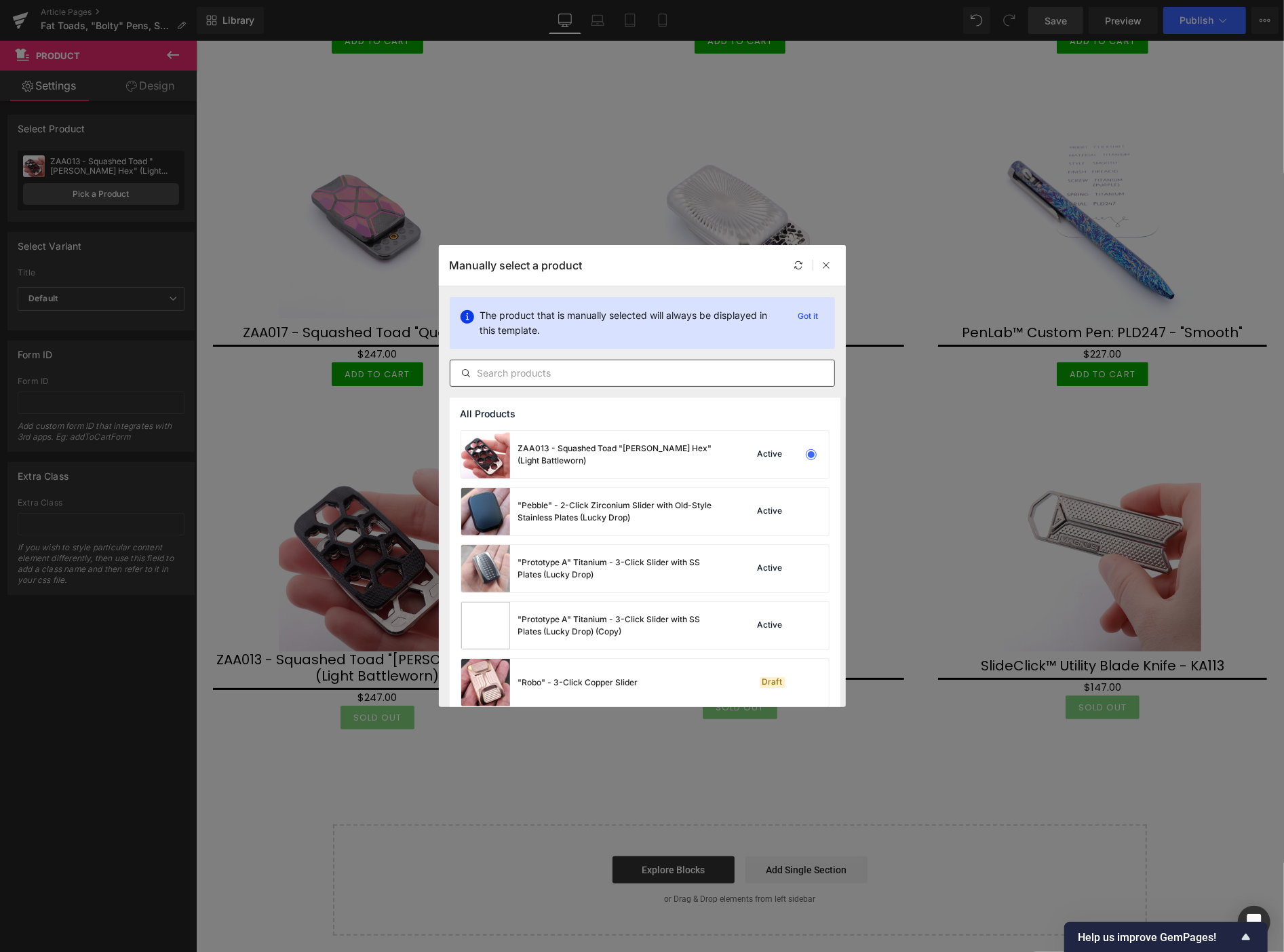
click at [497, 376] on input "text" at bounding box center [642, 373] width 384 height 16
click at [609, 371] on input "text" at bounding box center [642, 373] width 384 height 16
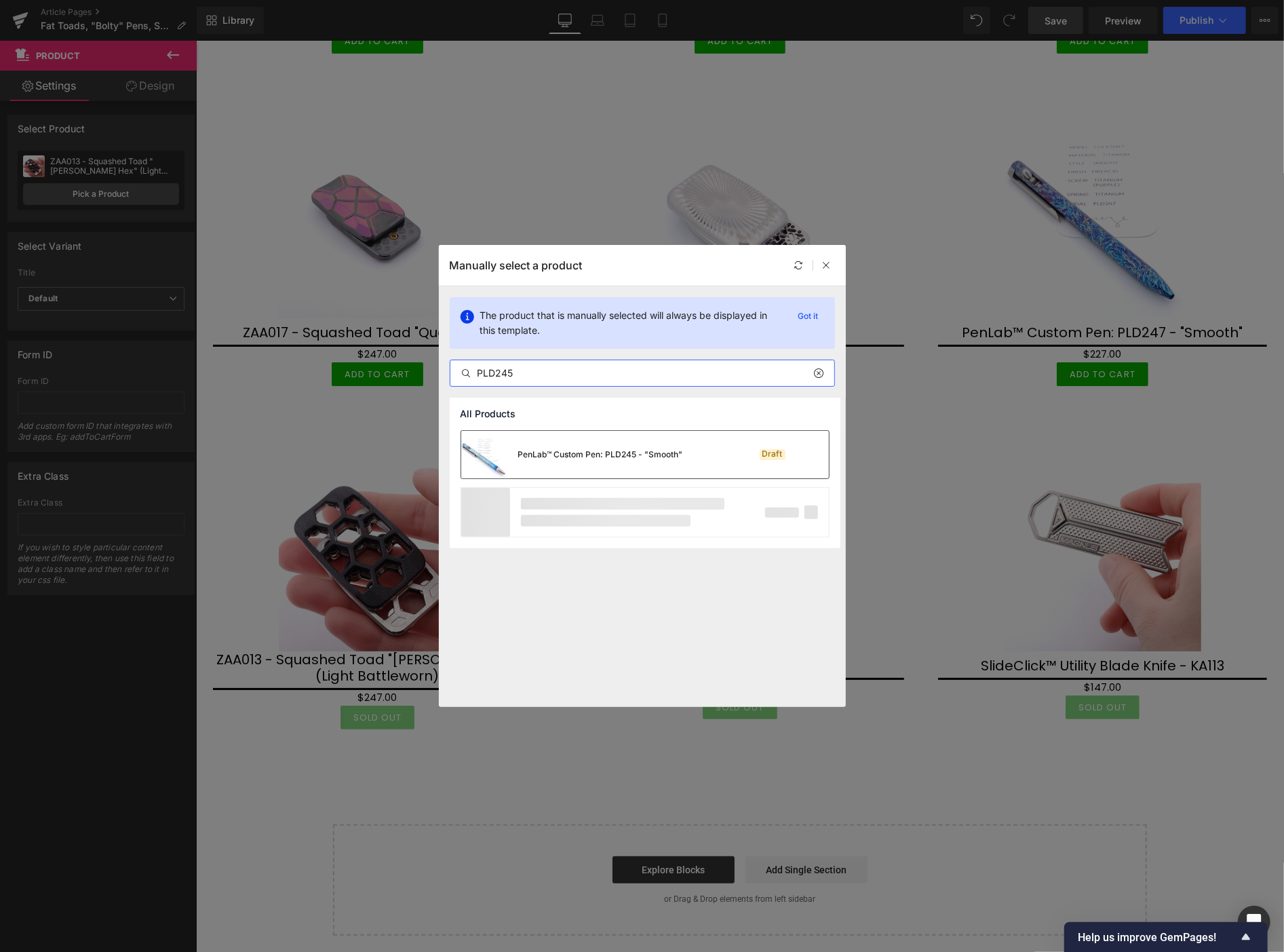
type input "PLD245"
click at [632, 451] on div "PenLab™ Custom Pen: PLD245 - "Smooth"" at bounding box center [600, 455] width 165 height 13
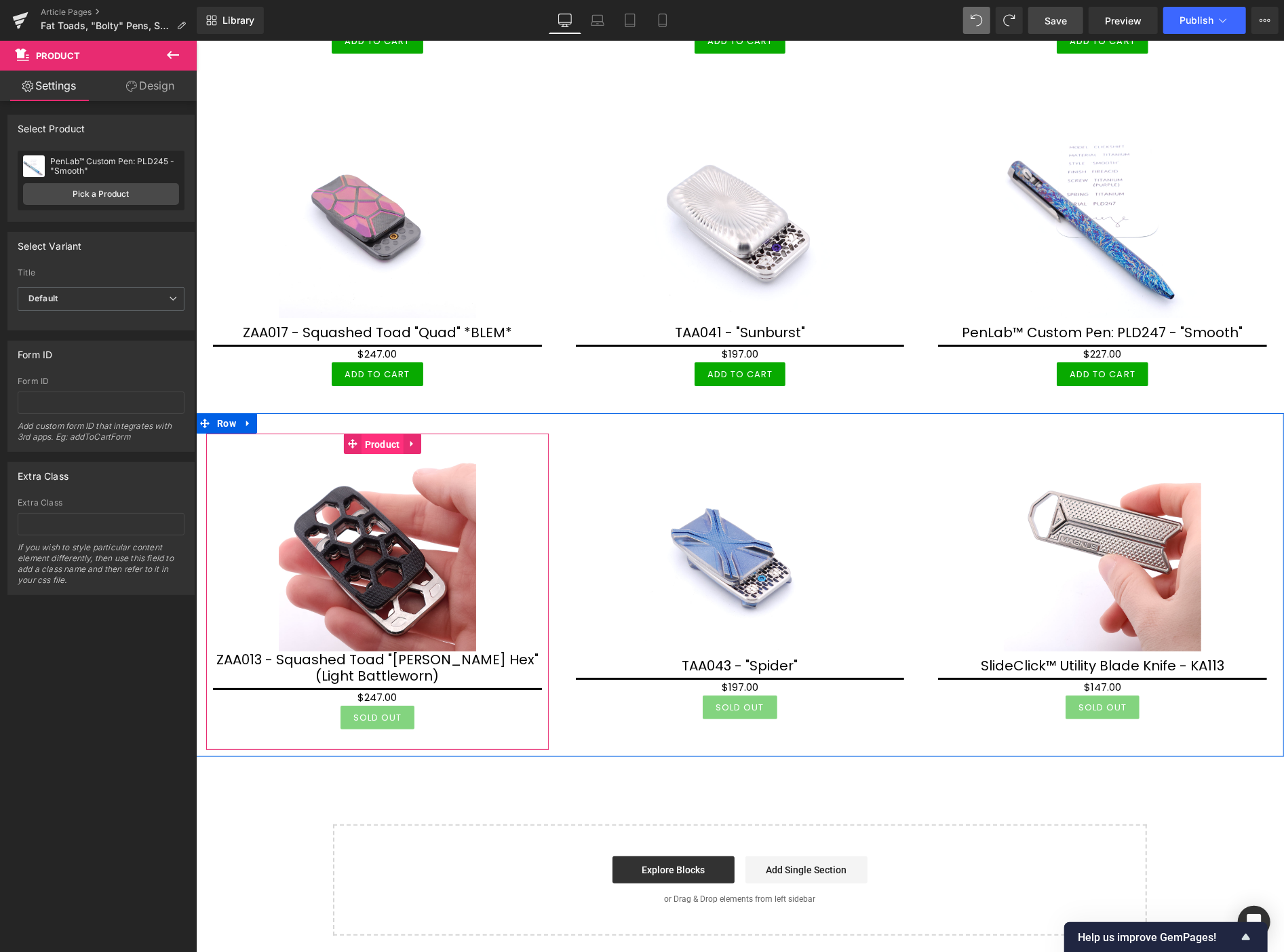
click at [378, 433] on span "Product" at bounding box center [382, 443] width 42 height 21
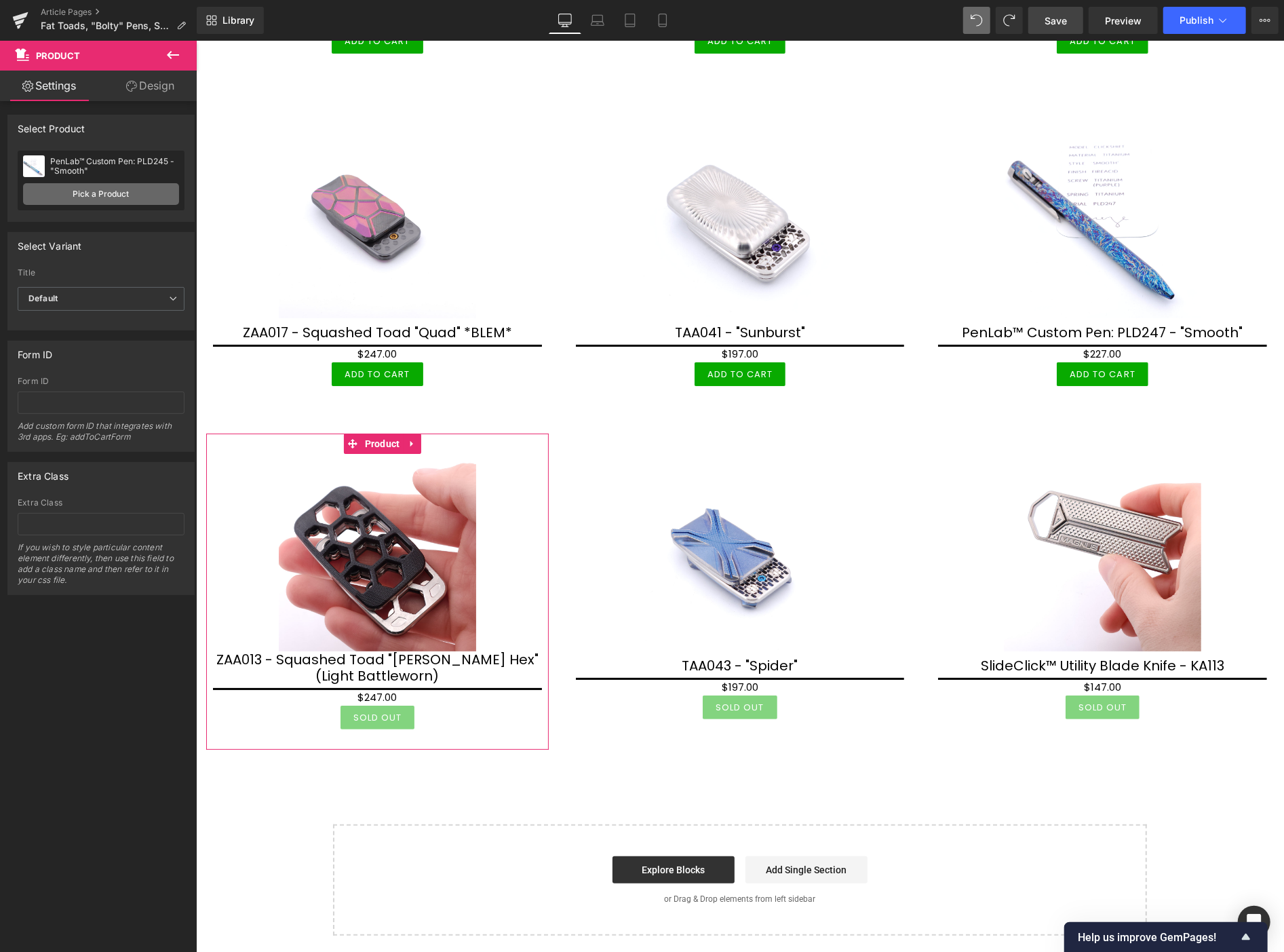
click at [123, 193] on link "Pick a Product" at bounding box center [101, 194] width 156 height 22
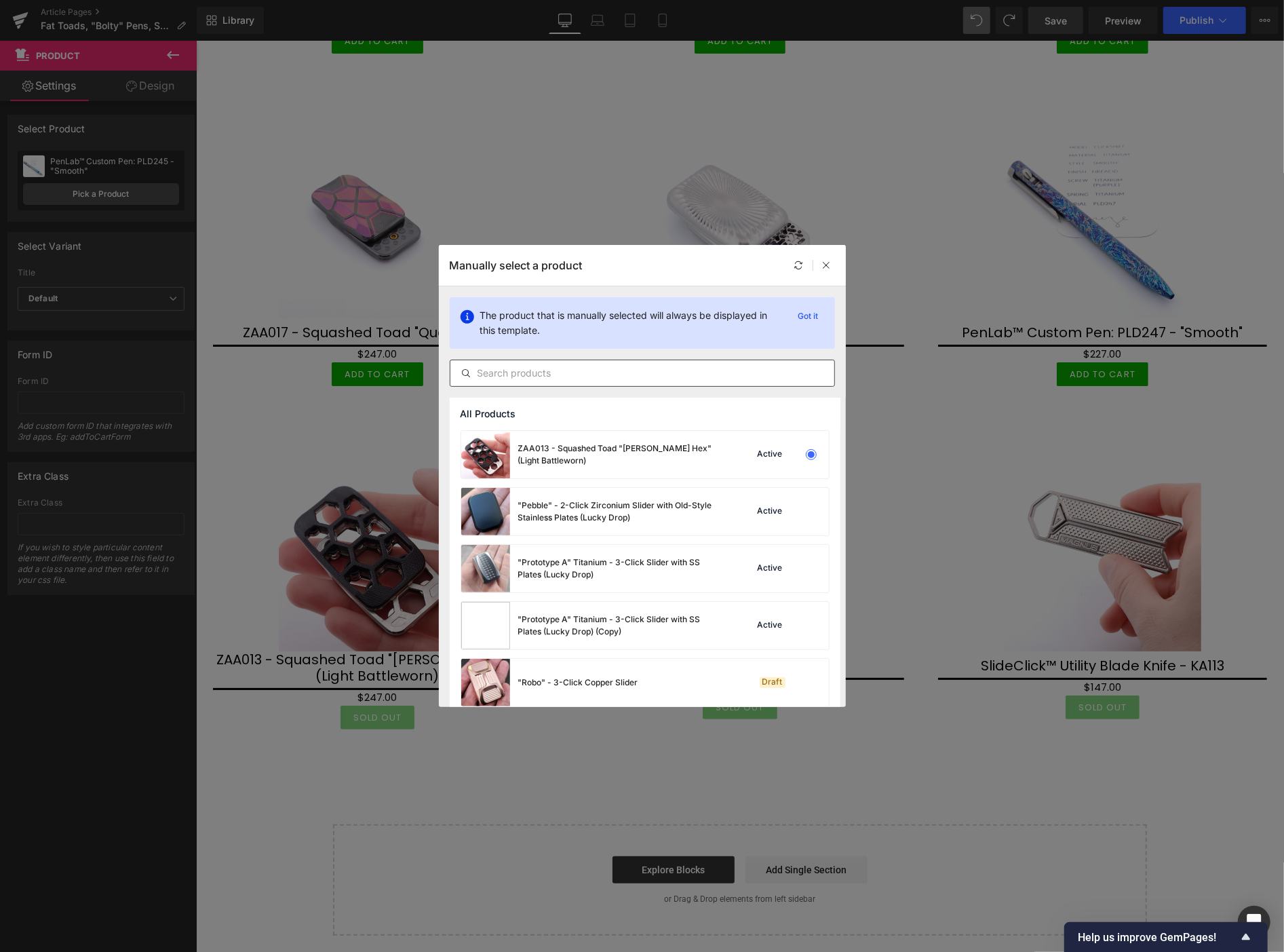
click at [530, 368] on input "text" at bounding box center [642, 373] width 384 height 16
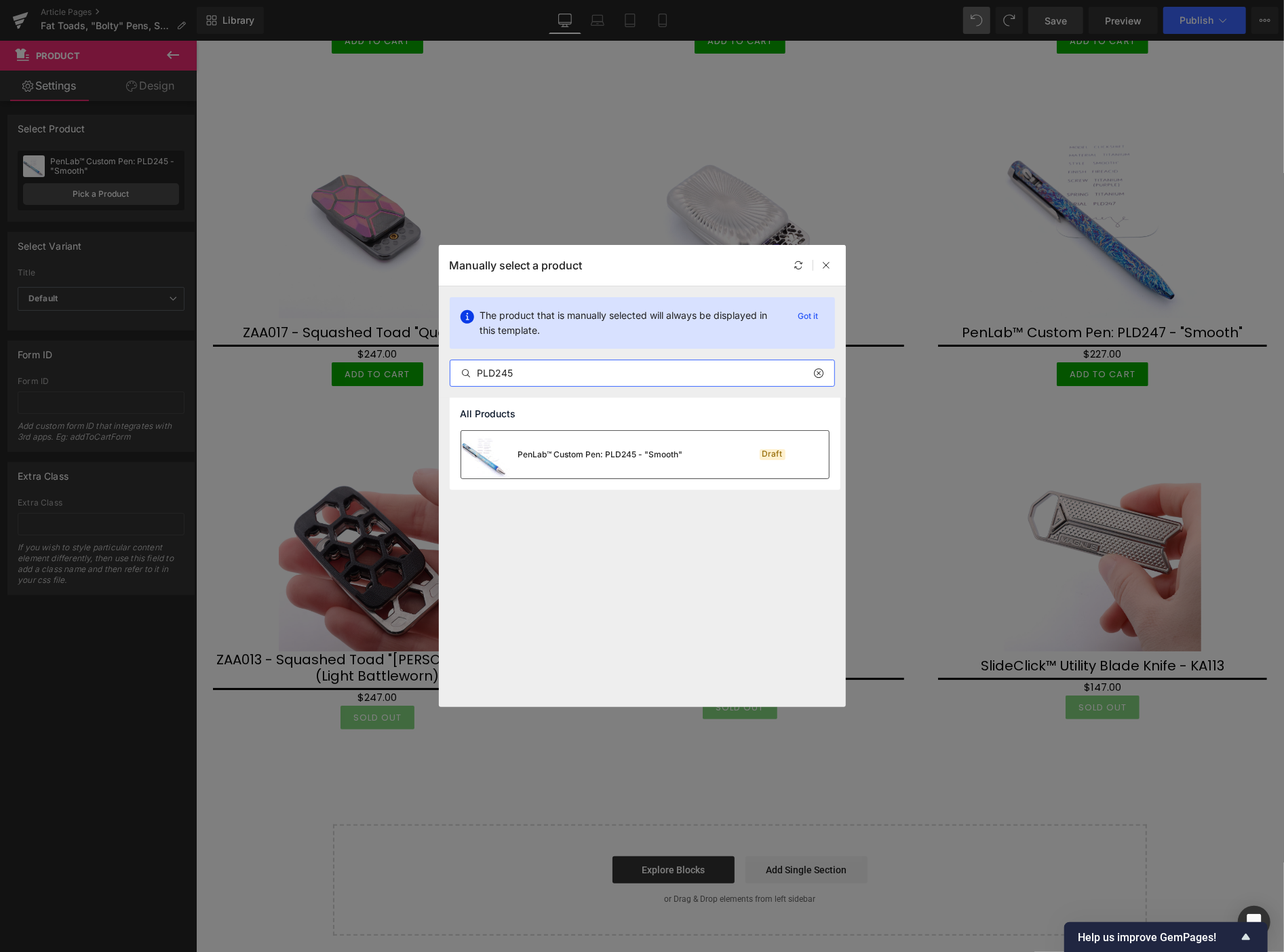
type input "PLD245"
click at [561, 448] on div "PenLab™ Custom Pen: PLD245 - "Smooth"" at bounding box center [600, 455] width 165 height 13
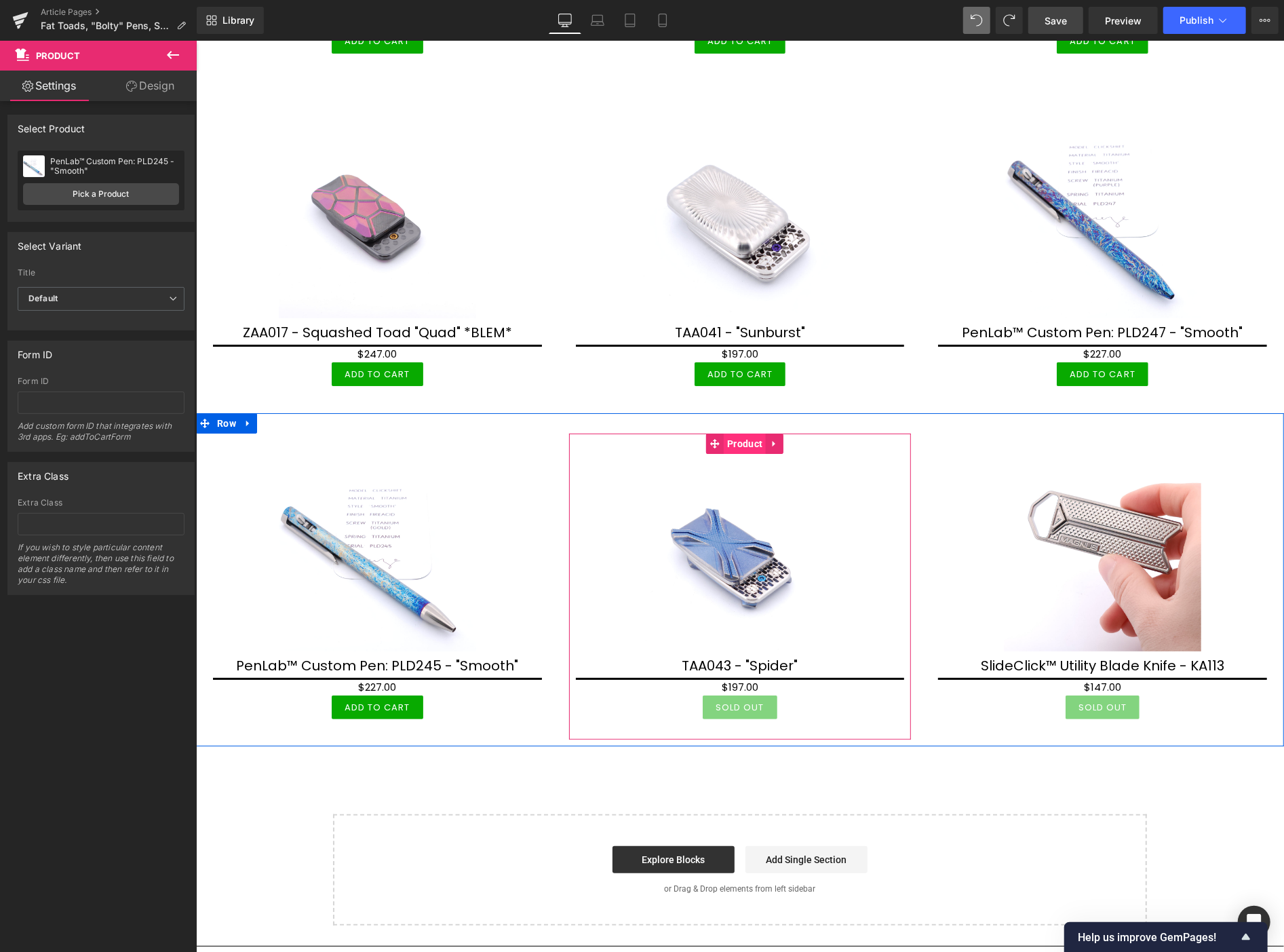
click at [743, 433] on span "Product" at bounding box center [744, 443] width 42 height 21
click at [738, 433] on span "Product" at bounding box center [744, 443] width 42 height 21
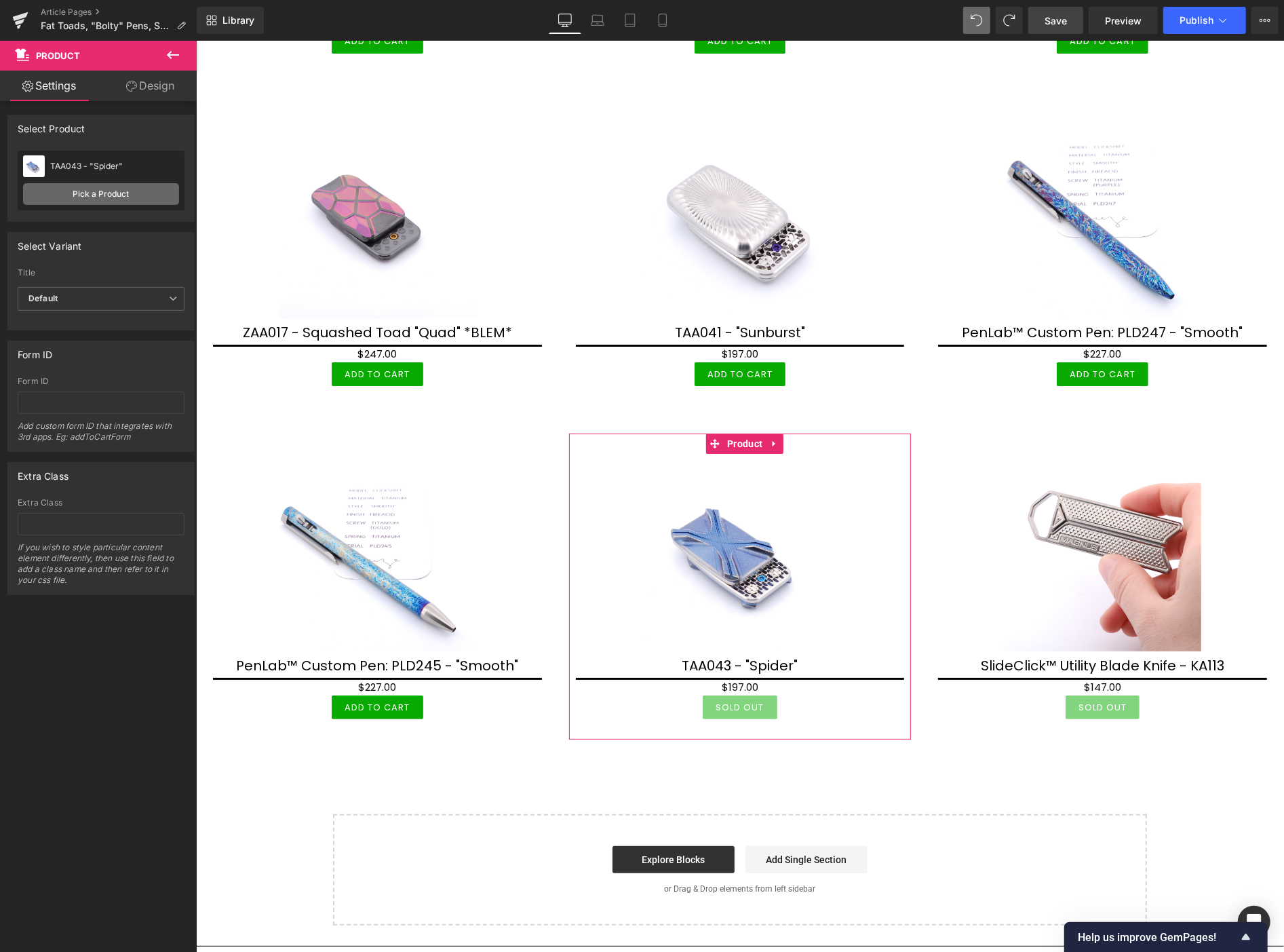
click at [109, 187] on link "Pick a Product" at bounding box center [101, 194] width 156 height 22
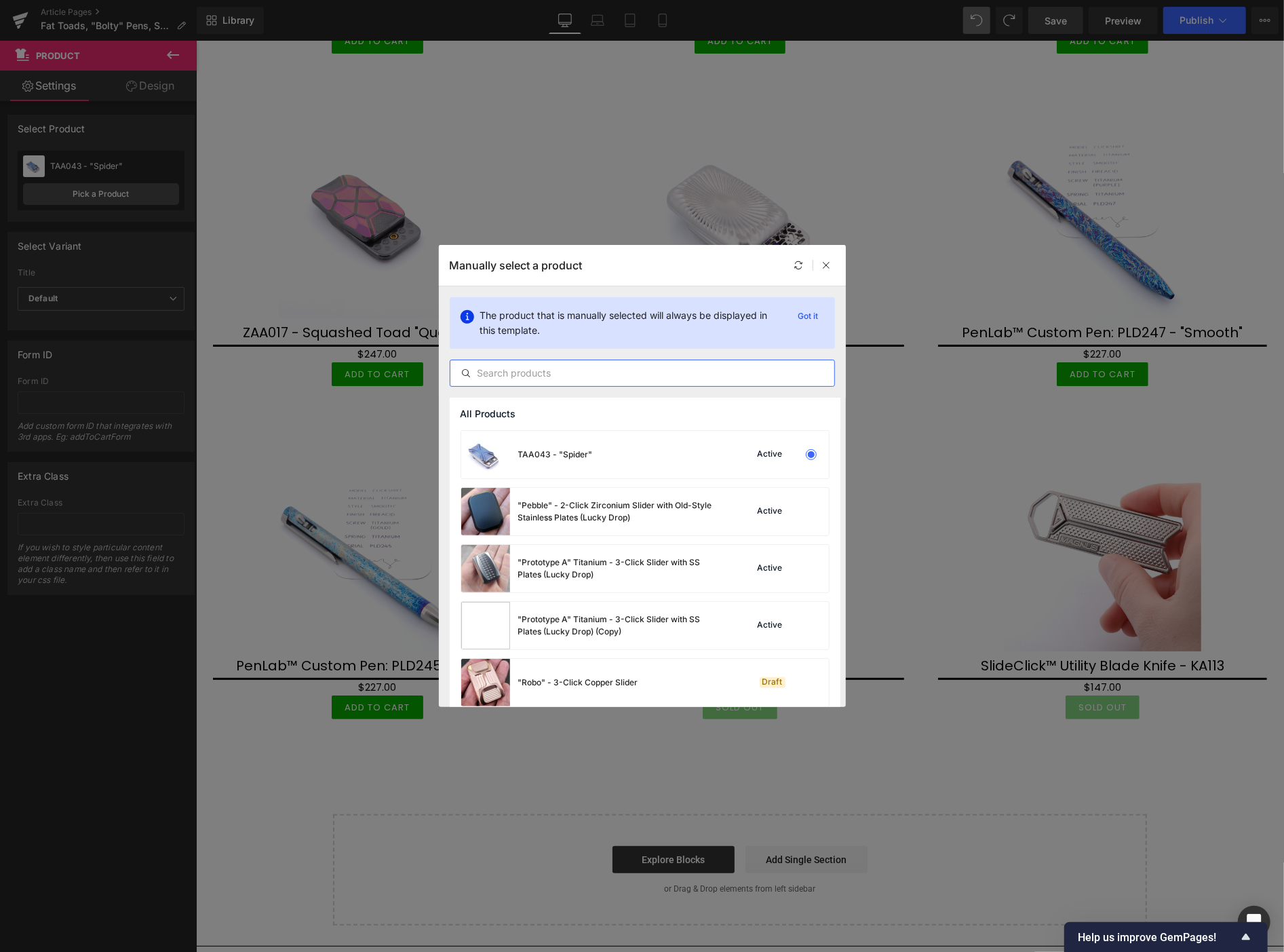
click at [501, 370] on input "text" at bounding box center [642, 373] width 384 height 16
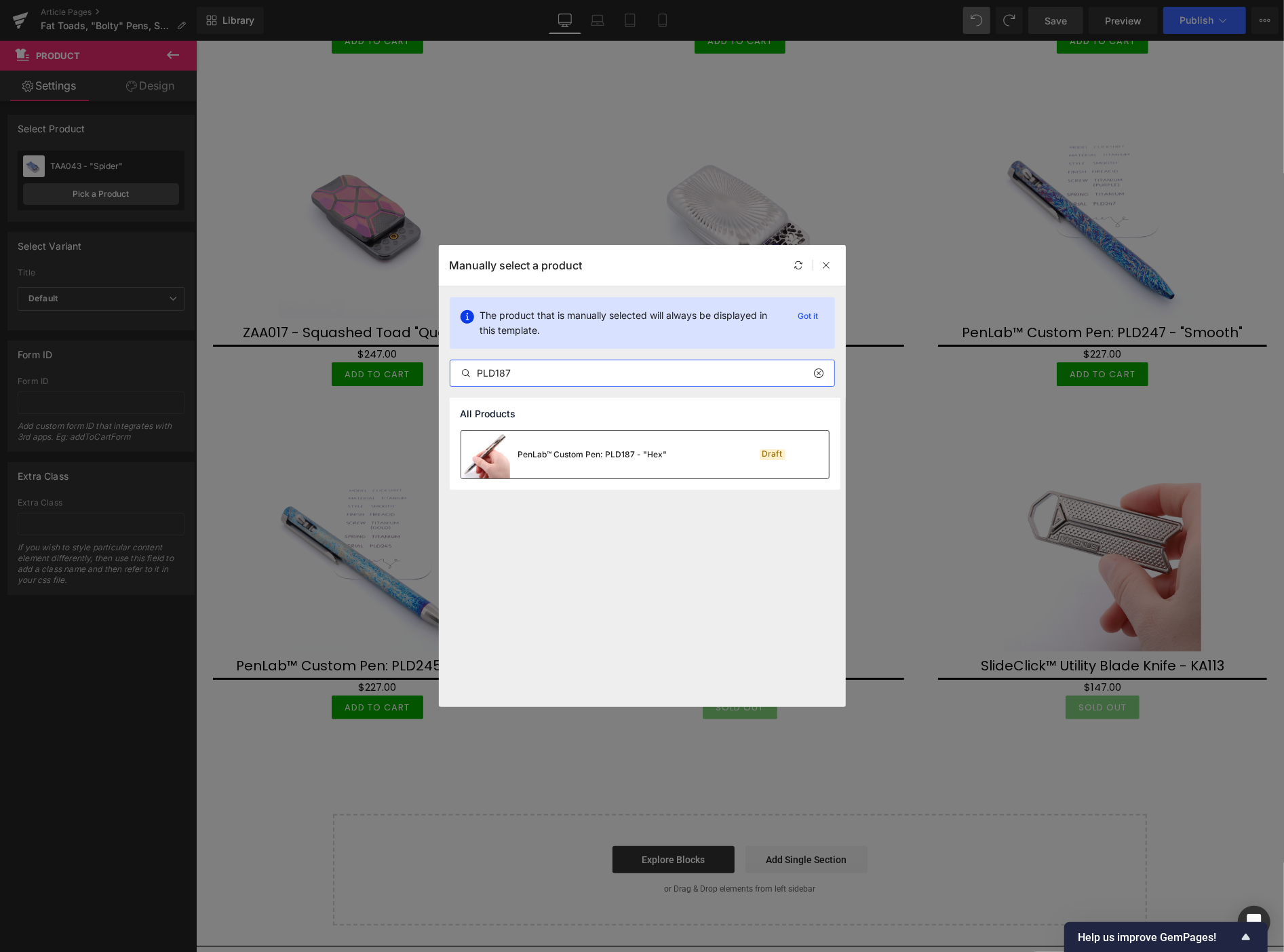
type input "PLD187"
click at [615, 455] on div "PenLab™ Custom Pen: PLD187 - "Hex"" at bounding box center [592, 455] width 149 height 13
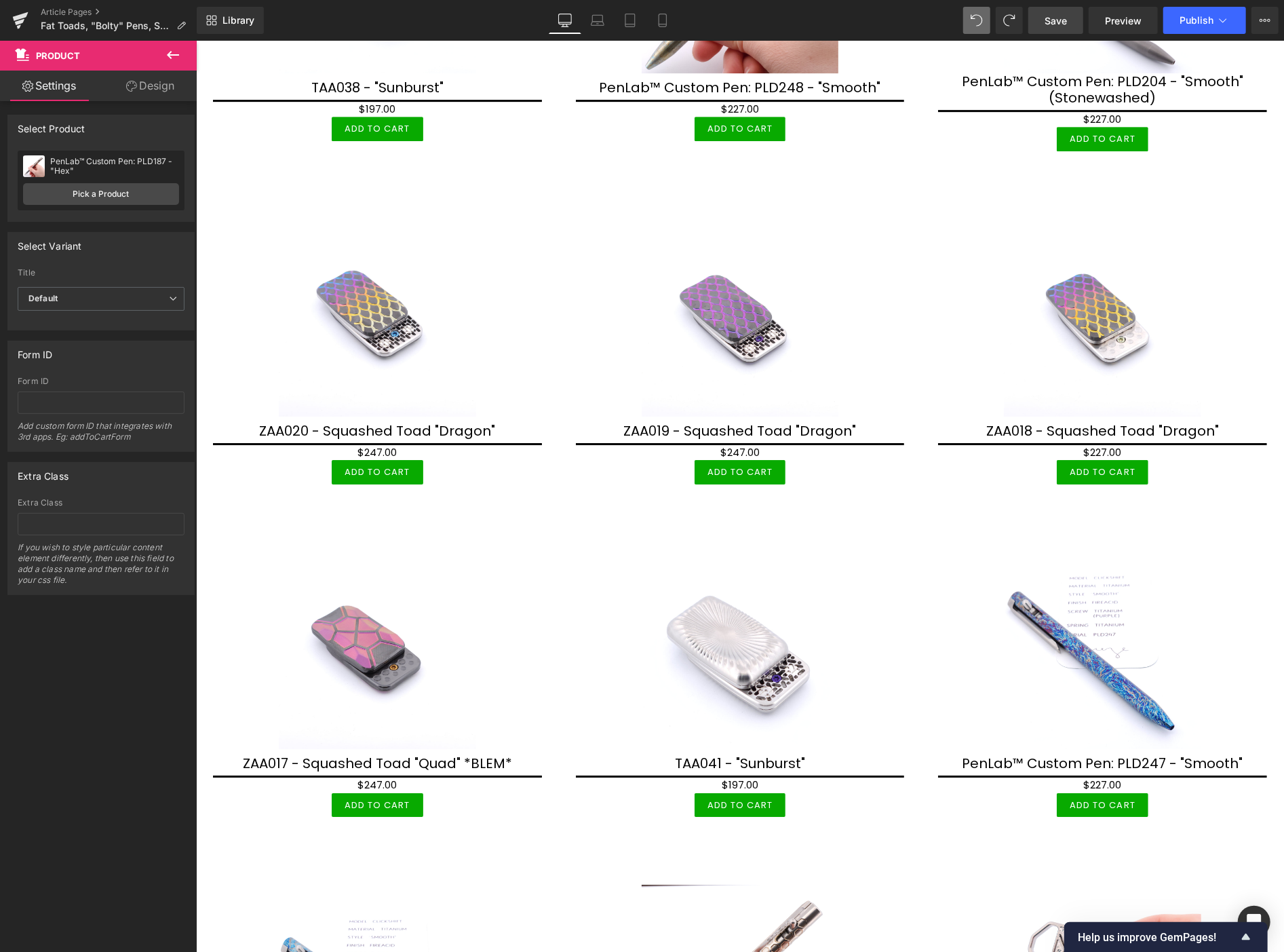
scroll to position [3802, 0]
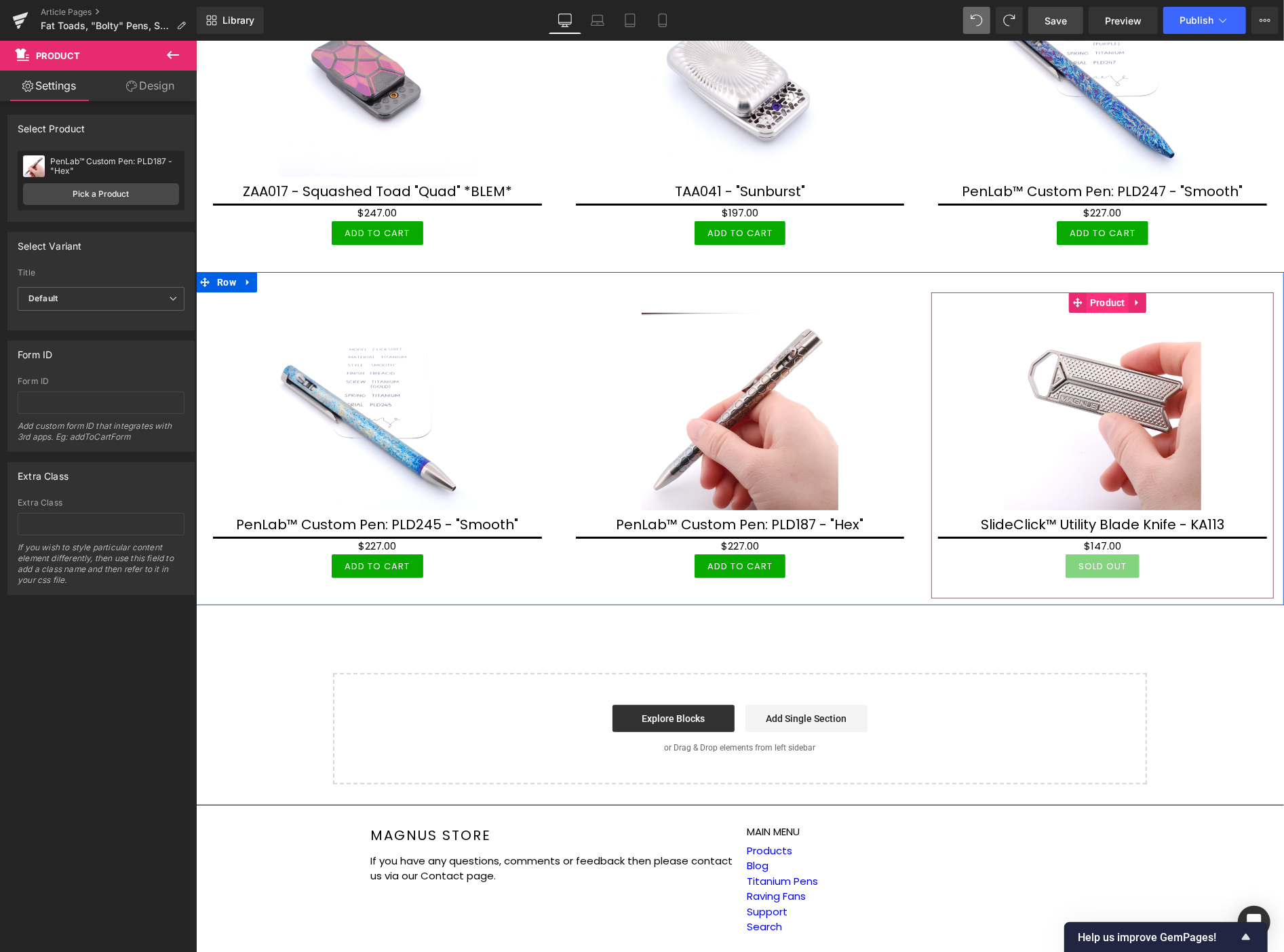
click at [1100, 292] on span "Product" at bounding box center [1107, 302] width 42 height 21
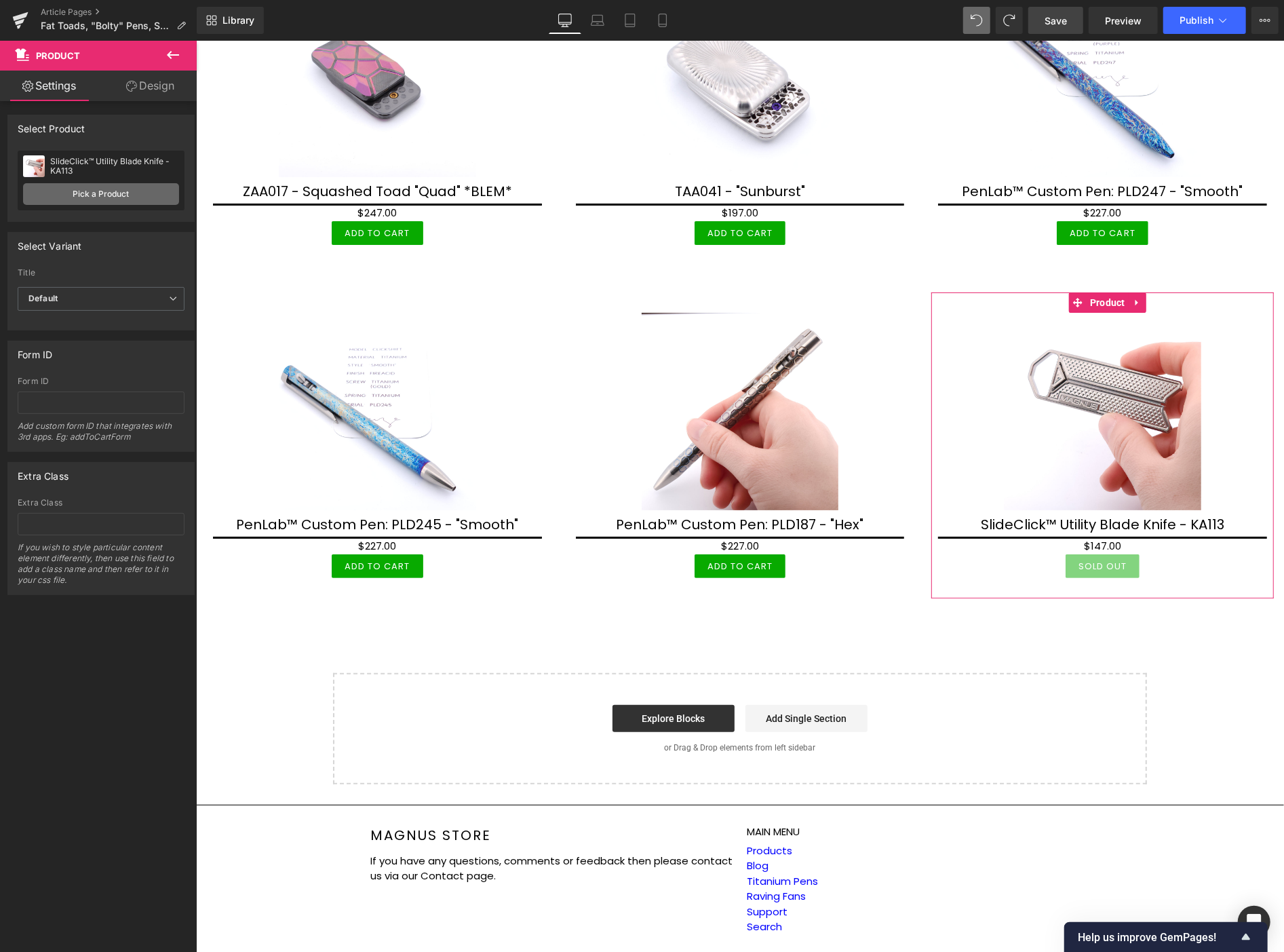
click at [83, 194] on link "Pick a Product" at bounding box center [101, 194] width 156 height 22
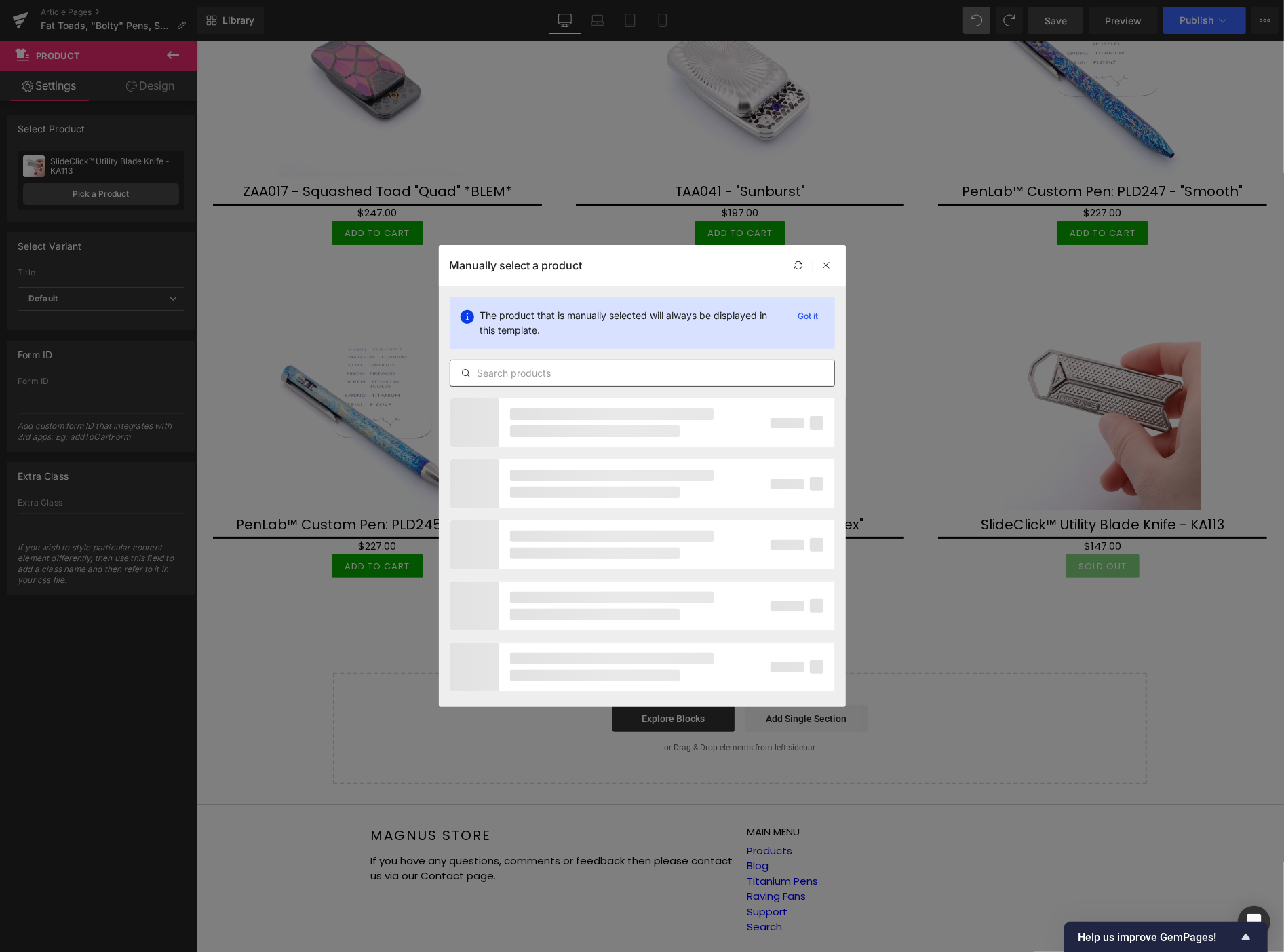
click at [504, 373] on input "text" at bounding box center [642, 373] width 384 height 16
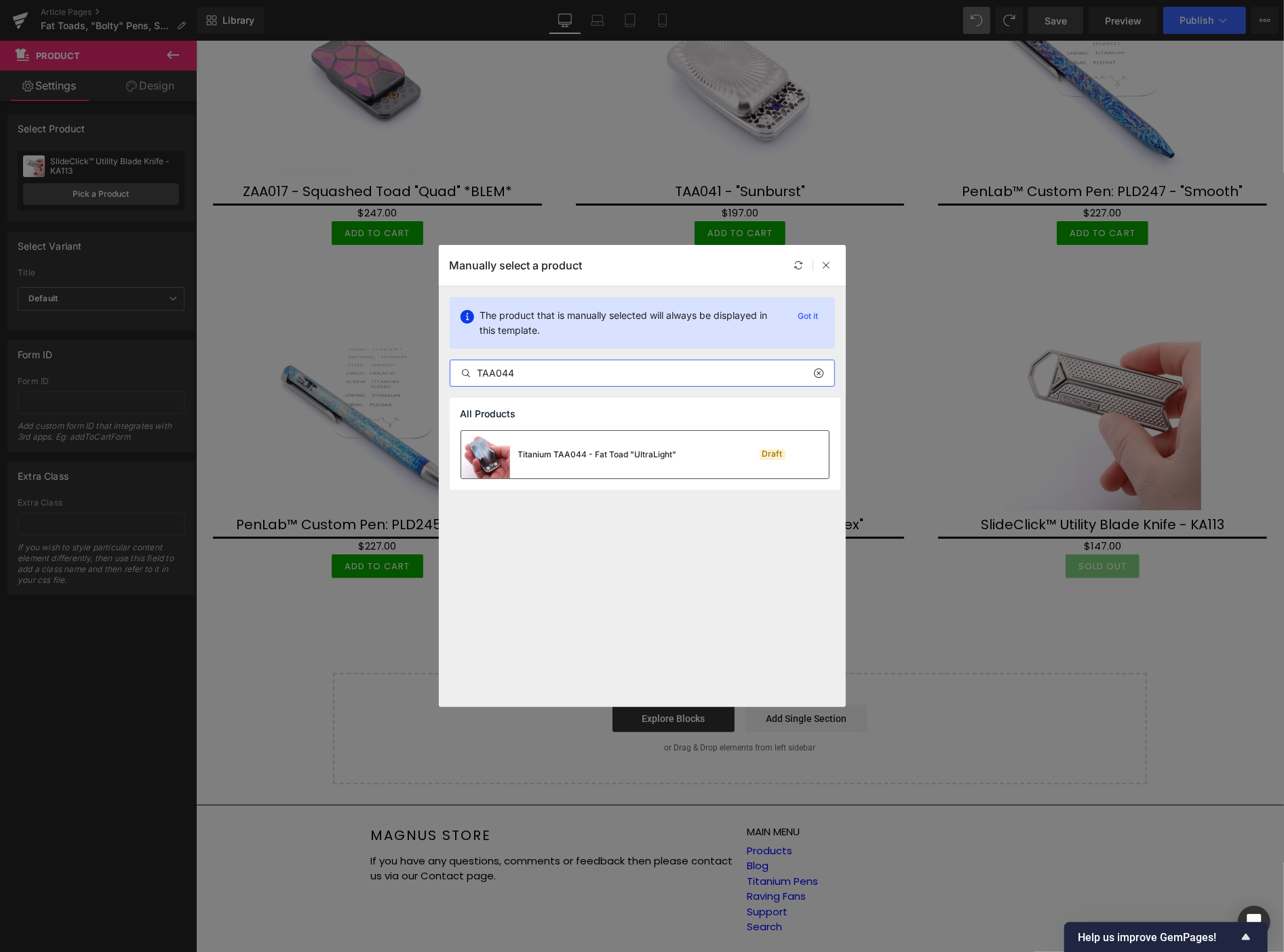
type input "TAA044"
click at [597, 453] on div "Titanium TAA044 - Fat Toad "UltraLight"" at bounding box center [598, 455] width 159 height 13
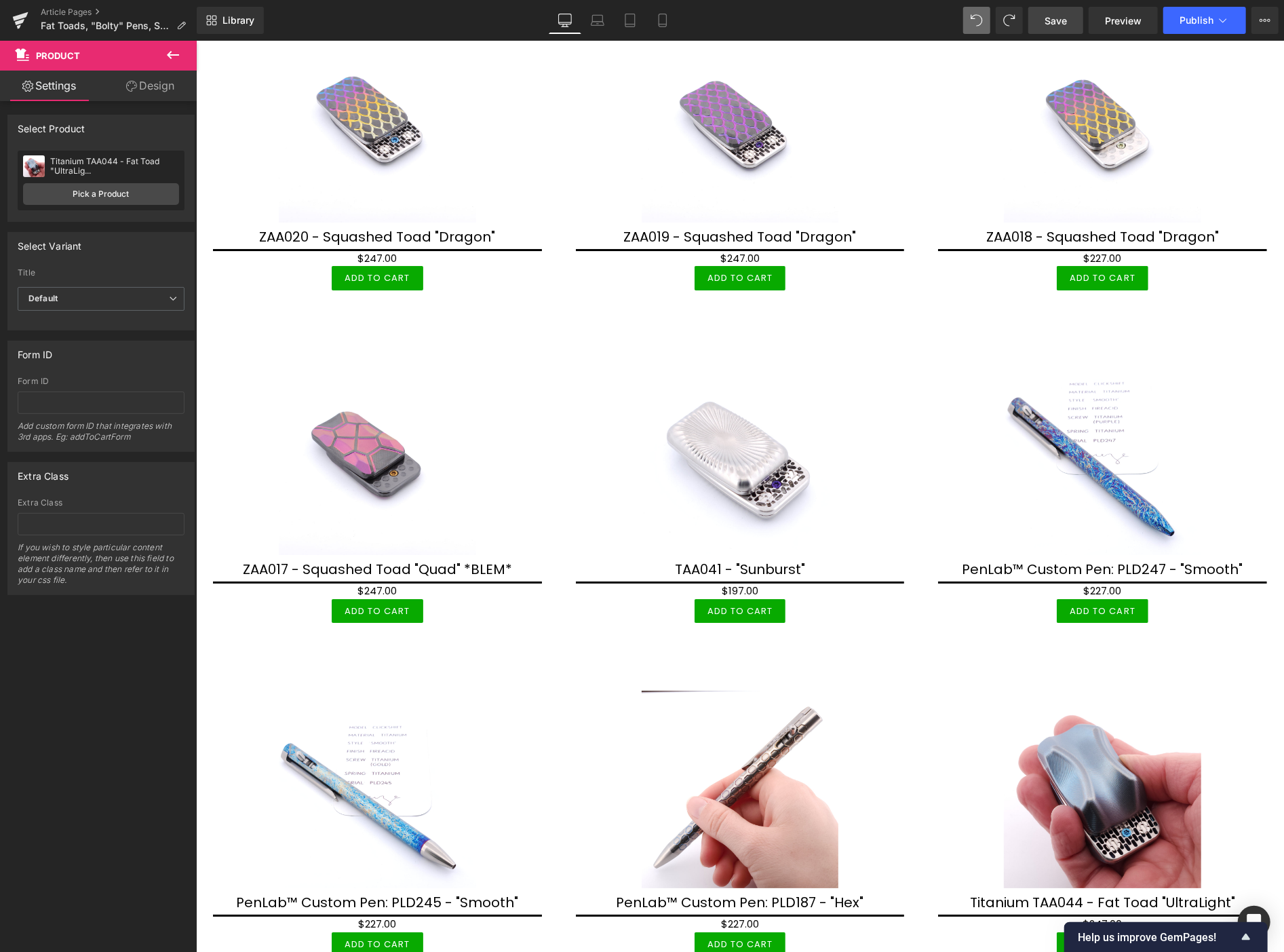
scroll to position [3426, 0]
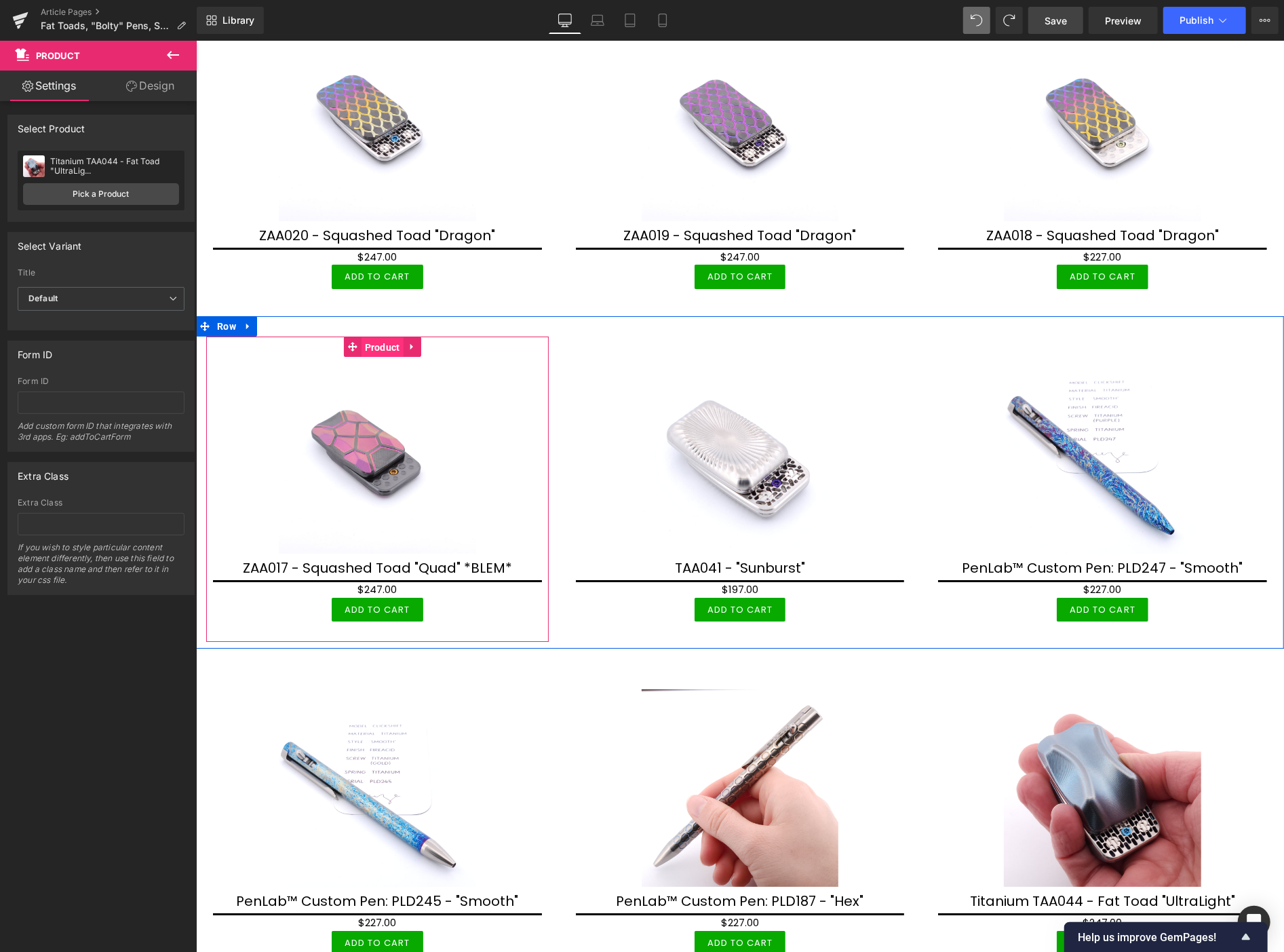
click at [375, 336] on span "Product" at bounding box center [382, 346] width 42 height 21
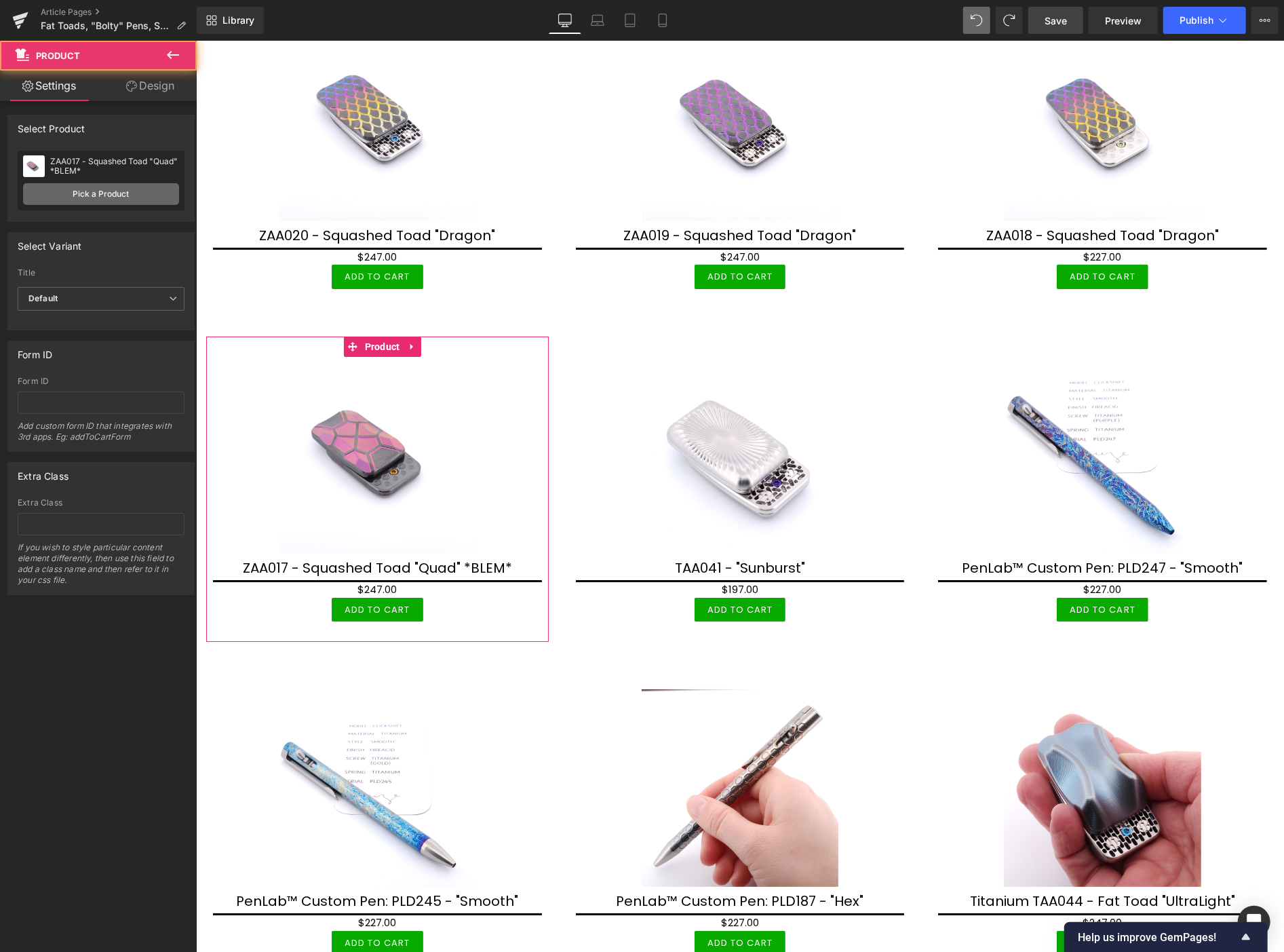
click at [132, 194] on link "Pick a Product" at bounding box center [101, 194] width 156 height 22
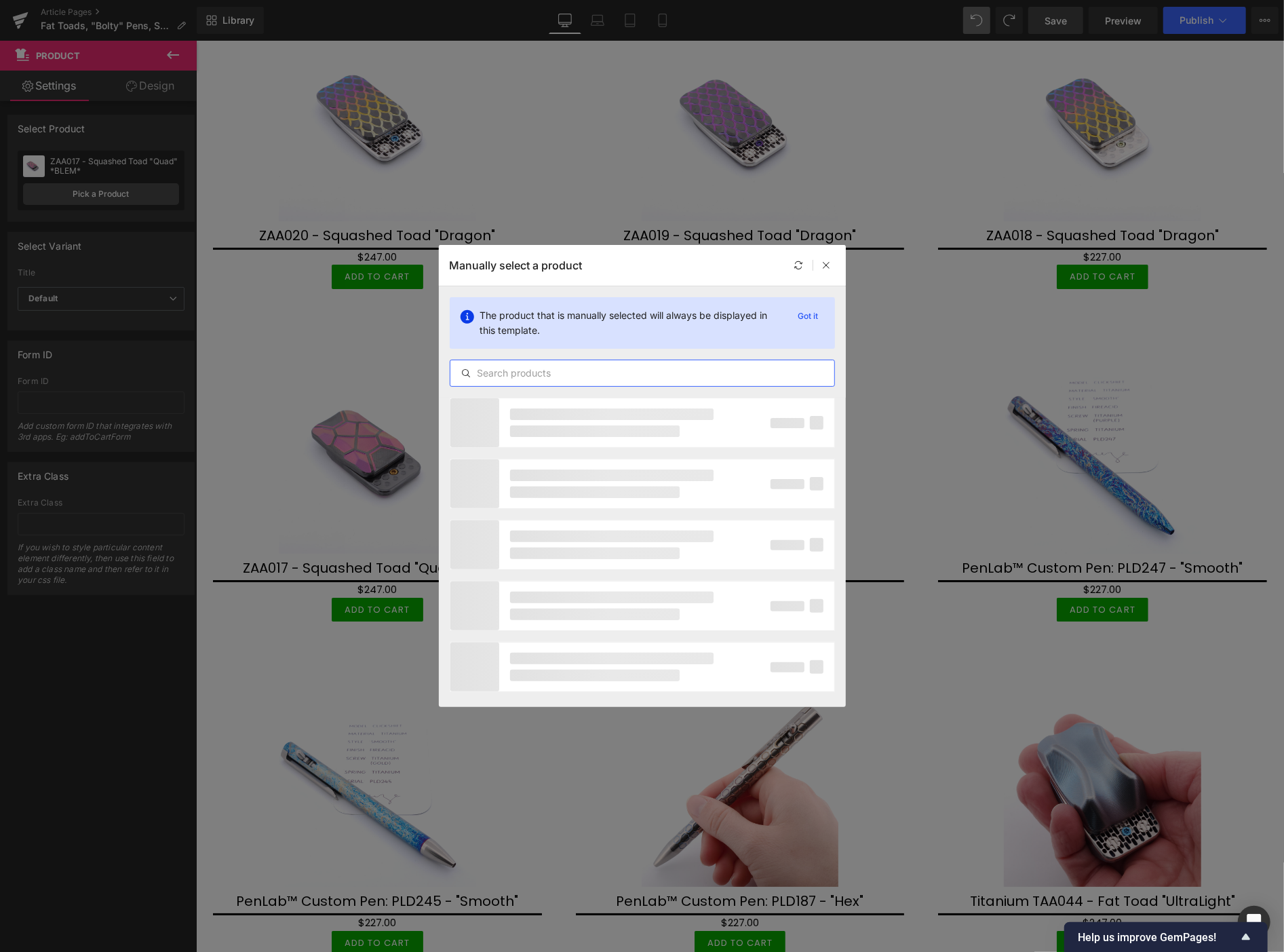
click at [506, 374] on input "text" at bounding box center [642, 373] width 384 height 16
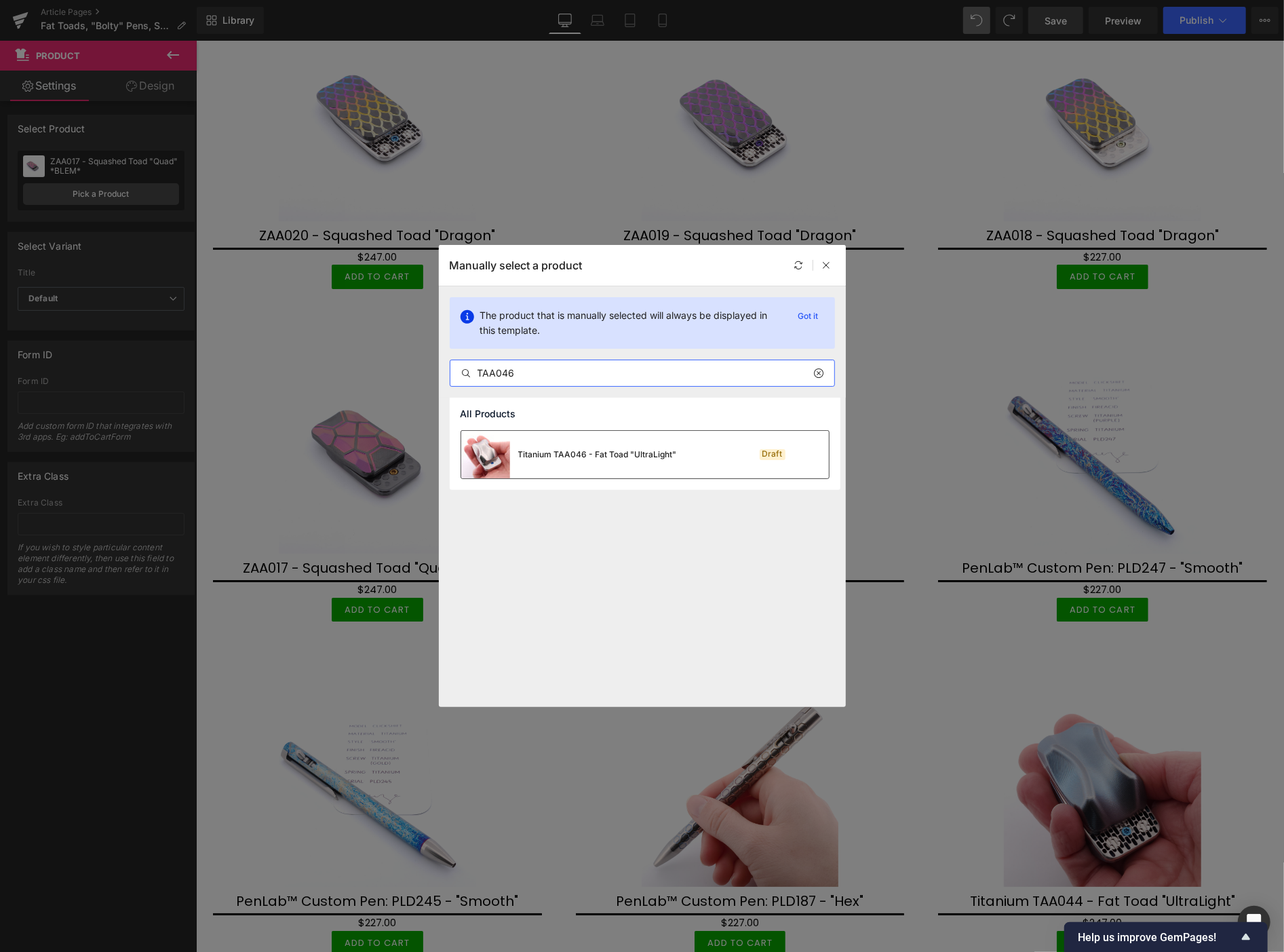
type input "TAA046"
click at [602, 455] on div "Titanium TAA046 - Fat Toad "UltraLight"" at bounding box center [598, 455] width 159 height 13
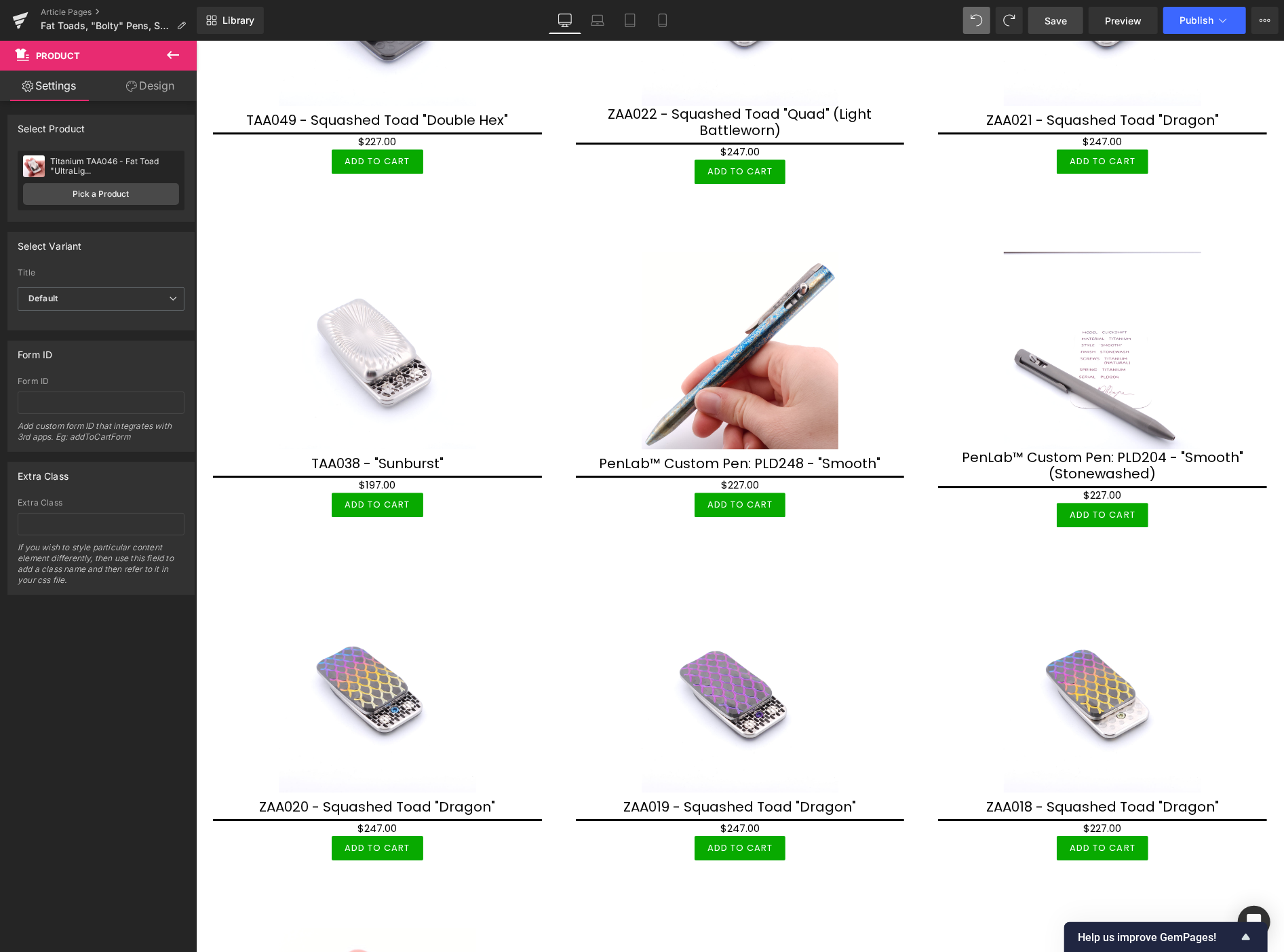
scroll to position [2823, 0]
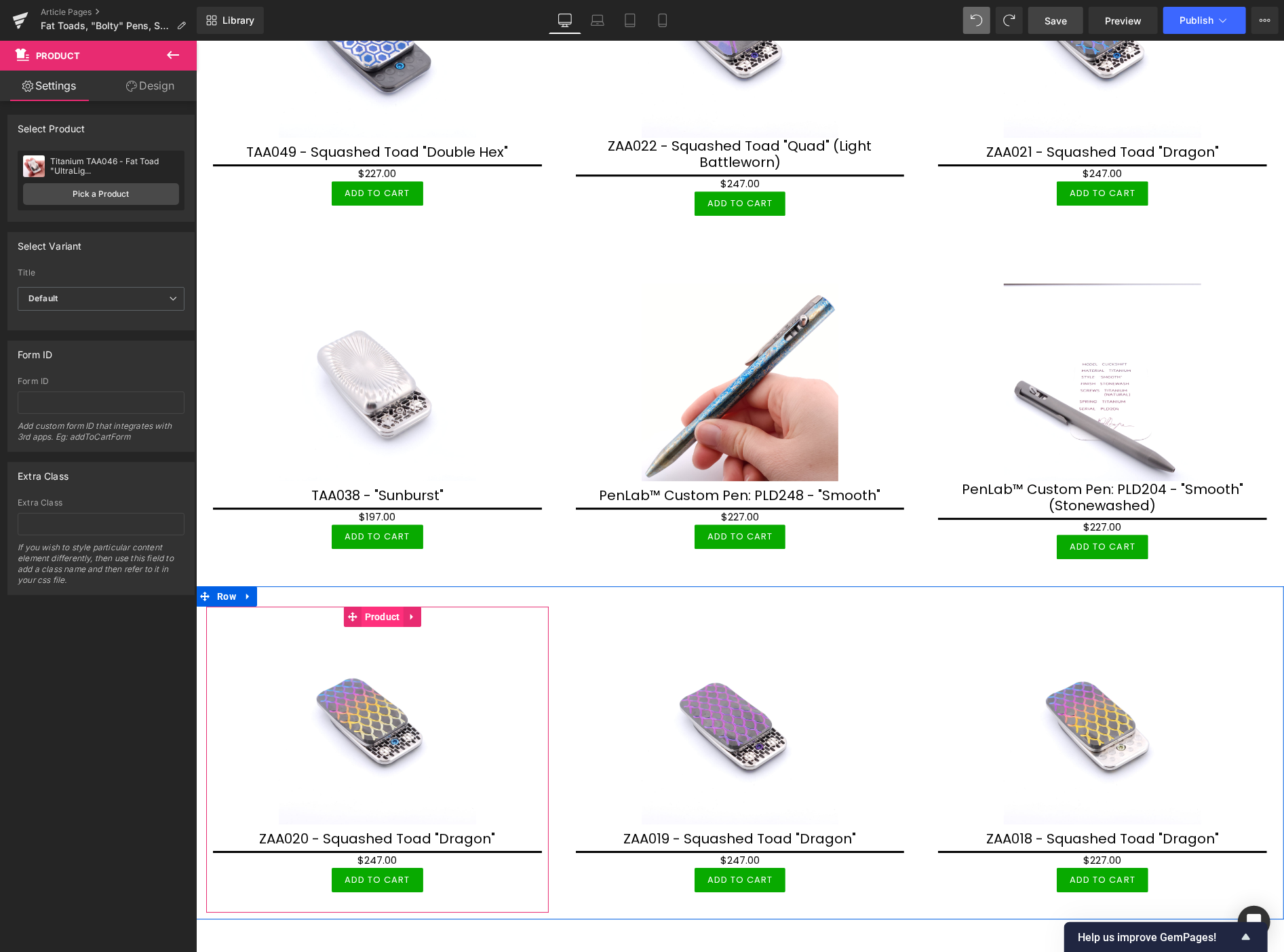
click at [392, 606] on span "Product" at bounding box center [382, 616] width 42 height 21
click at [382, 606] on span "Product" at bounding box center [382, 616] width 42 height 21
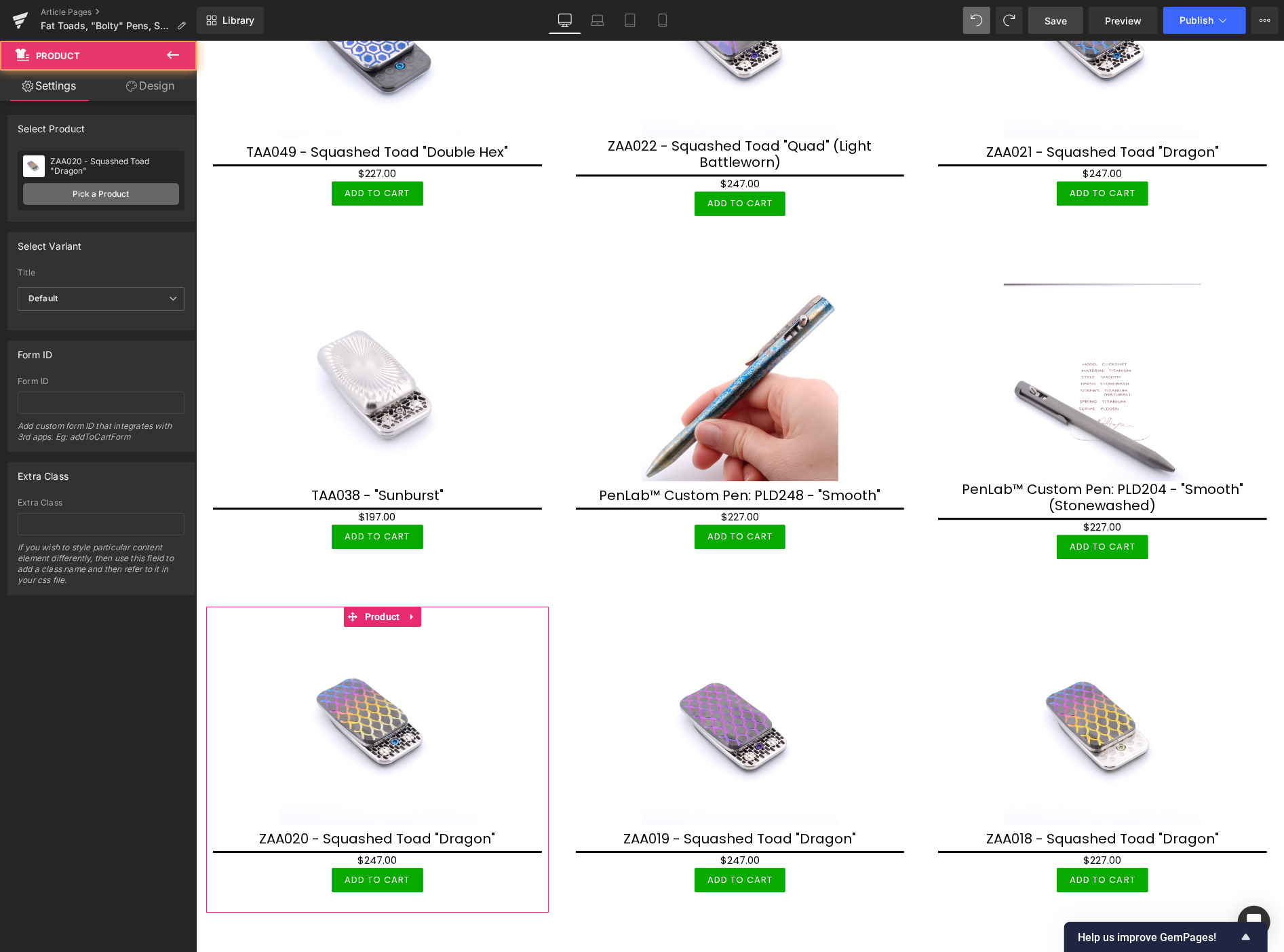
click at [90, 194] on link "Pick a Product" at bounding box center [101, 194] width 156 height 22
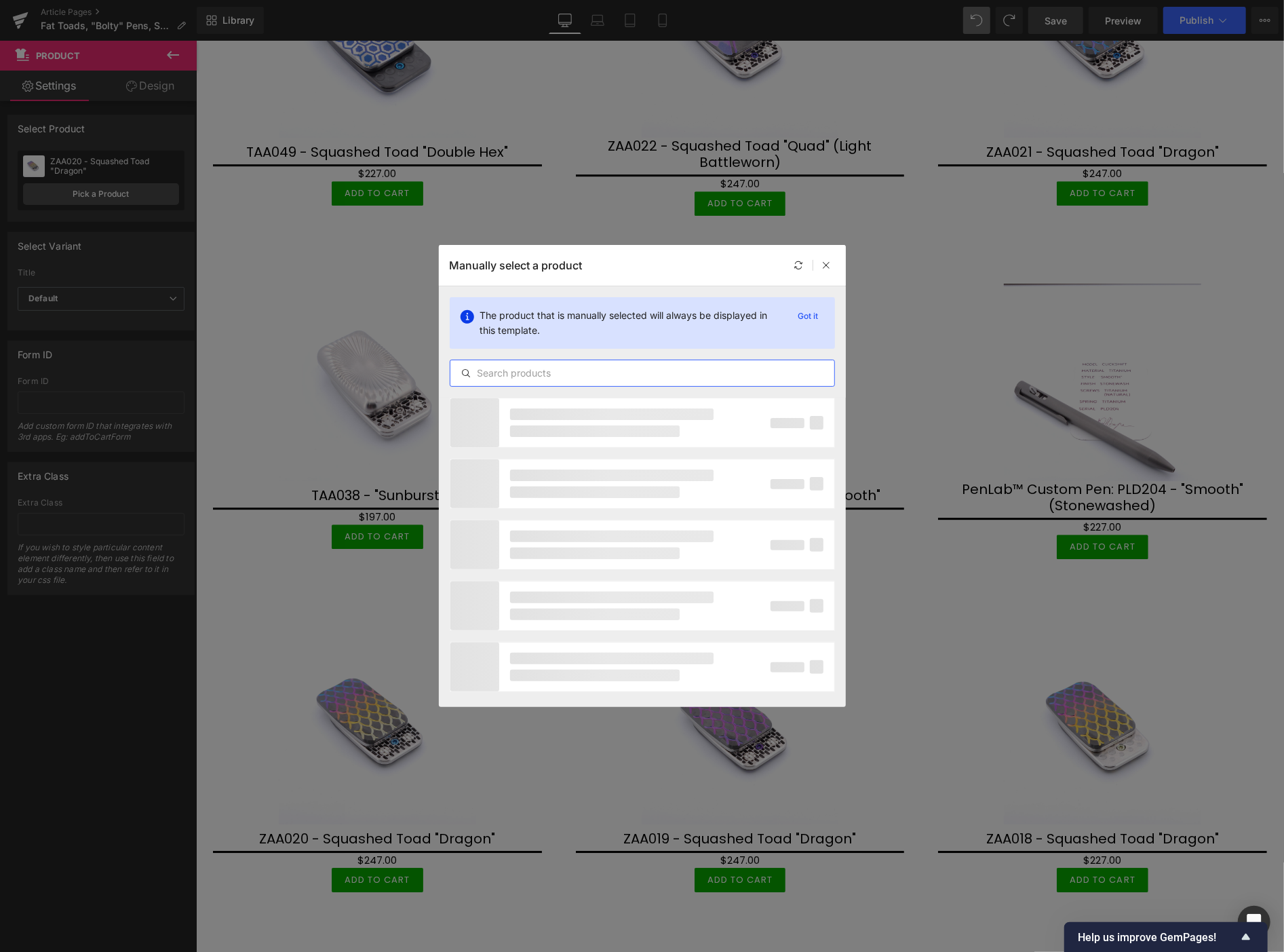
click at [536, 377] on input "text" at bounding box center [642, 373] width 384 height 16
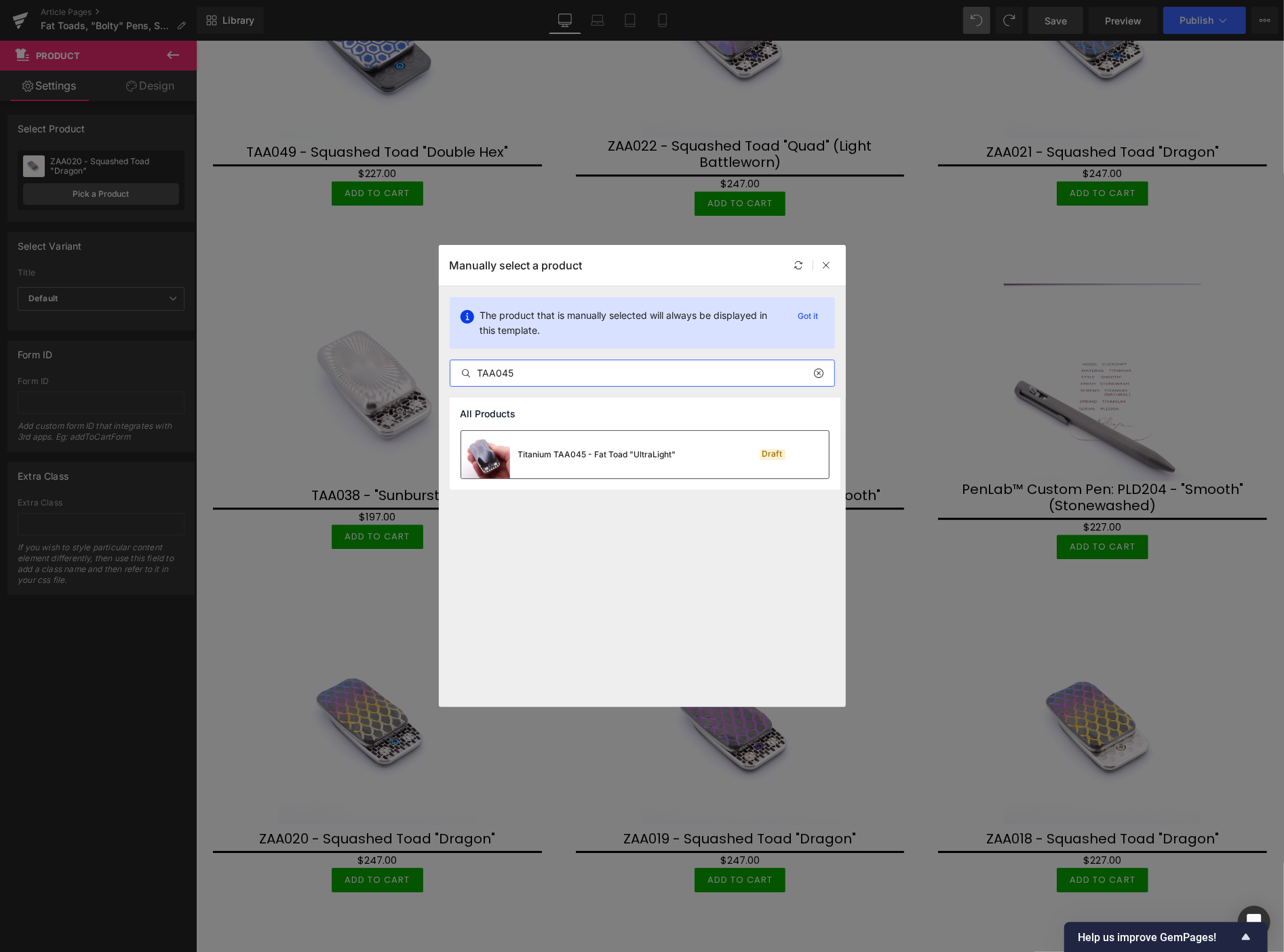
type input "TAA045"
click at [600, 455] on div "Titanium TAA045 - Fat Toad "UltraLight"" at bounding box center [597, 455] width 158 height 13
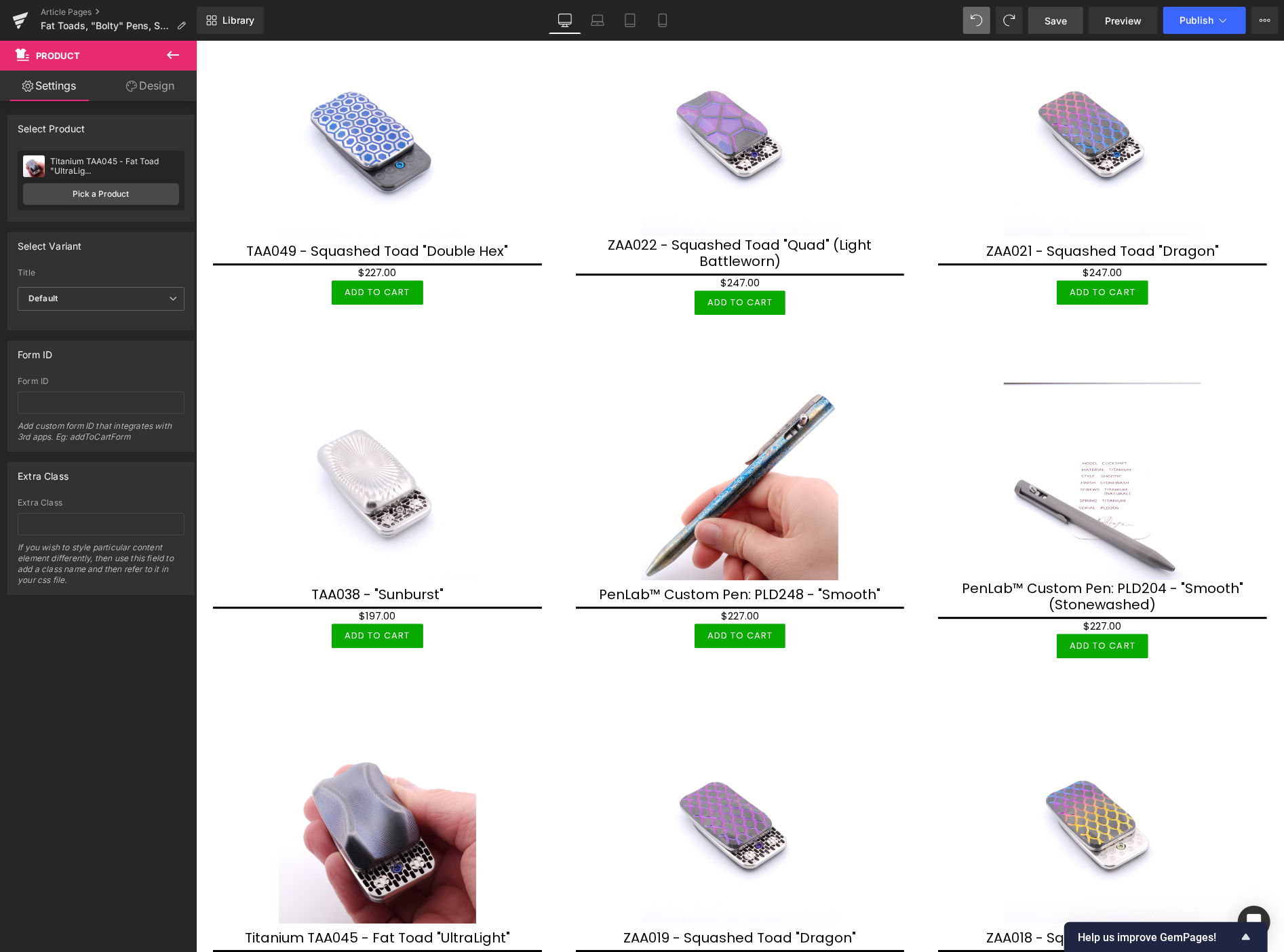
scroll to position [2672, 0]
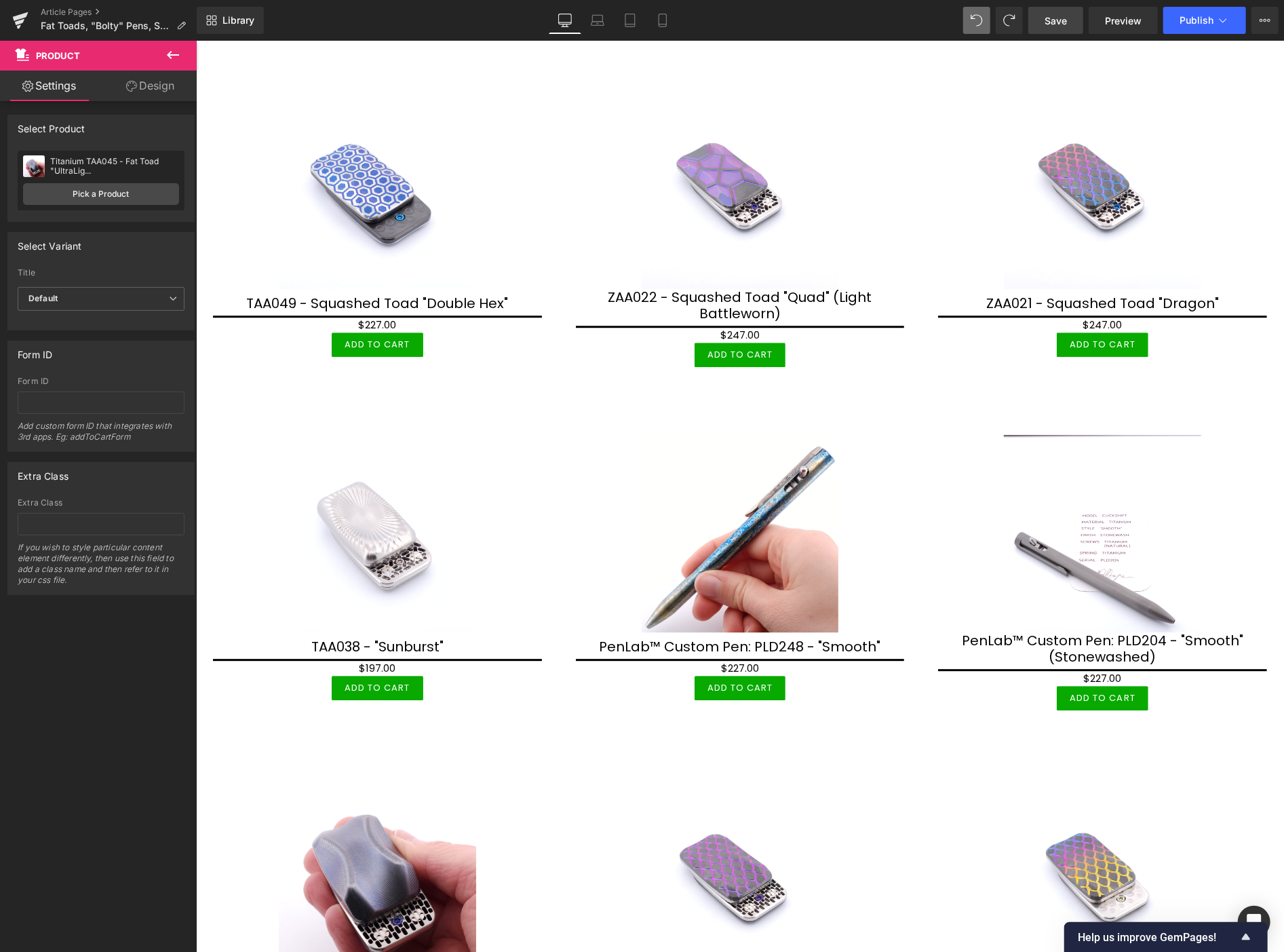
click at [1053, 18] on span "Save" at bounding box center [1055, 21] width 23 height 14
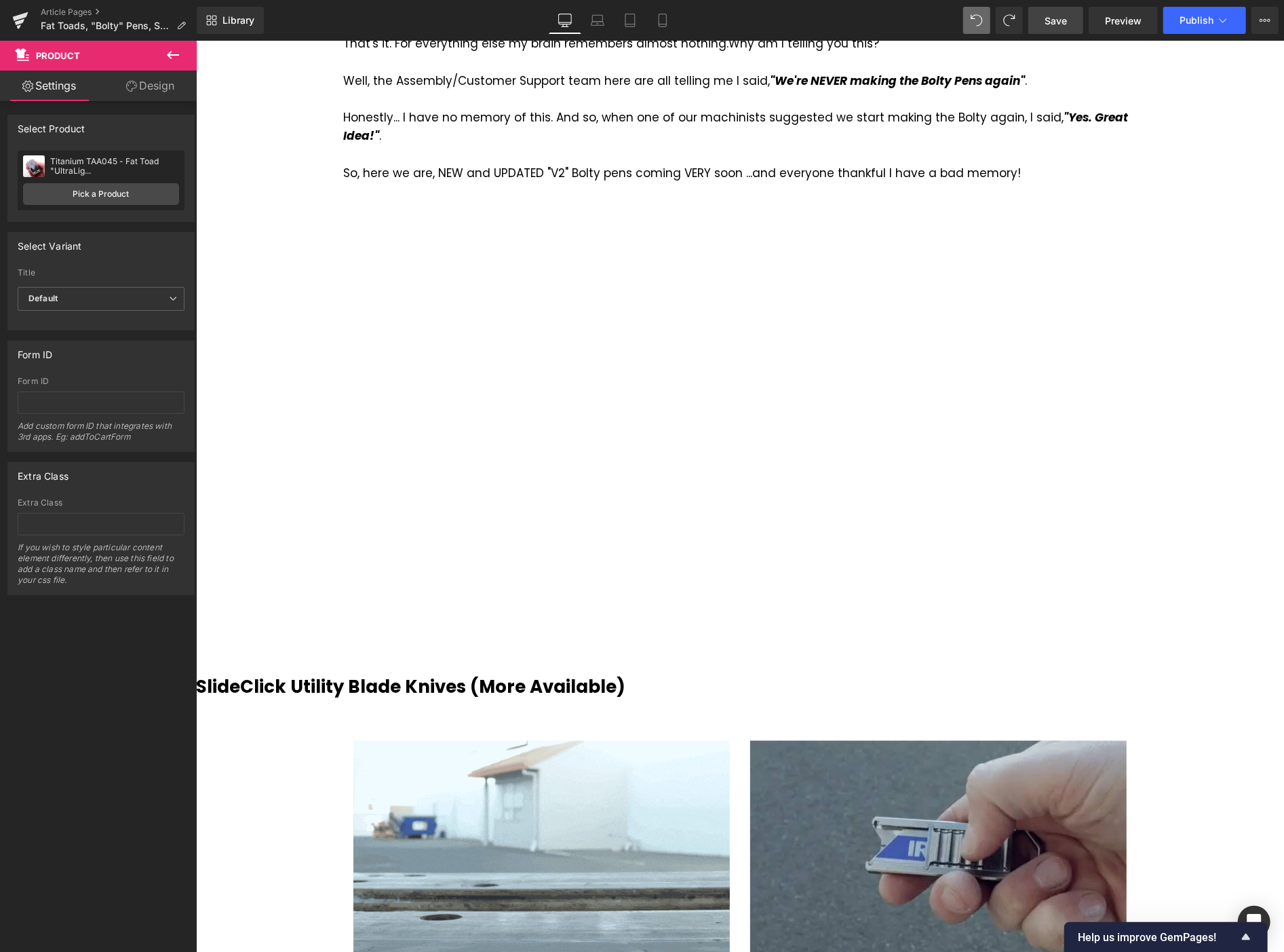
scroll to position [1617, 0]
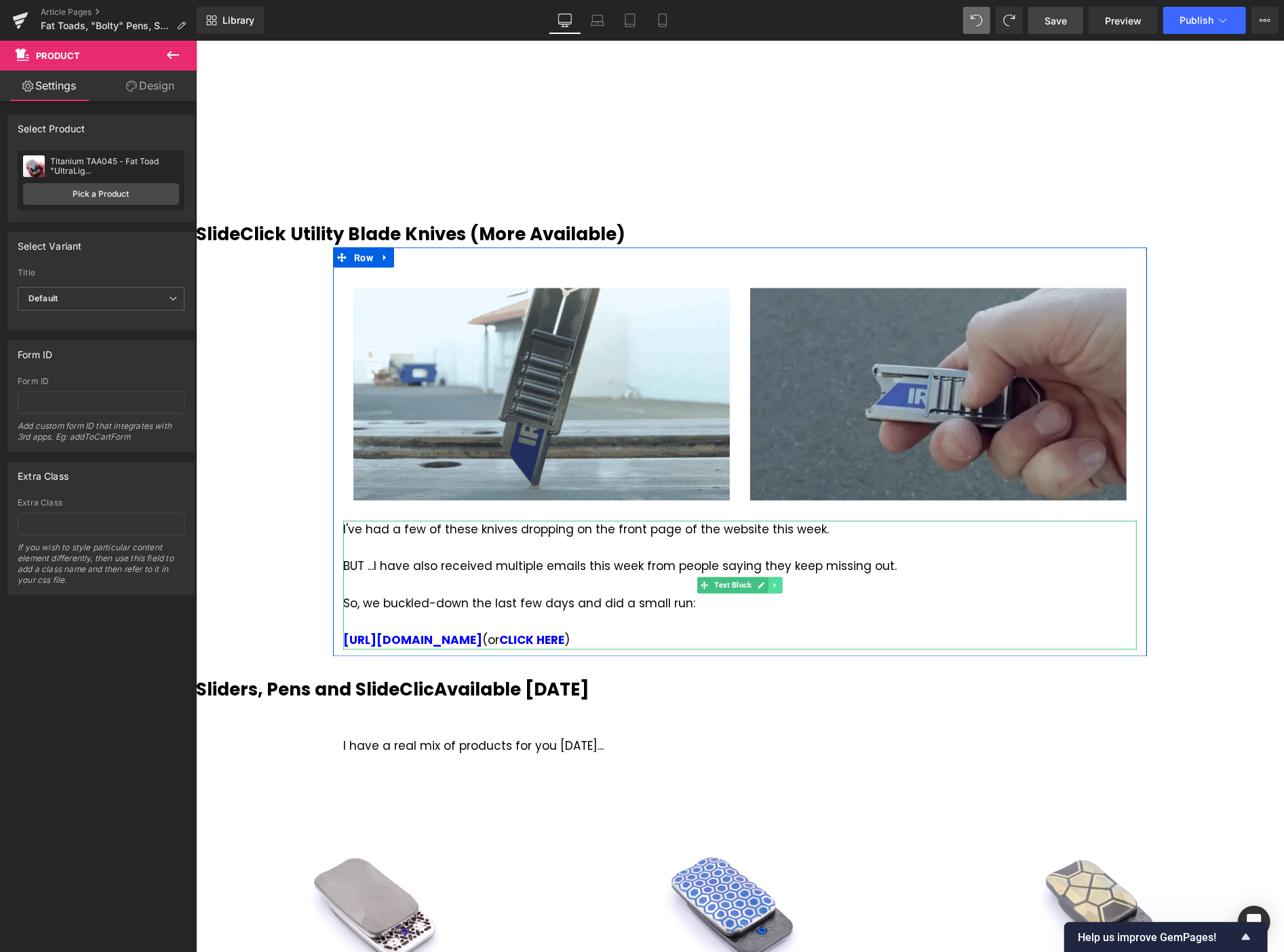
click at [771, 580] on icon at bounding box center [775, 584] width 7 height 8
click at [765, 580] on icon at bounding box center [768, 584] width 7 height 7
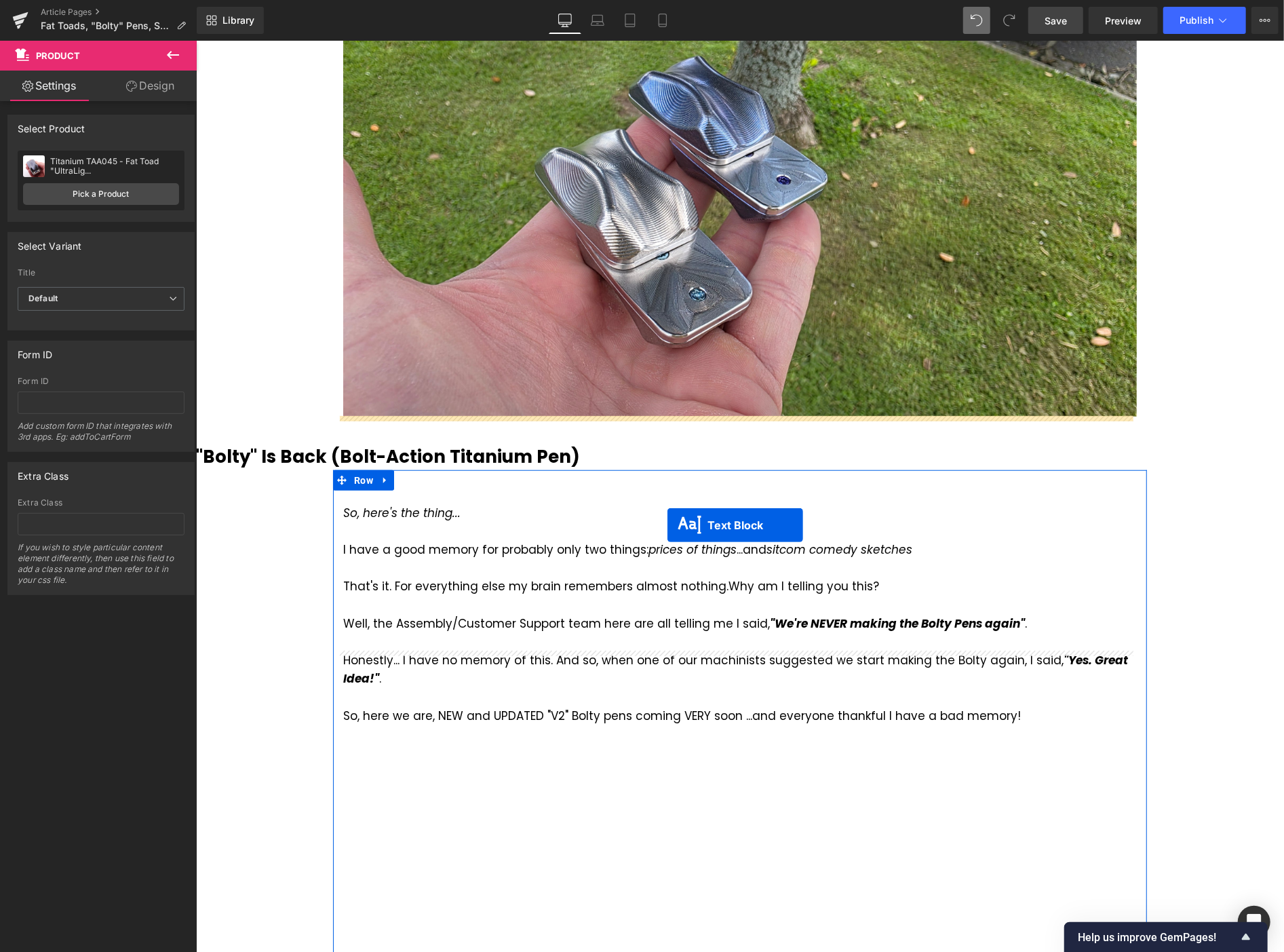
scroll to position [561, 0]
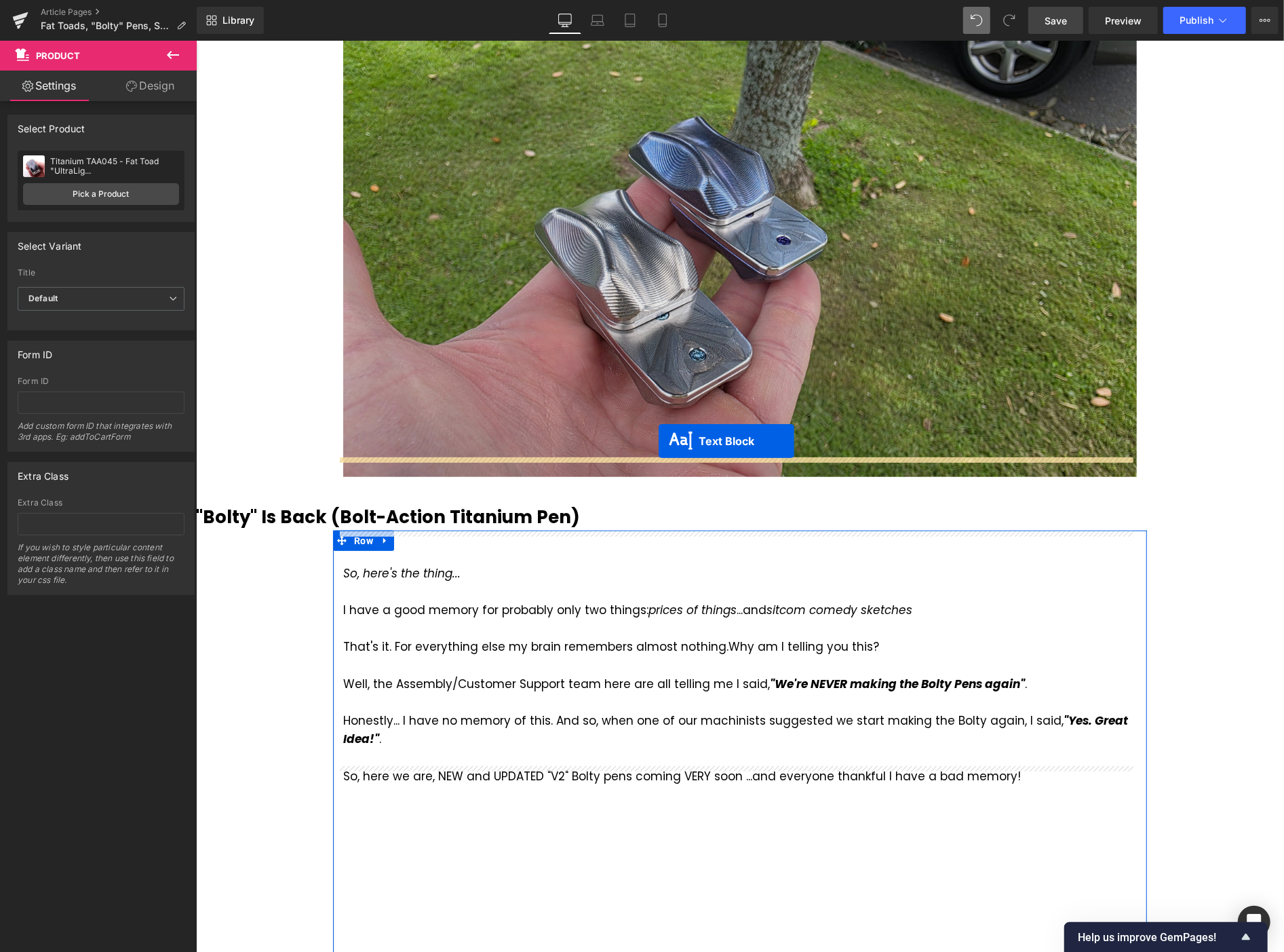
drag, startPoint x: 696, startPoint y: 711, endPoint x: 656, endPoint y: 441, distance: 272.9
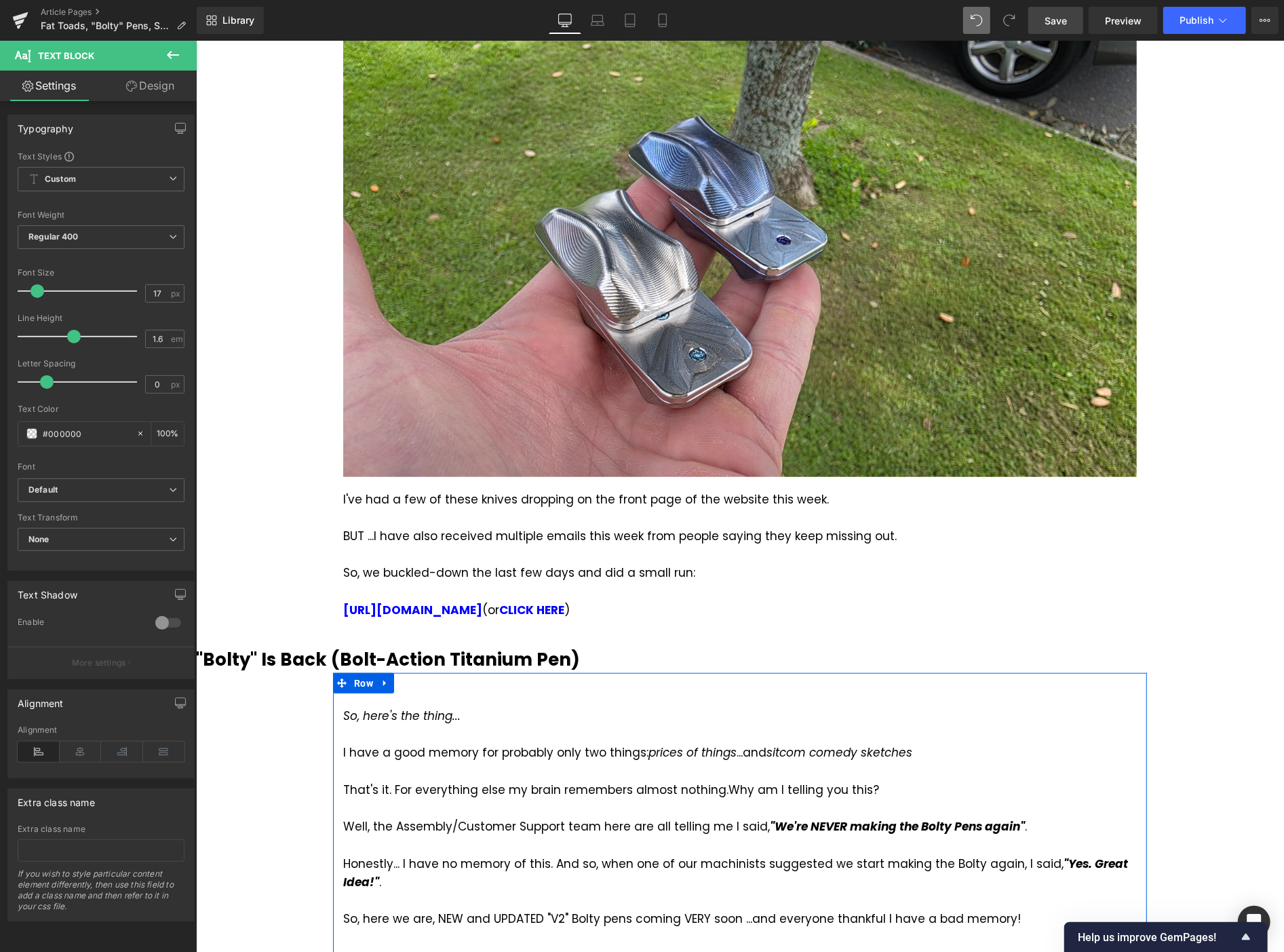
click at [700, 563] on div "So, we buckled-down the last few days and did a small run:" at bounding box center [740, 572] width 794 height 18
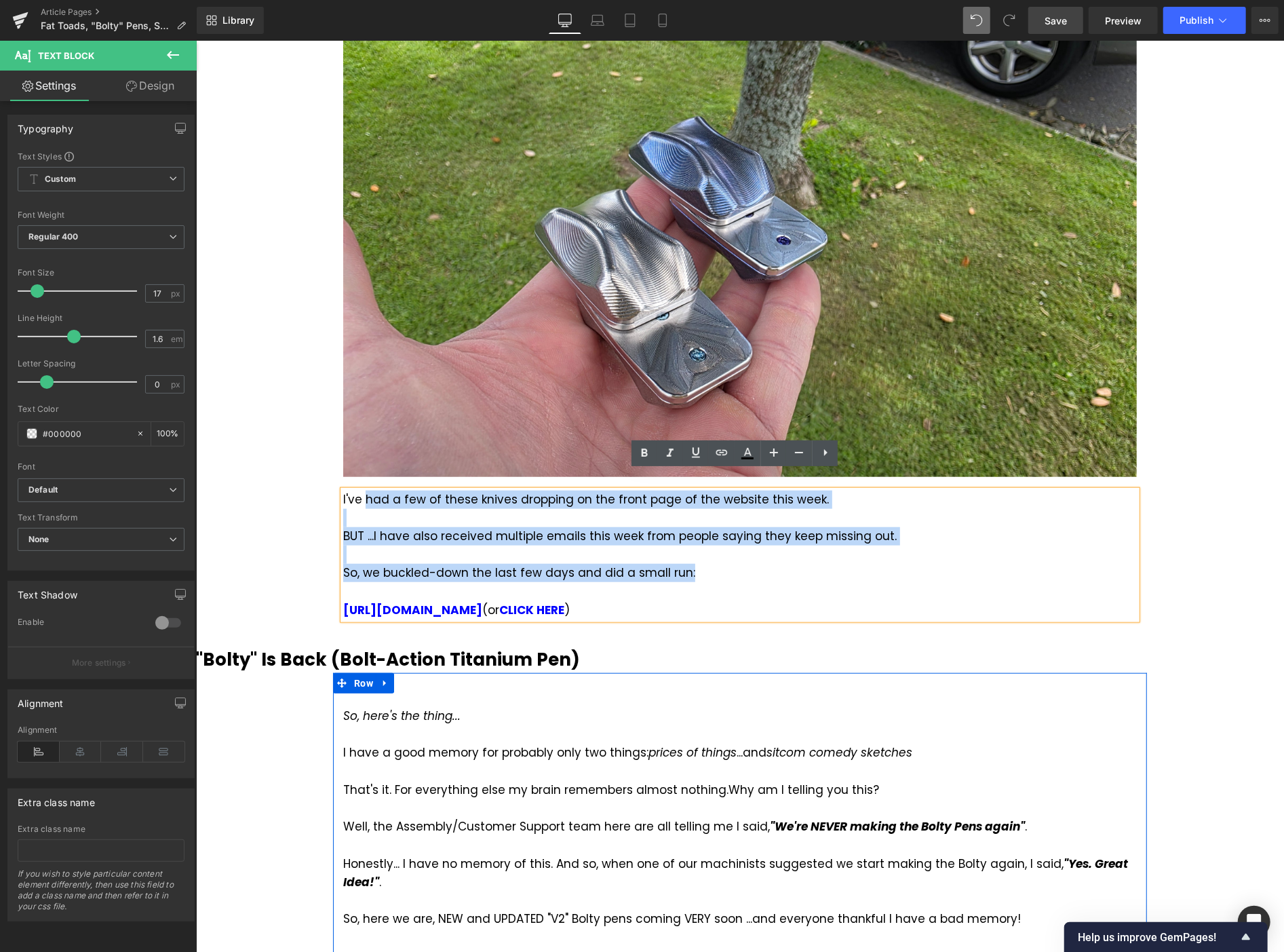
drag, startPoint x: 689, startPoint y: 555, endPoint x: 357, endPoint y: 479, distance: 340.6
click at [357, 490] on div "I've had a few of these knives dropping on the front page of the website this w…" at bounding box center [740, 554] width 794 height 129
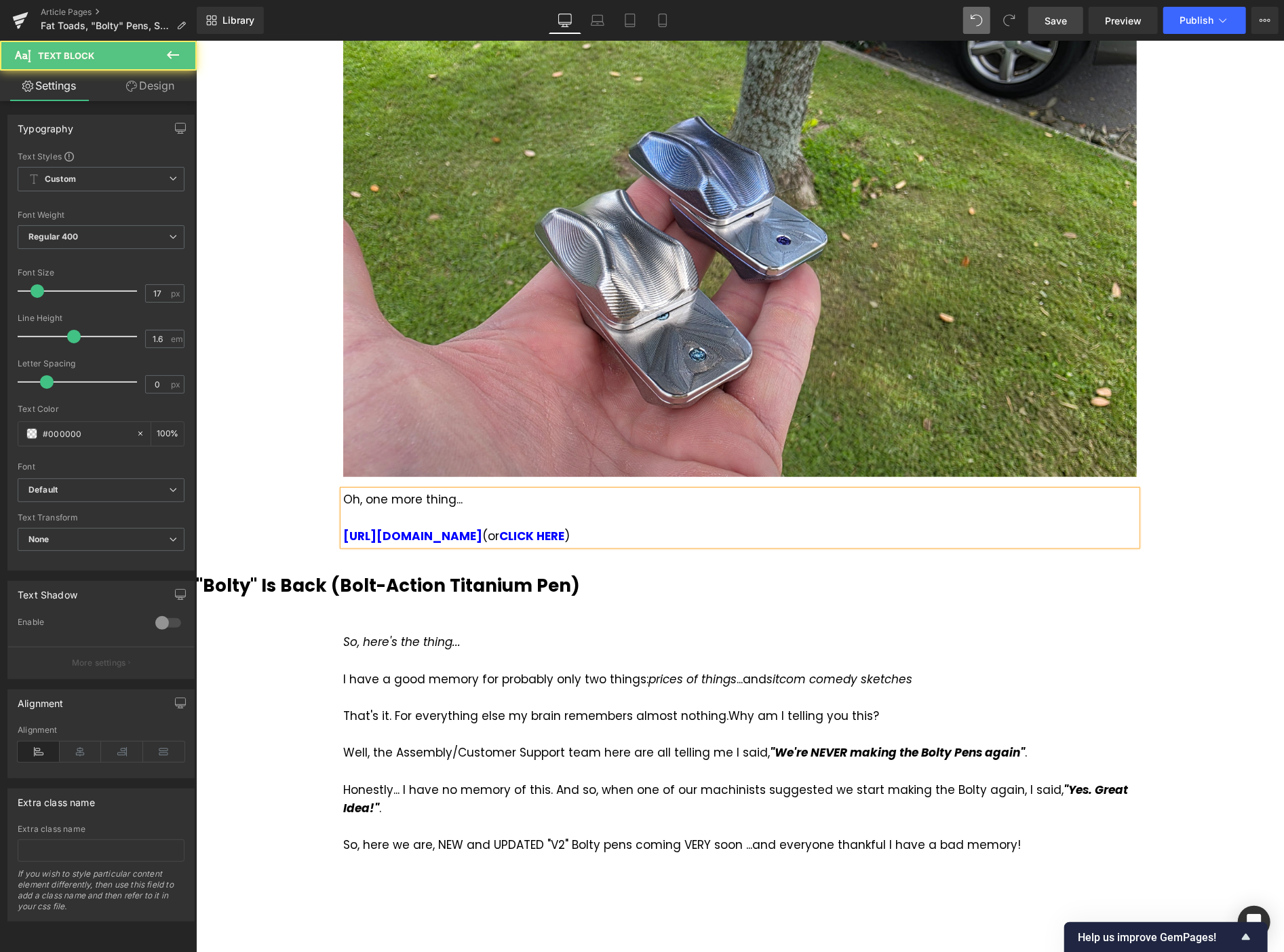
click at [471, 490] on div "Oh, one more thing... [URL][DOMAIN_NAME] (or CLICK HERE )" at bounding box center [740, 518] width 794 height 56
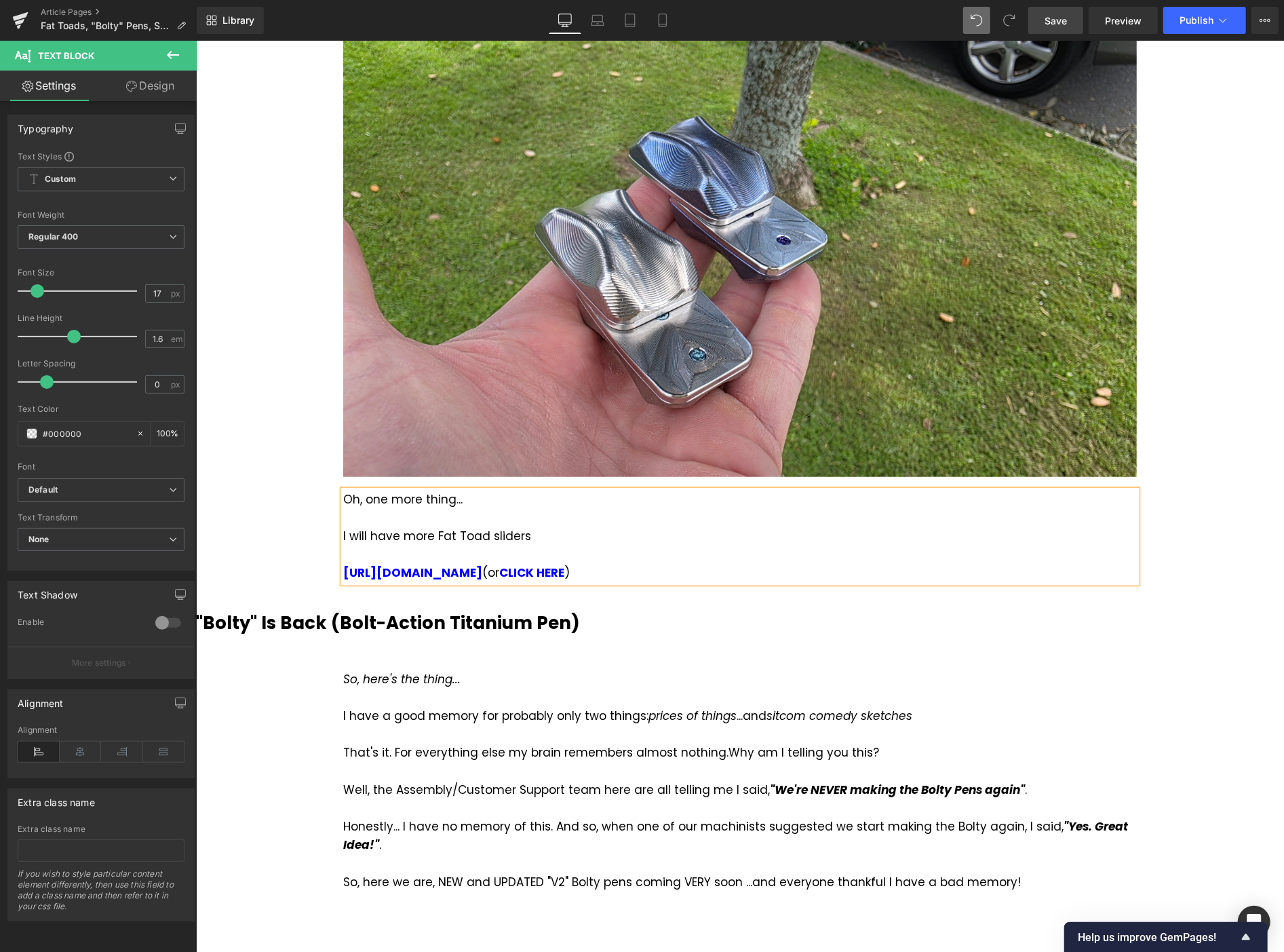
click at [533, 526] on div "I will have more Fat Toad sliders [URL][DOMAIN_NAME] (or CLICK HERE )" at bounding box center [740, 554] width 794 height 56
click at [589, 563] on div "[URL][DOMAIN_NAME] (or CLICK HERE )" at bounding box center [740, 572] width 794 height 18
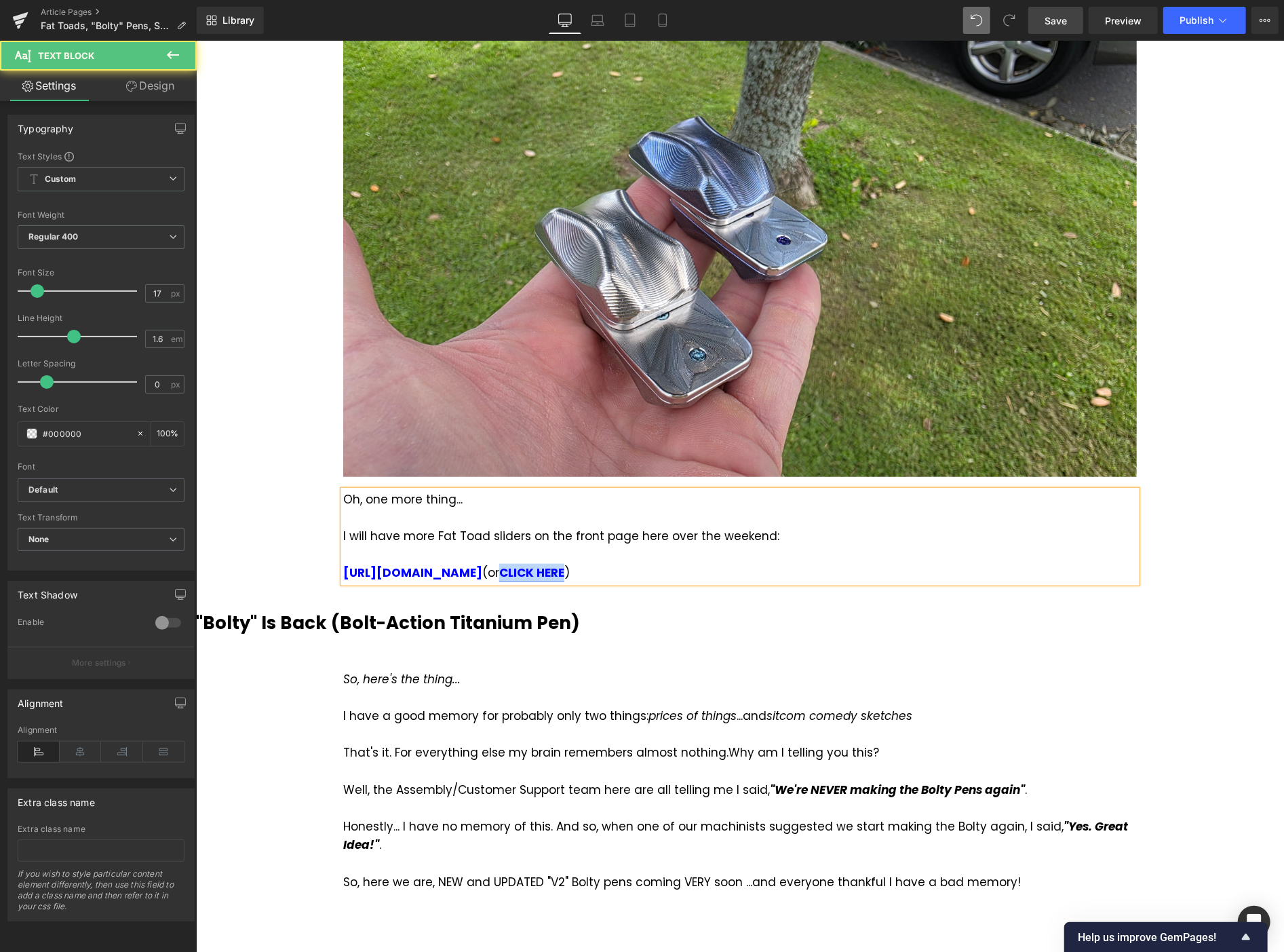
drag, startPoint x: 555, startPoint y: 552, endPoint x: 493, endPoint y: 549, distance: 62.1
click at [498, 563] on link "CLICK HERE" at bounding box center [531, 571] width 65 height 16
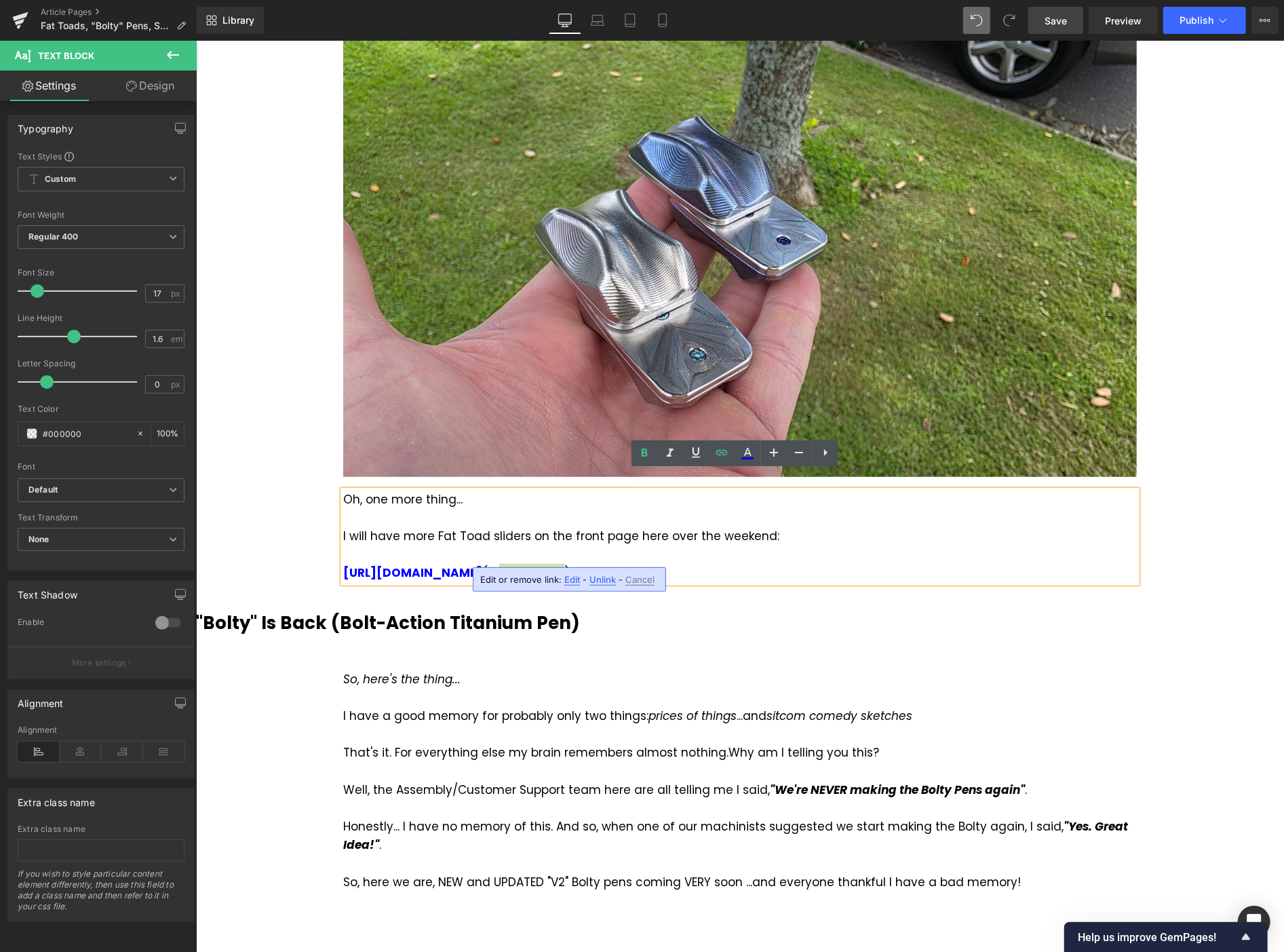
click at [572, 575] on span "Edit" at bounding box center [571, 580] width 15 height 12
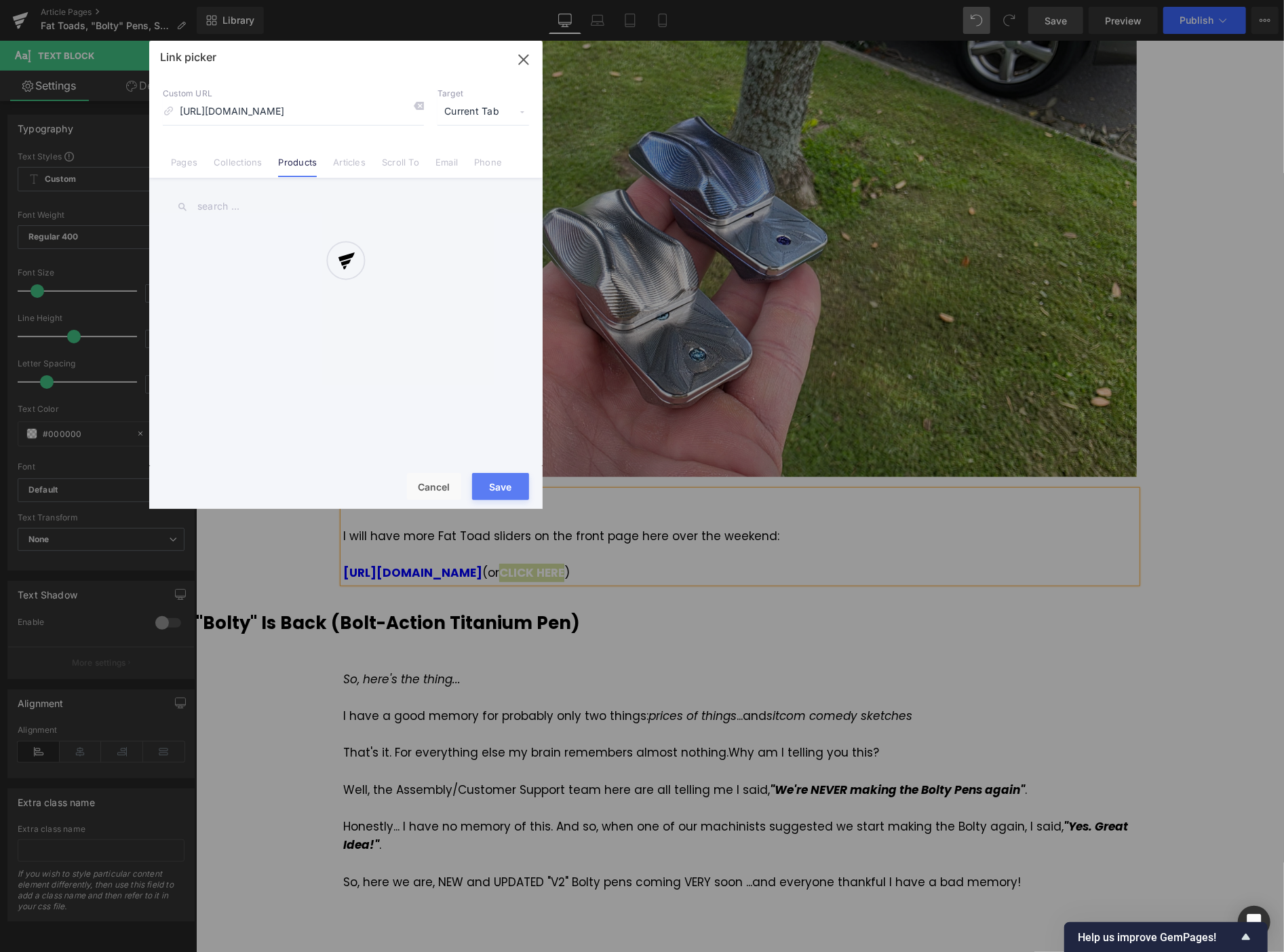
click at [710, 0] on div "Text Color Highlight Color #333333 Edit or remove link: Edit - Unlink - Cancel …" at bounding box center [642, 0] width 1284 height 0
drag, startPoint x: 281, startPoint y: 109, endPoint x: 389, endPoint y: 111, distance: 108.0
click at [346, 103] on div at bounding box center [345, 275] width 393 height 468
click at [389, 111] on div at bounding box center [345, 275] width 393 height 468
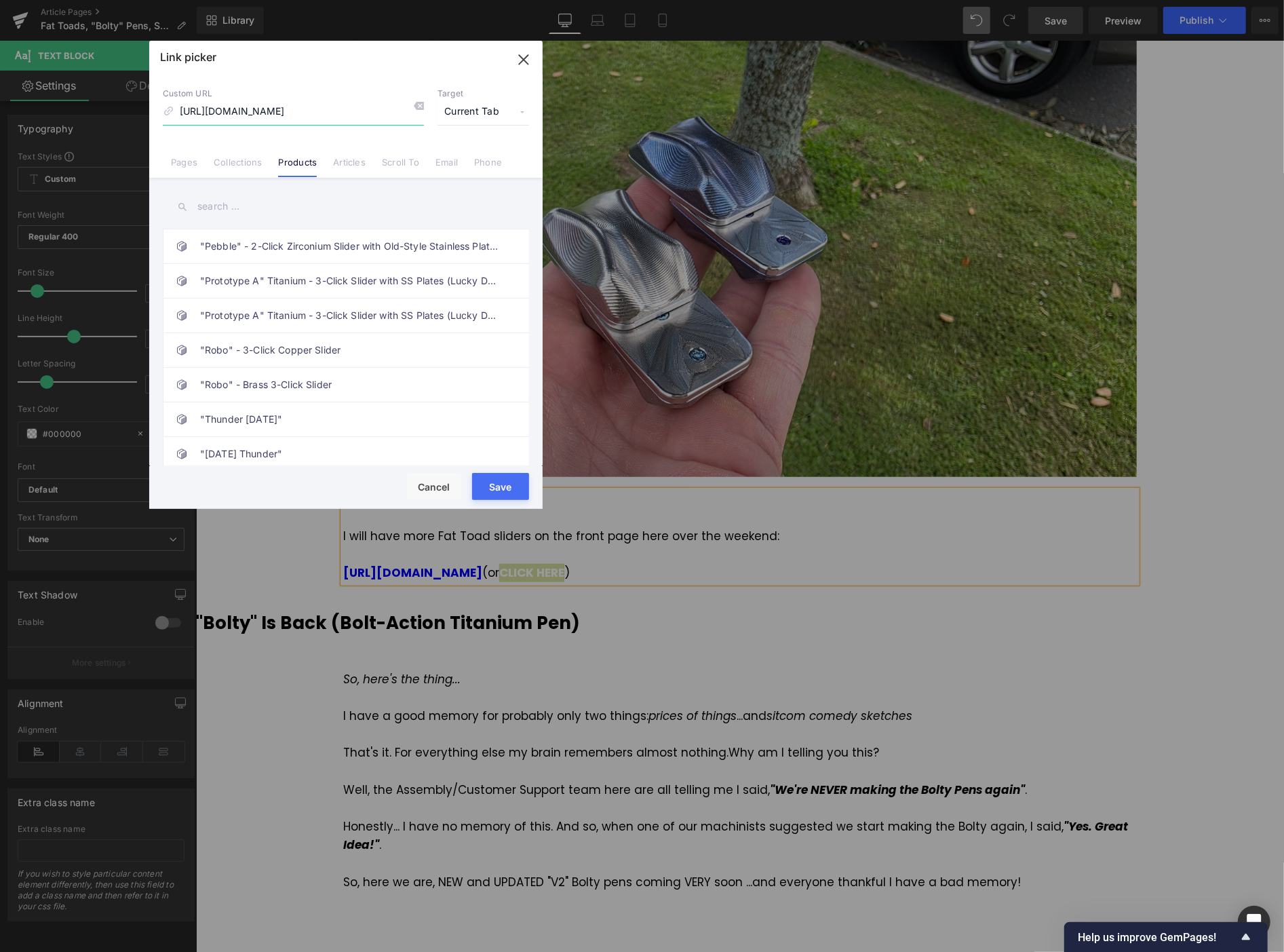
click at [352, 113] on input "[URL][DOMAIN_NAME]" at bounding box center [293, 112] width 261 height 26
click at [179, 165] on link "Pages" at bounding box center [184, 166] width 26 height 21
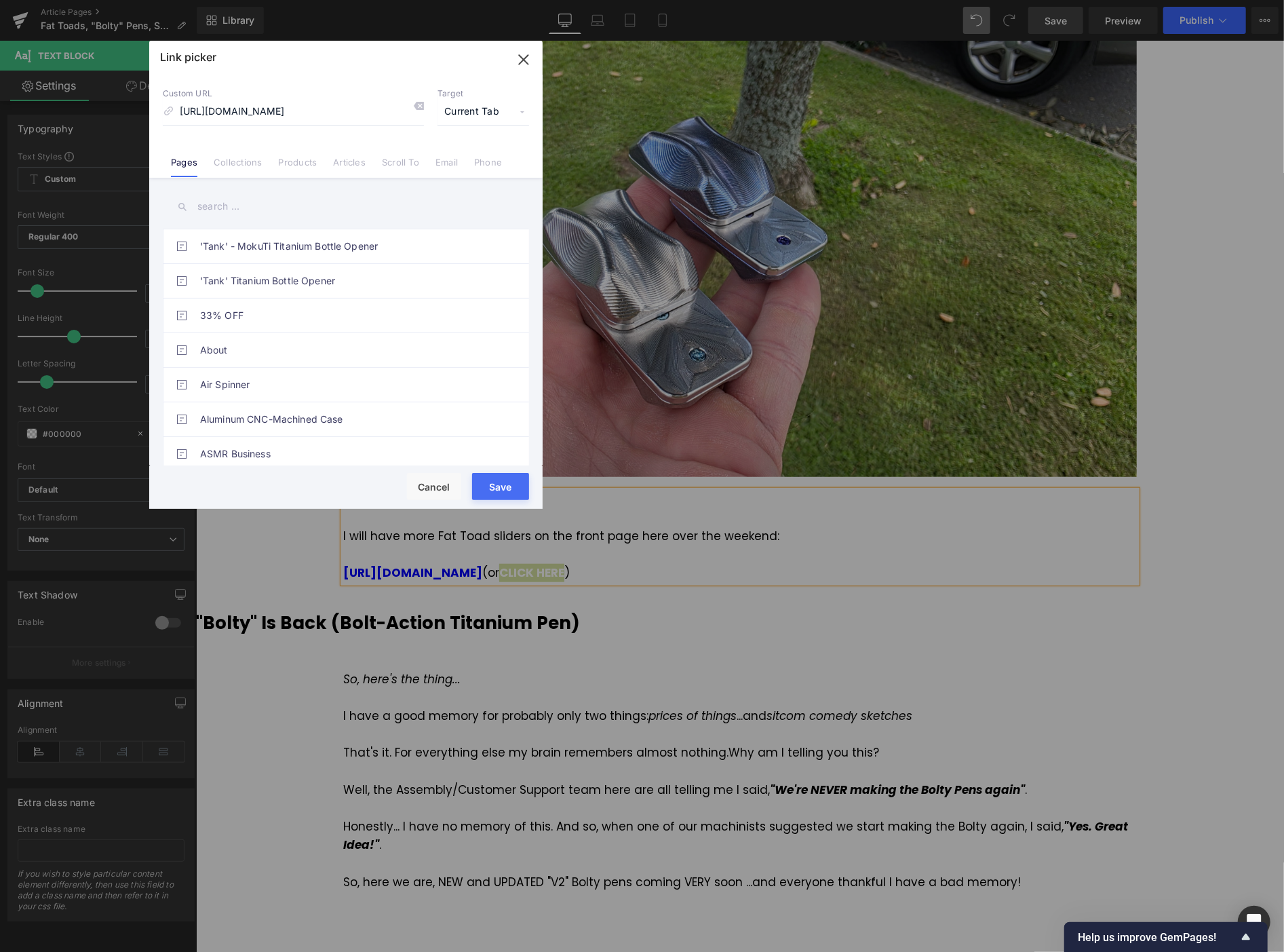
click at [523, 52] on icon "button" at bounding box center [524, 60] width 22 height 22
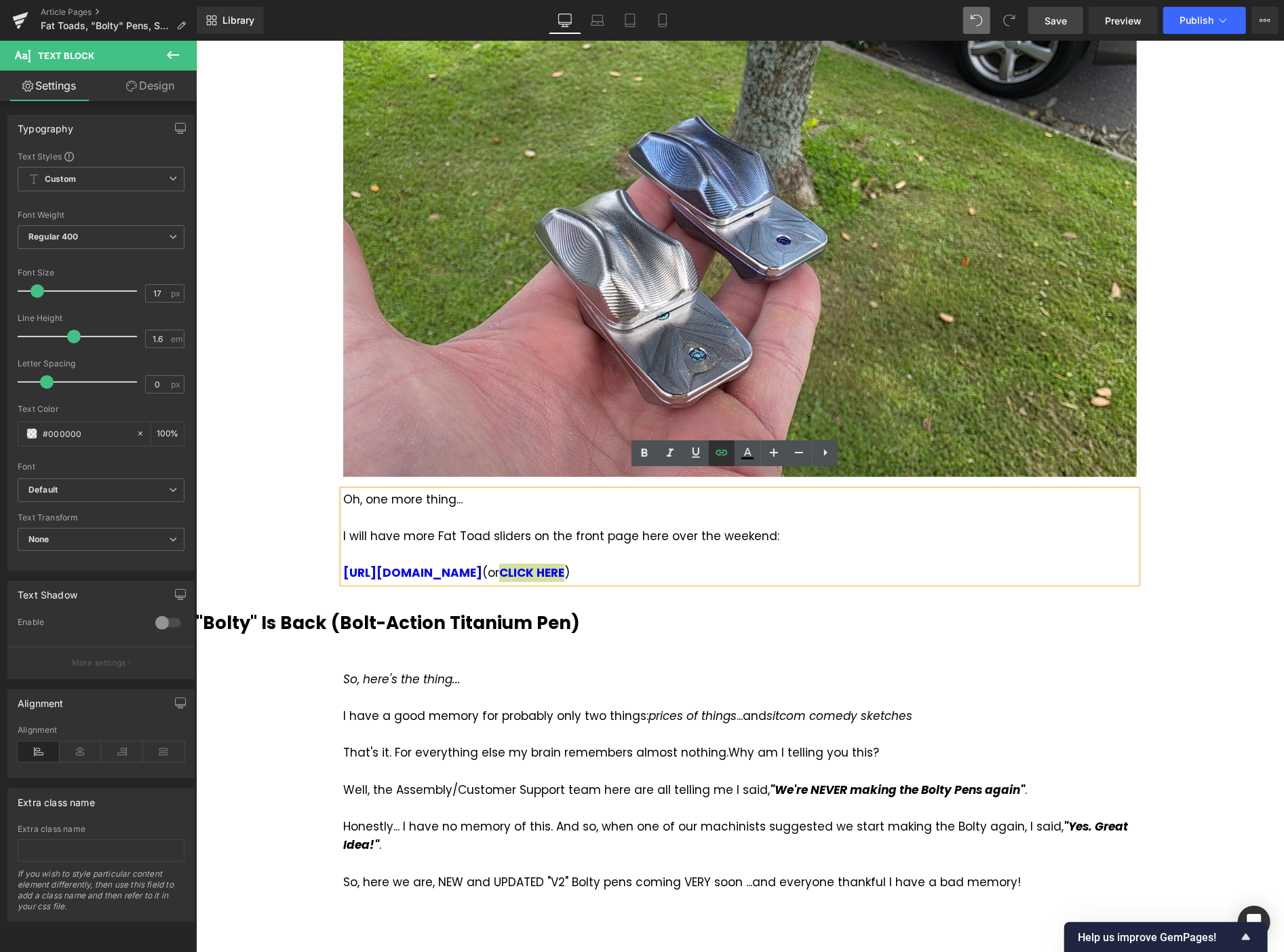
click at [719, 461] on link at bounding box center [722, 453] width 26 height 26
click at [609, 580] on input "text" at bounding box center [562, 584] width 209 height 34
click at [686, 589] on icon "button" at bounding box center [681, 584] width 16 height 16
drag, startPoint x: 465, startPoint y: 553, endPoint x: 338, endPoint y: 558, distance: 127.1
click at [343, 558] on div "Oh, one more thing... I will have more Fat Toad sliders on the front page here …" at bounding box center [740, 536] width 794 height 92
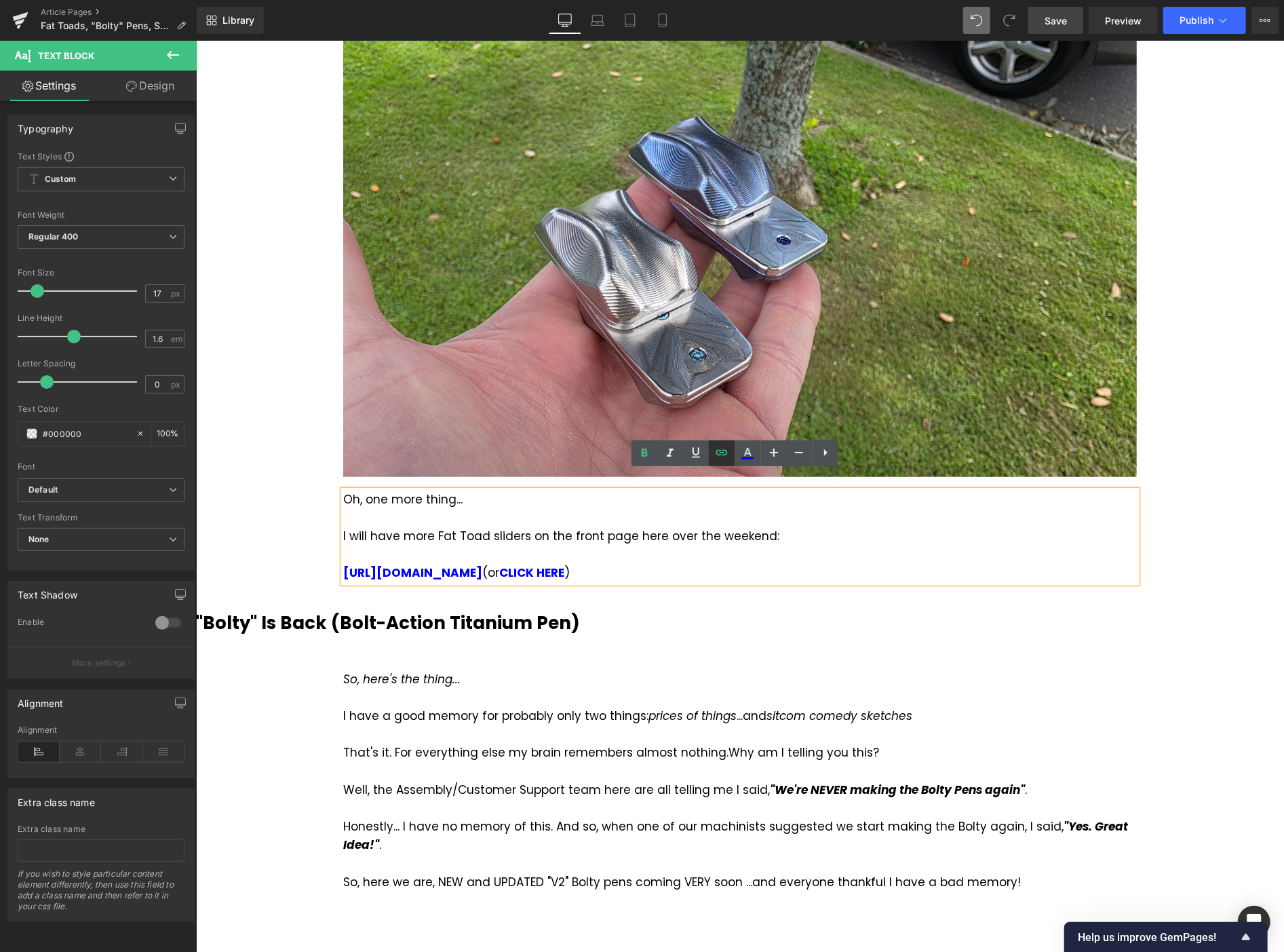
click at [722, 450] on icon at bounding box center [722, 452] width 16 height 16
click at [466, 589] on input "/products/slideclick" at bounding box center [437, 584] width 209 height 34
paste input "[URL][DOMAIN_NAME]"
type input "[URL][DOMAIN_NAME]"
click at [547, 570] on button "button" at bounding box center [556, 584] width 29 height 29
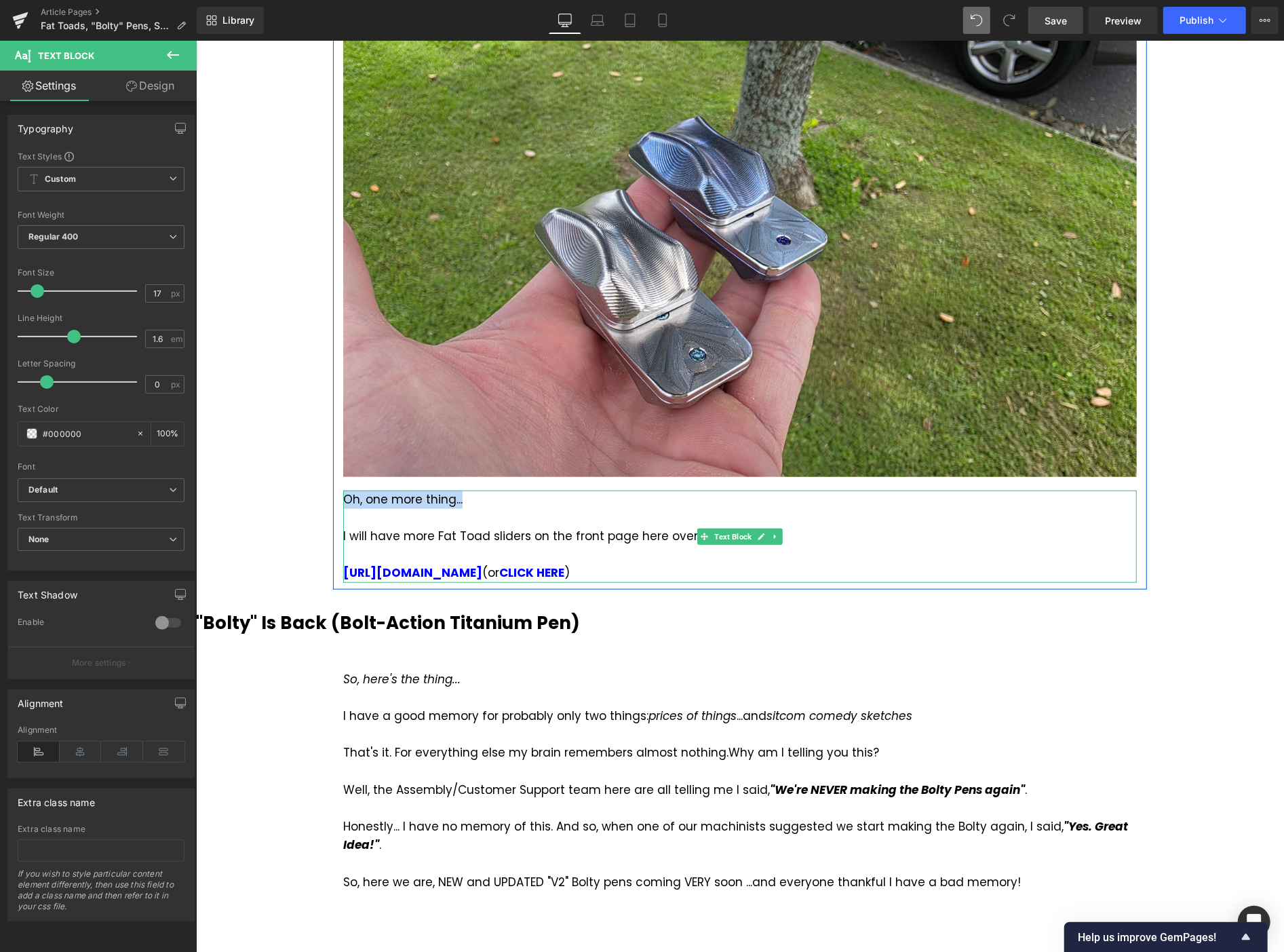
drag, startPoint x: 454, startPoint y: 478, endPoint x: 340, endPoint y: 476, distance: 114.0
click at [343, 490] on div "Oh, one more thing... I will have more Fat Toad sliders on the front page here …" at bounding box center [740, 536] width 794 height 92
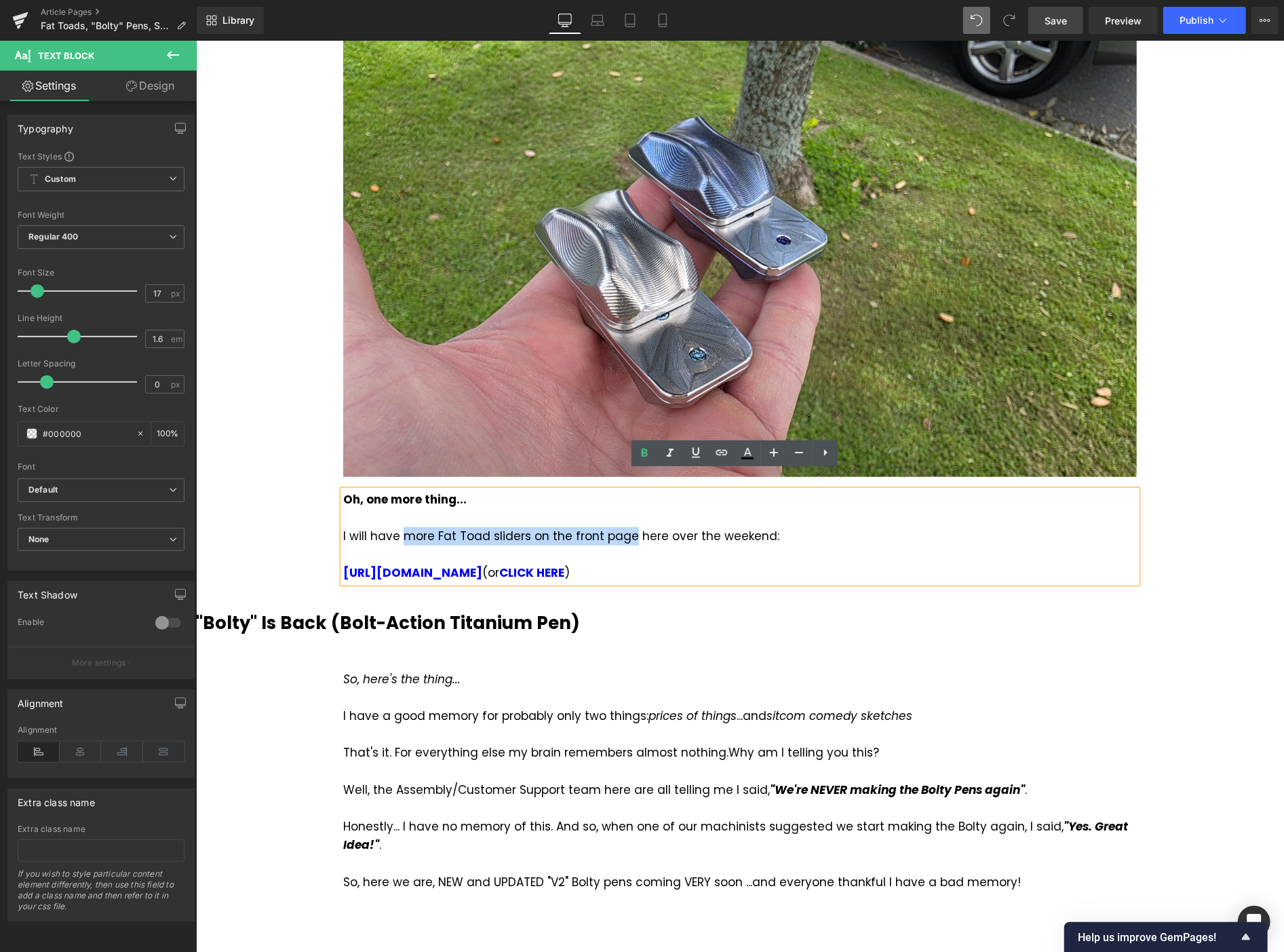
drag, startPoint x: 621, startPoint y: 515, endPoint x: 399, endPoint y: 519, distance: 222.0
click at [399, 526] on div "I will have more Fat Toad sliders on the front page here over the weekend: [URL…" at bounding box center [740, 554] width 794 height 56
click at [654, 526] on div "I will have more Fat Toad sliders on the front page here over the weekend: [URL…" at bounding box center [740, 554] width 794 height 56
drag, startPoint x: 397, startPoint y: 516, endPoint x: 725, endPoint y: 511, distance: 328.0
click at [725, 526] on div "I will have more Fat Toad sliders on the front page over the weekend: [URL][DOM…" at bounding box center [740, 554] width 794 height 56
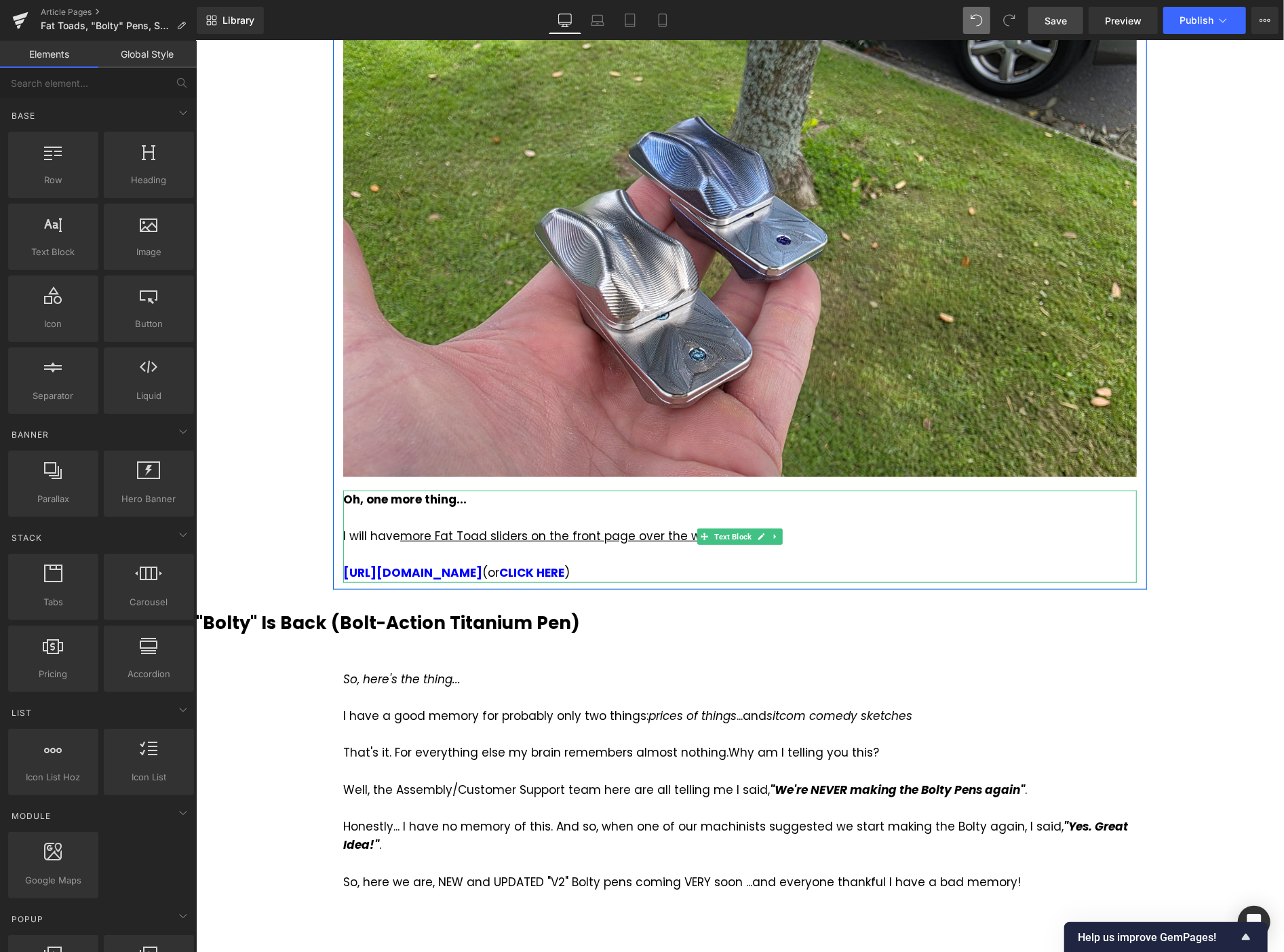
click at [536, 527] on u "more Fat Toad sliders on the front page over the weekend" at bounding box center [571, 535] width 344 height 16
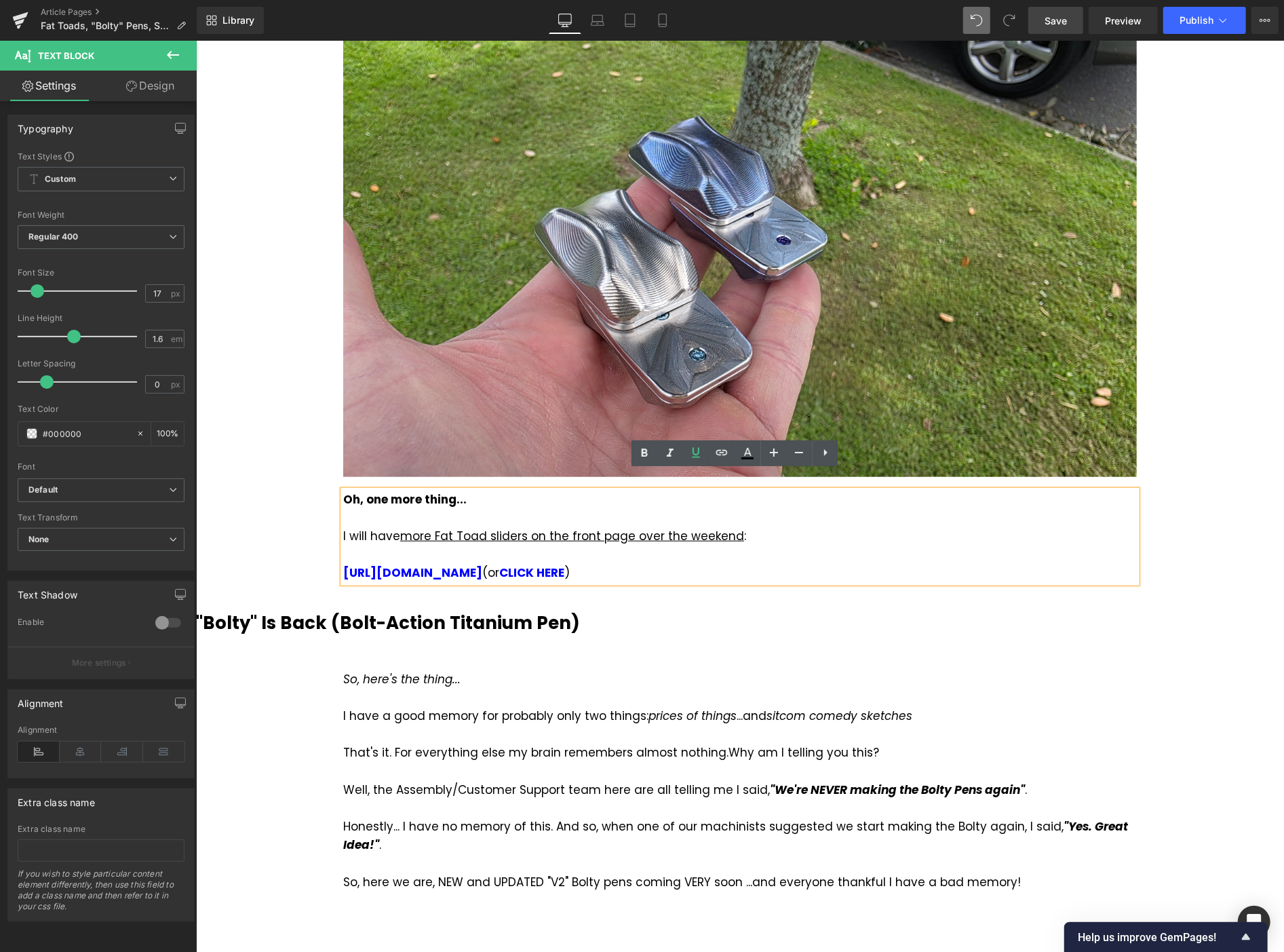
click at [523, 527] on u "more Fat Toad sliders on the front page over the weekend" at bounding box center [571, 535] width 344 height 16
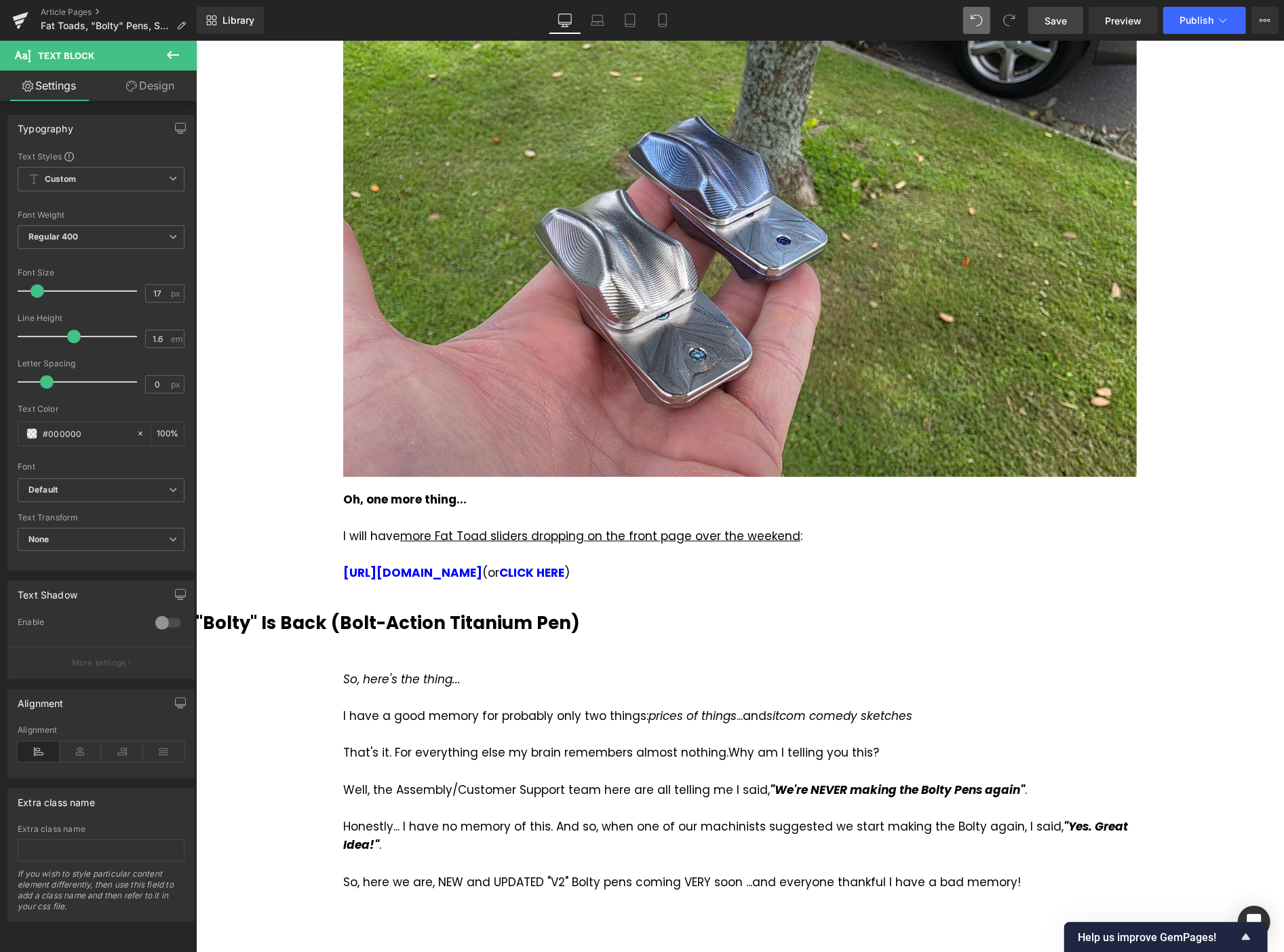
click at [1068, 28] on link "Save" at bounding box center [1055, 21] width 55 height 27
click at [1224, 26] on icon at bounding box center [1223, 20] width 14 height 14
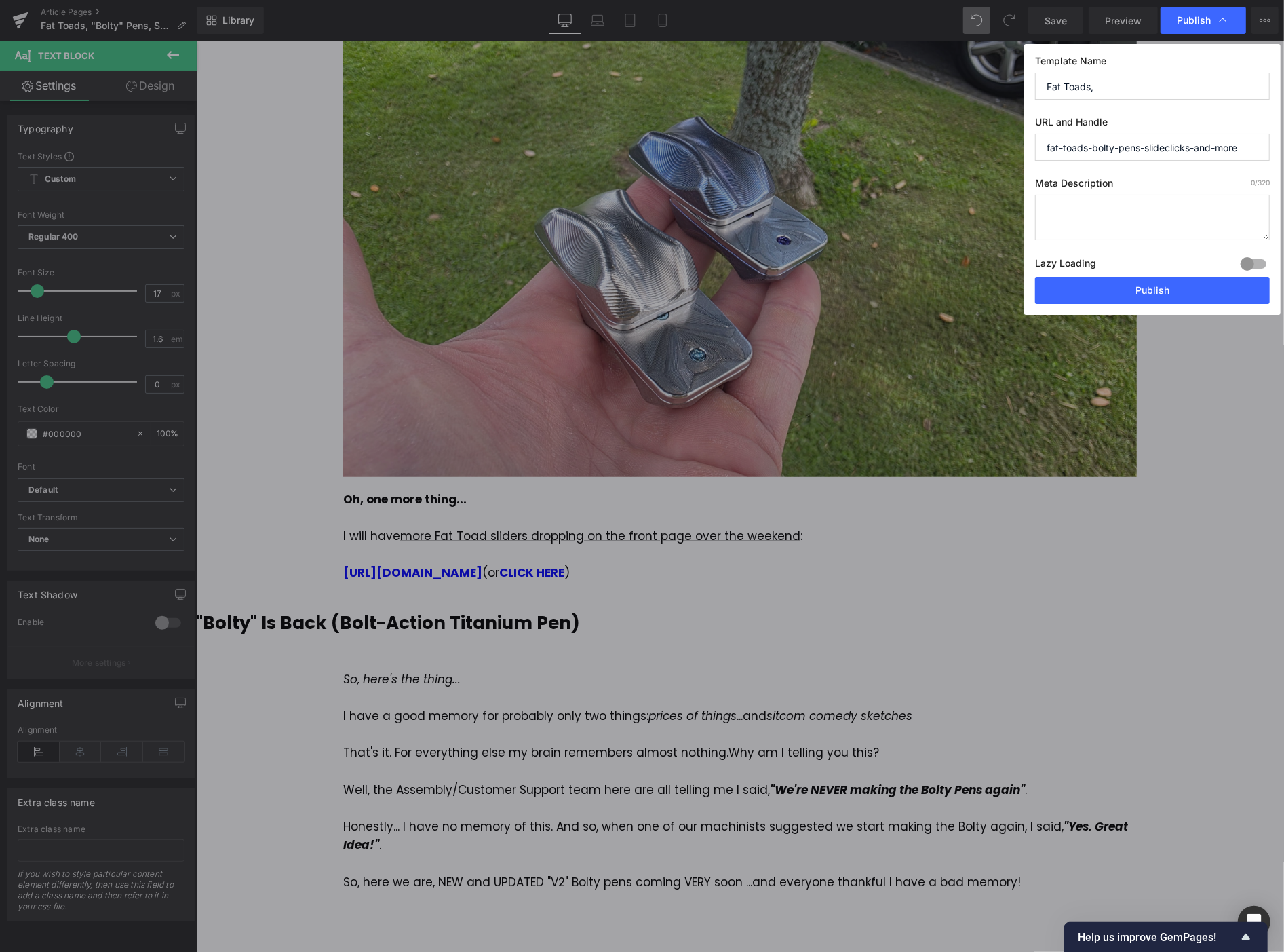
click at [1118, 86] on input "Fat Toads," at bounding box center [1153, 86] width 235 height 27
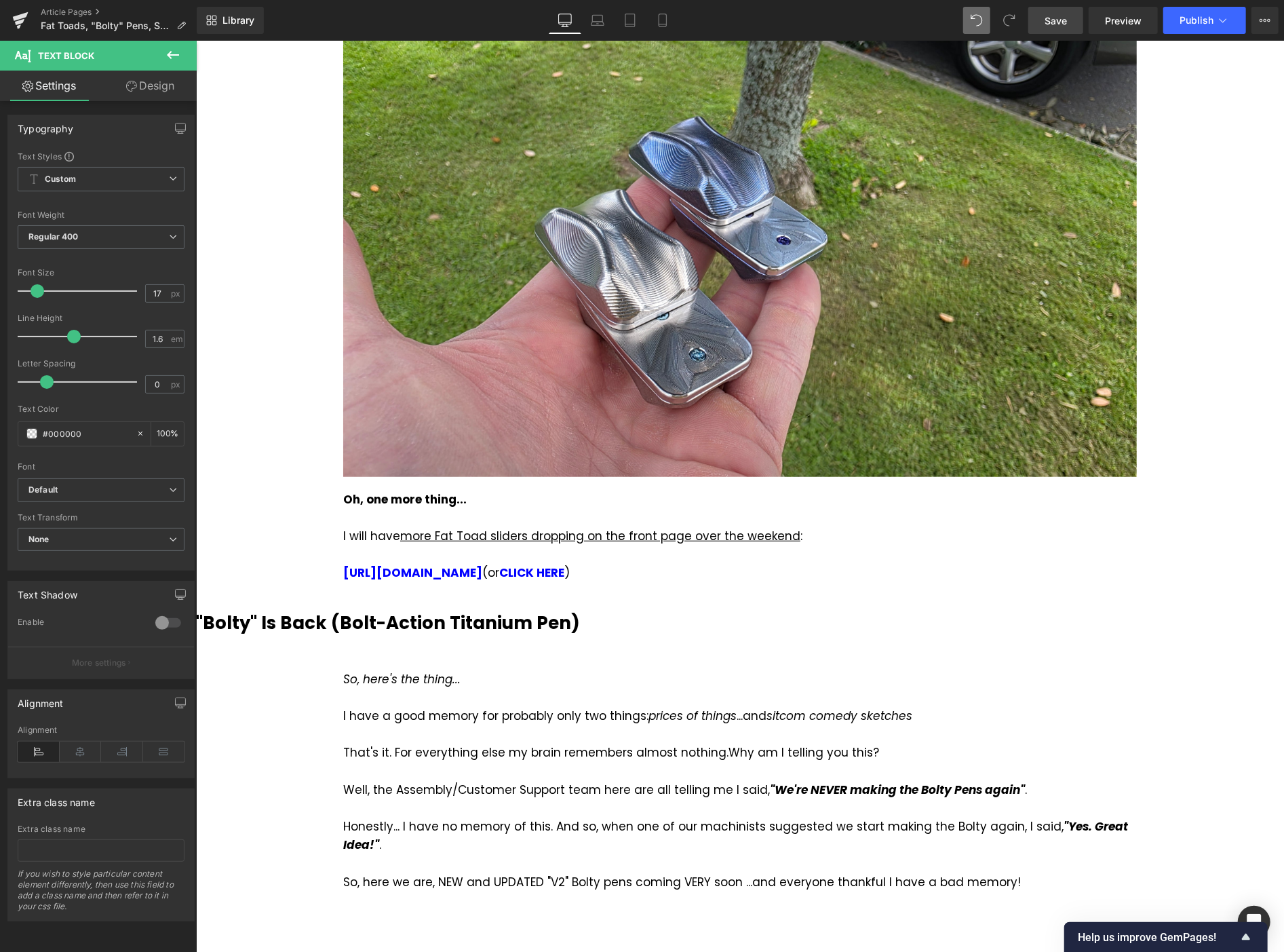
click at [1047, 23] on span "Save" at bounding box center [1055, 21] width 23 height 14
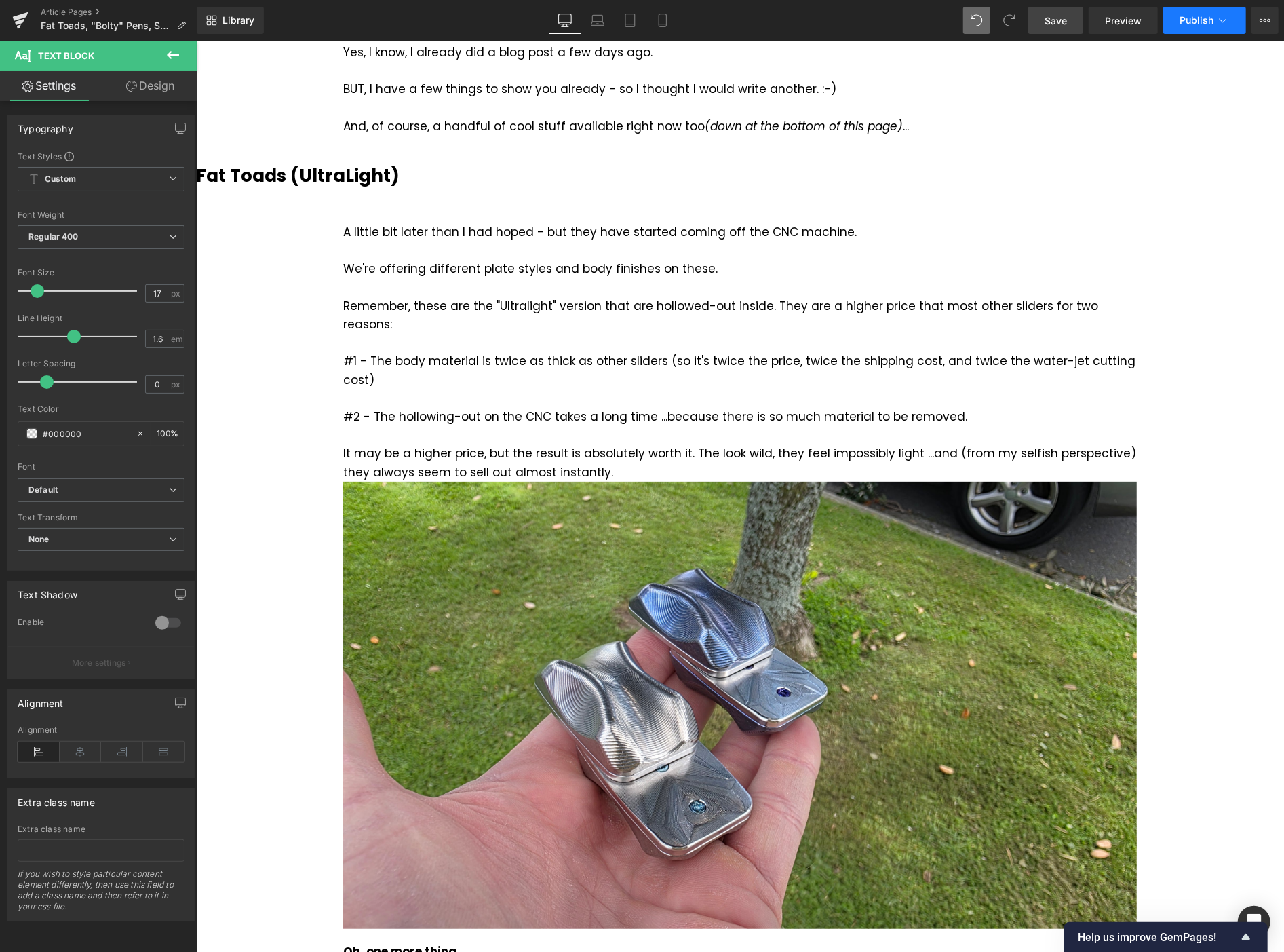
click at [1204, 17] on span "Publish" at bounding box center [1197, 21] width 34 height 11
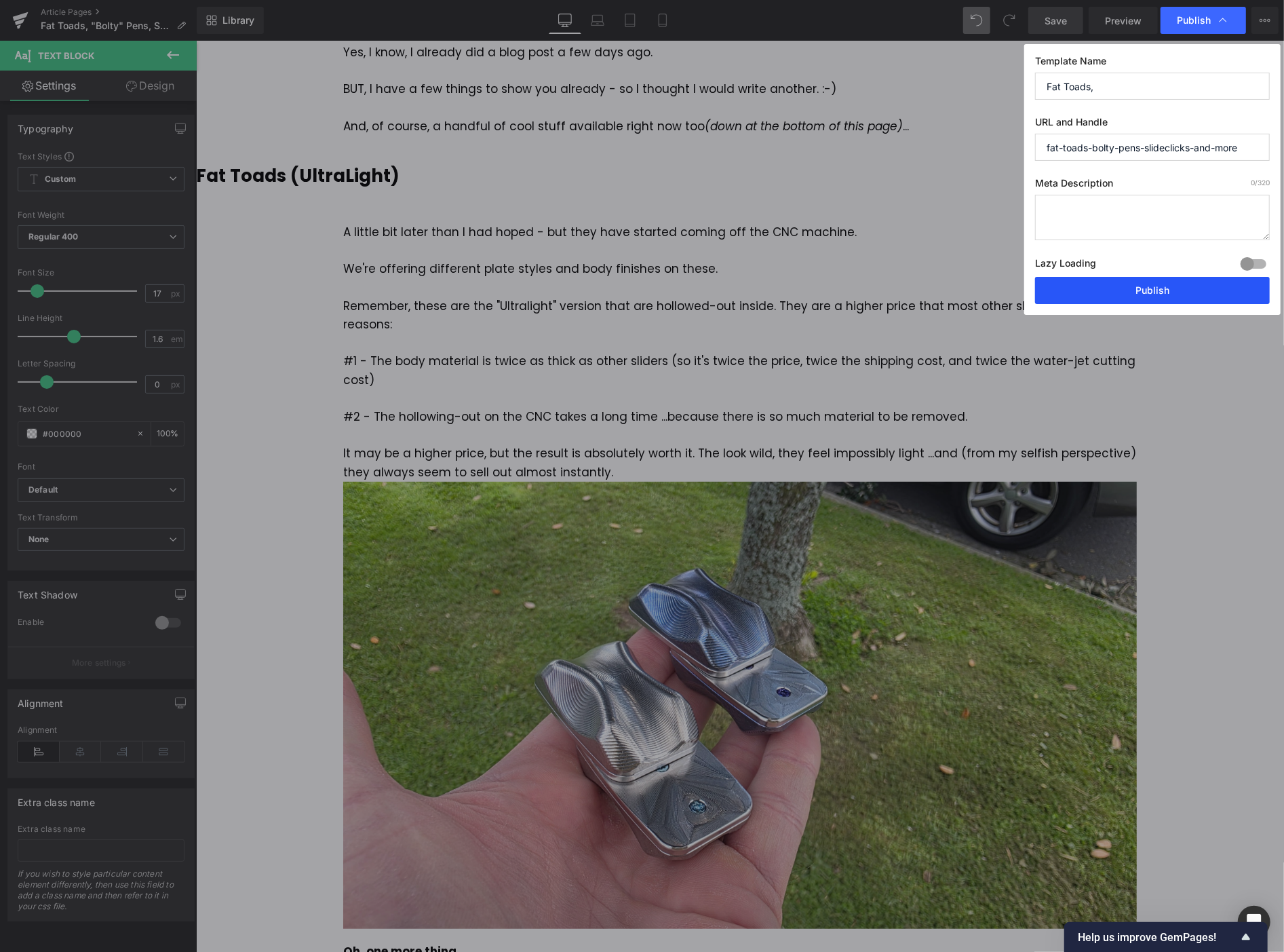
drag, startPoint x: 1142, startPoint y: 285, endPoint x: 947, endPoint y: 244, distance: 199.3
click at [1142, 285] on button "Publish" at bounding box center [1153, 290] width 235 height 27
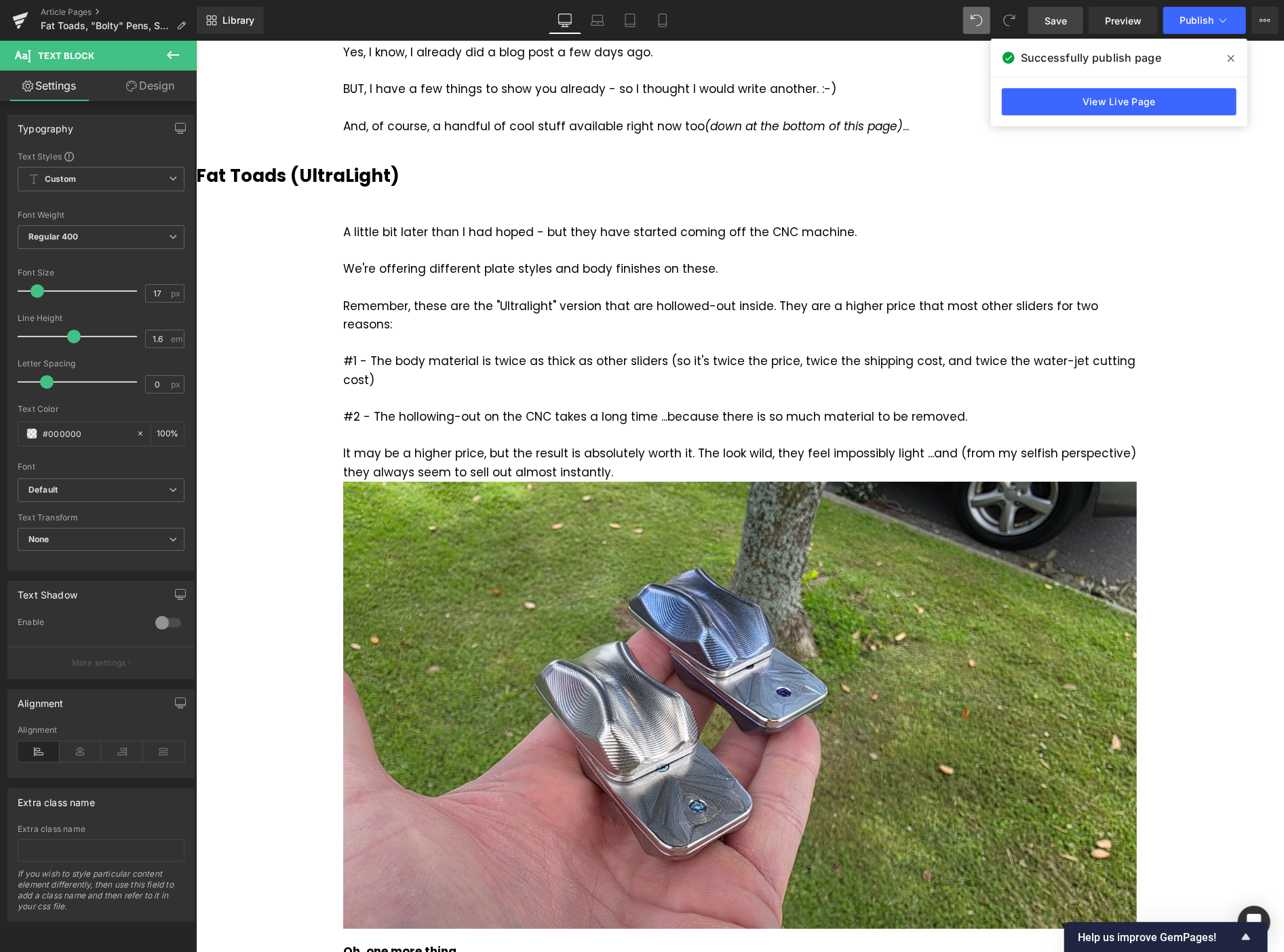
click at [1229, 62] on icon at bounding box center [1232, 59] width 7 height 11
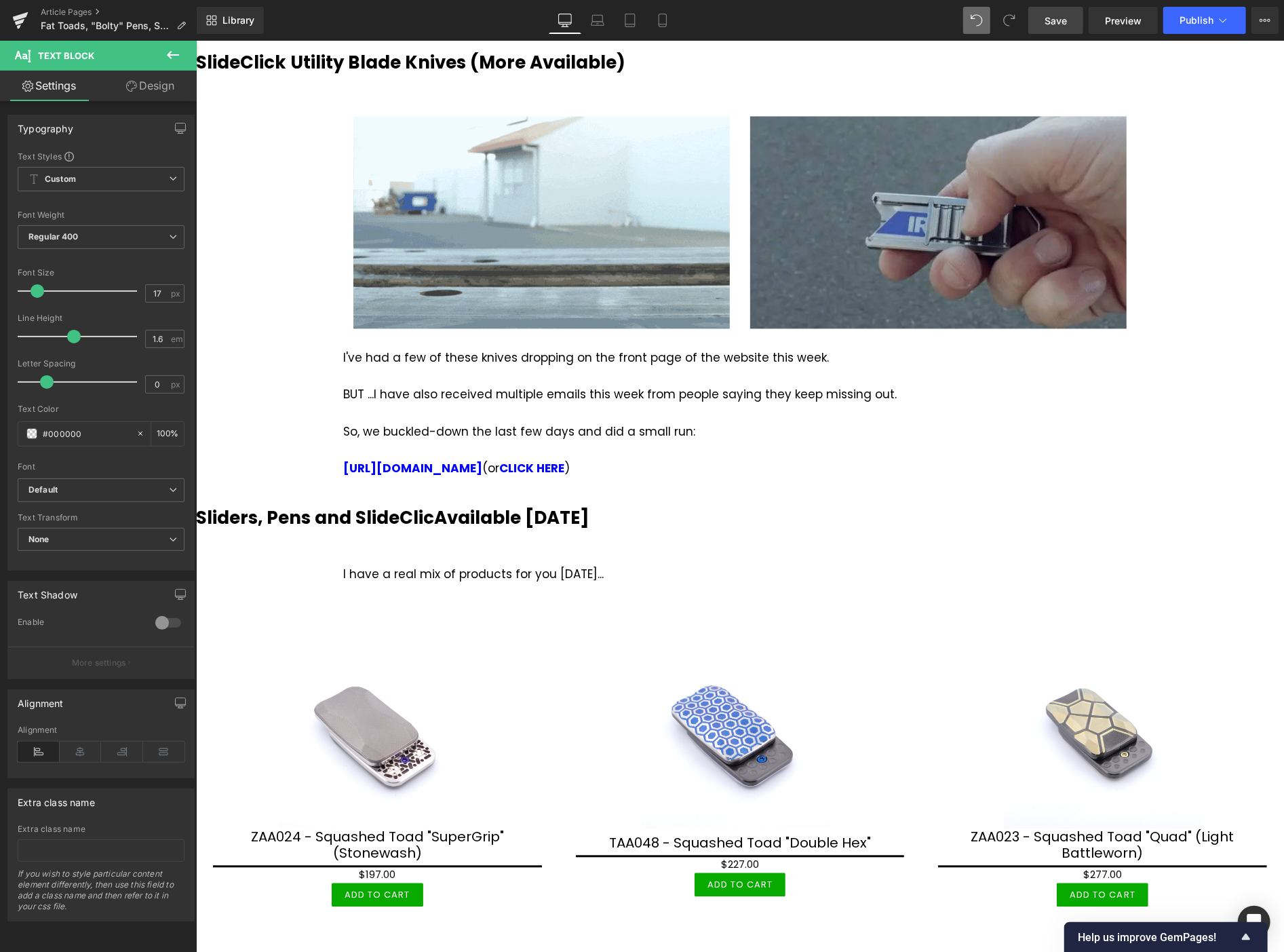
scroll to position [1918, 0]
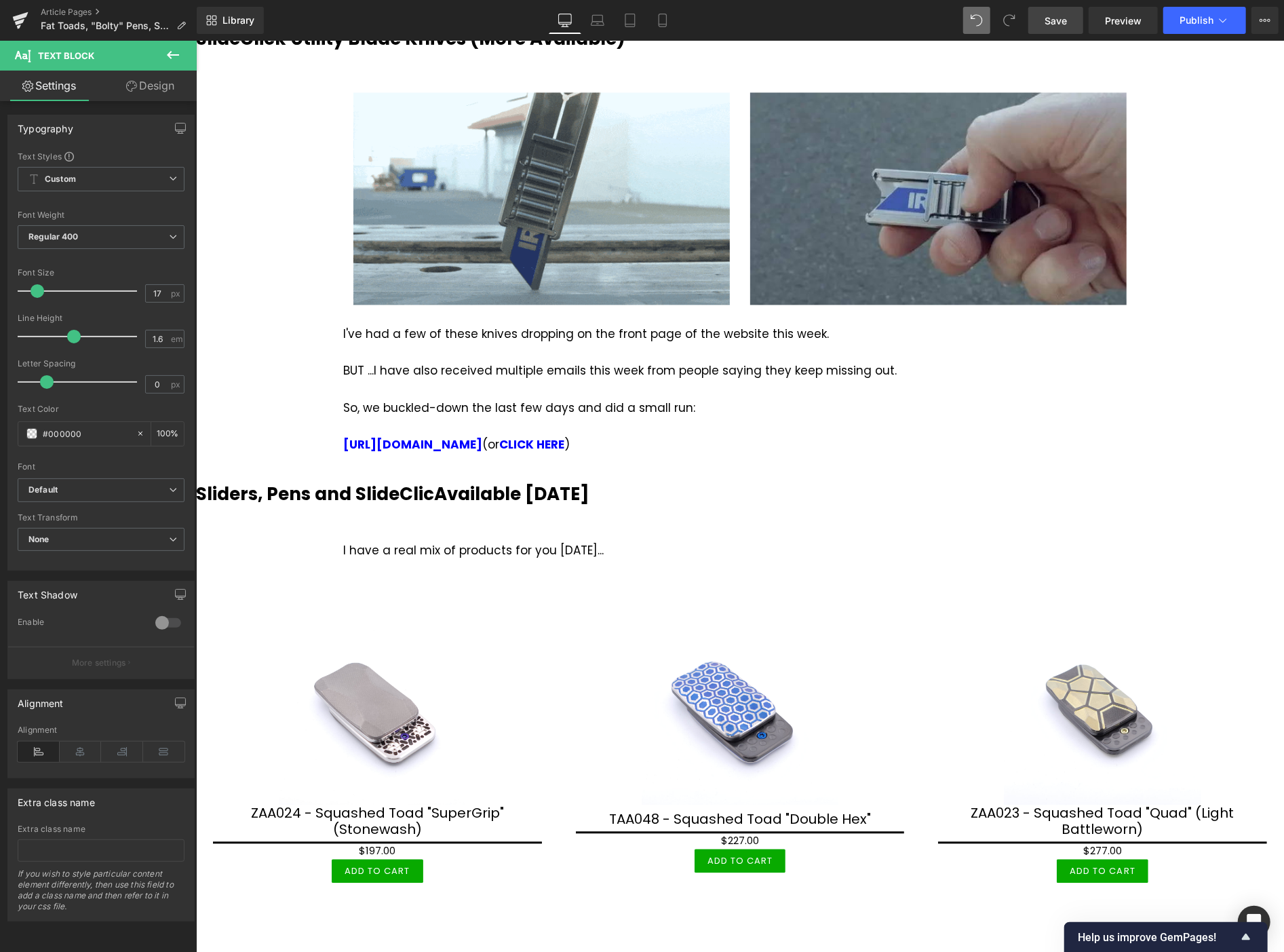
click at [467, 482] on b "Sliders, Pens and SlideClicAvailable [DATE]" at bounding box center [392, 494] width 393 height 24
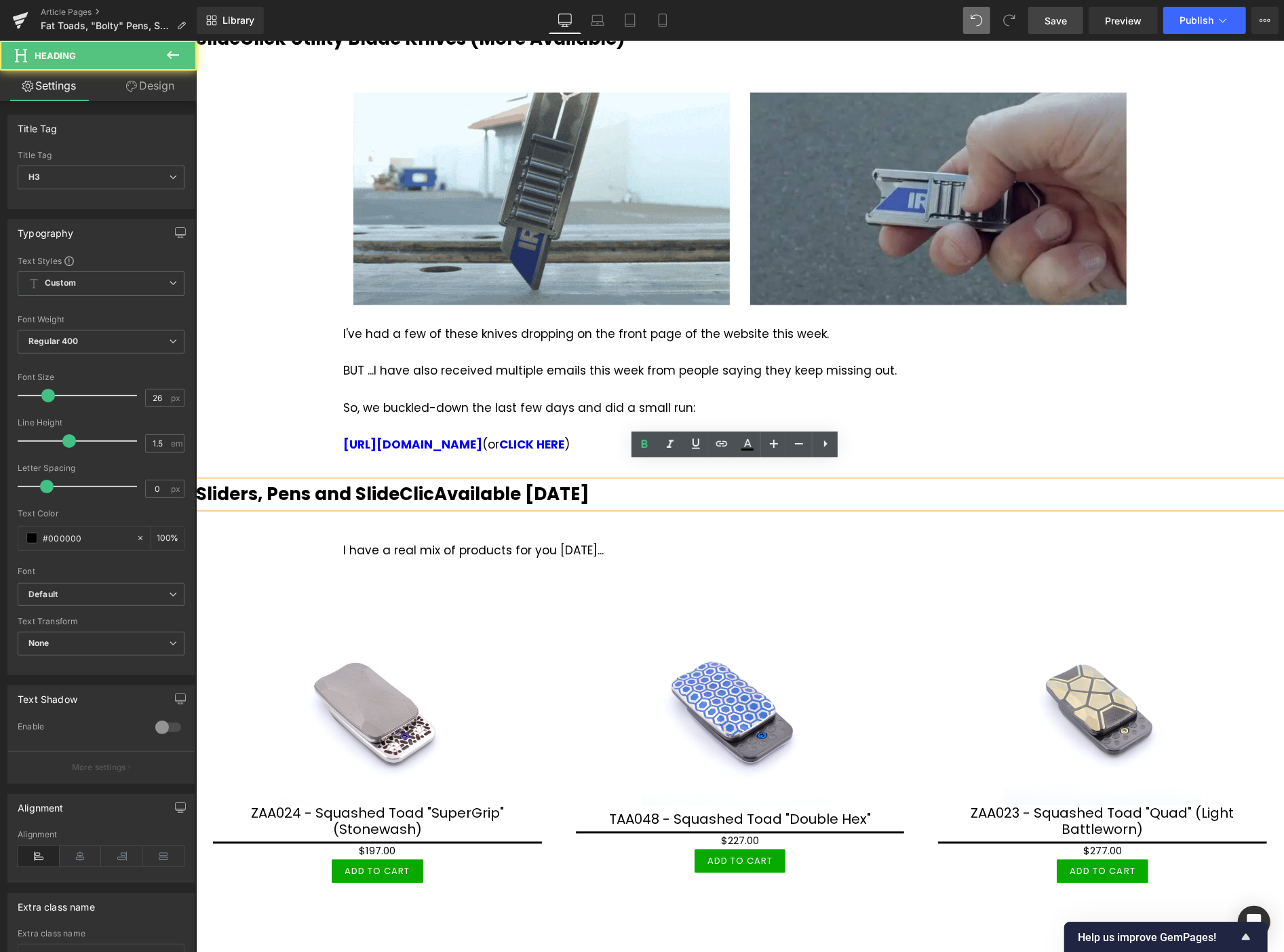
click at [435, 482] on b "Sliders, Pens and SlideClicAvailable [DATE]" at bounding box center [392, 494] width 393 height 24
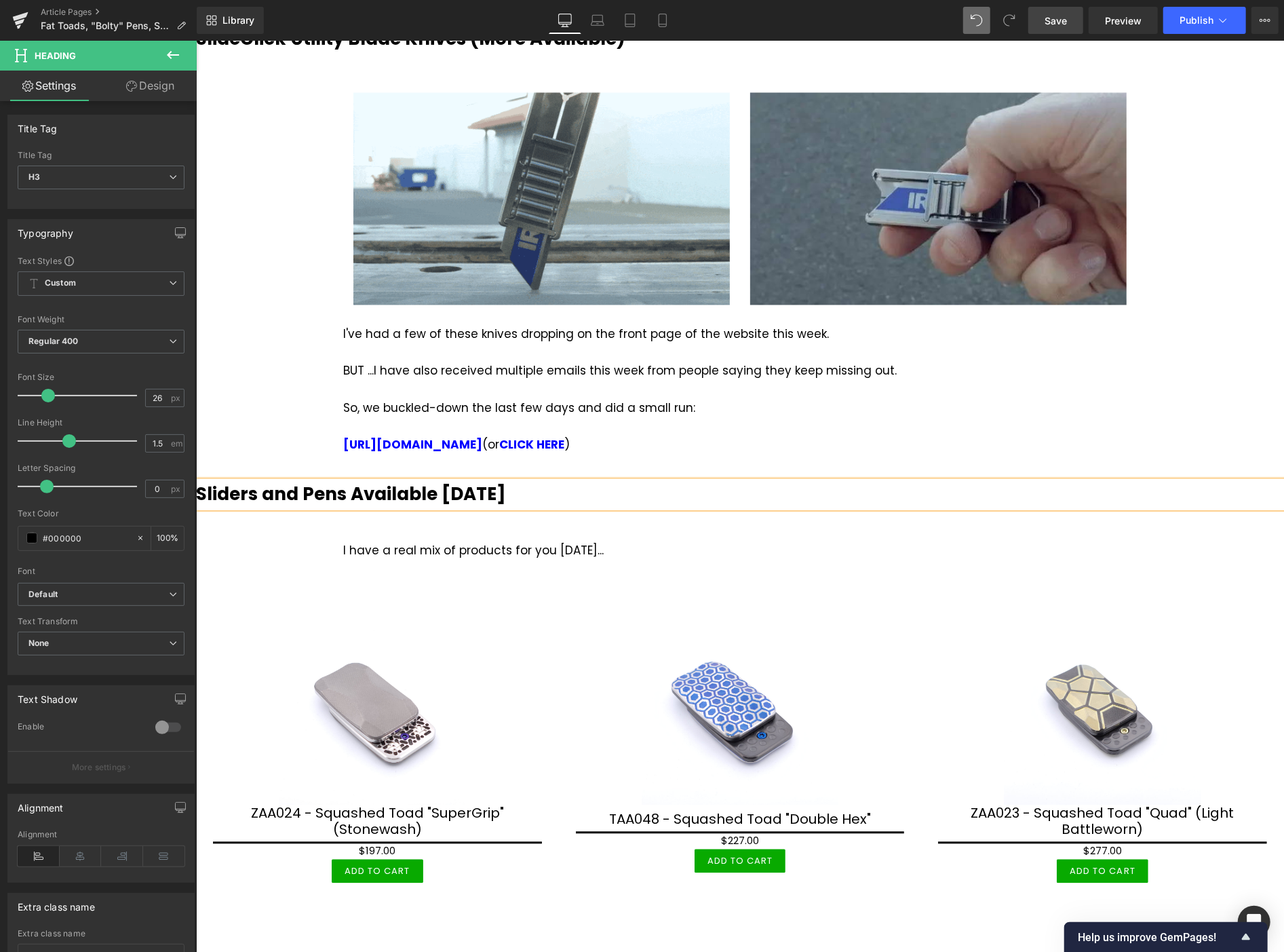
click at [509, 481] on h3 "Sliders and Pens Available [DATE]" at bounding box center [739, 494] width 1088 height 26
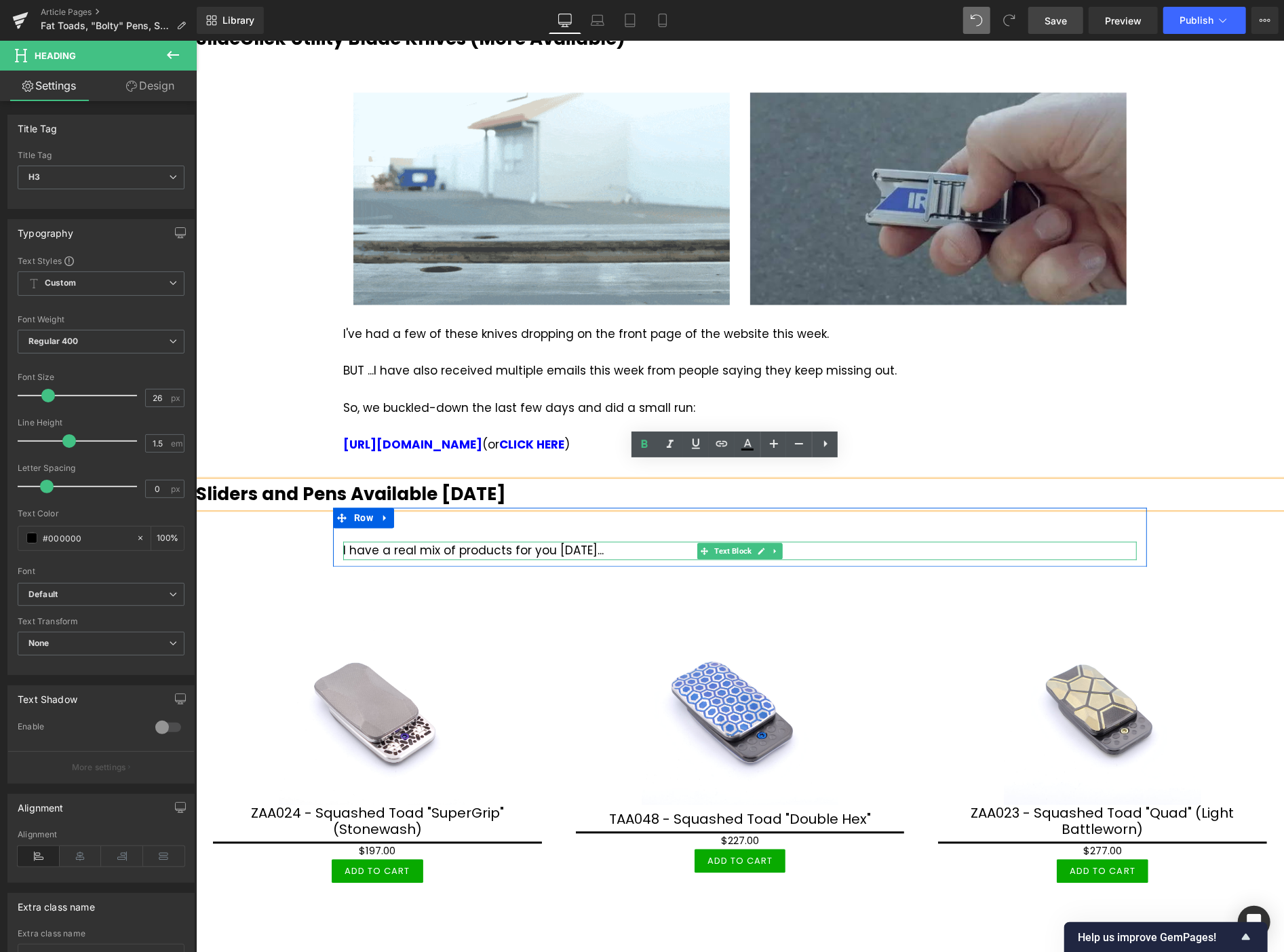
click at [411, 542] on div "I have a real mix of products for you [DATE]..." at bounding box center [740, 551] width 794 height 18
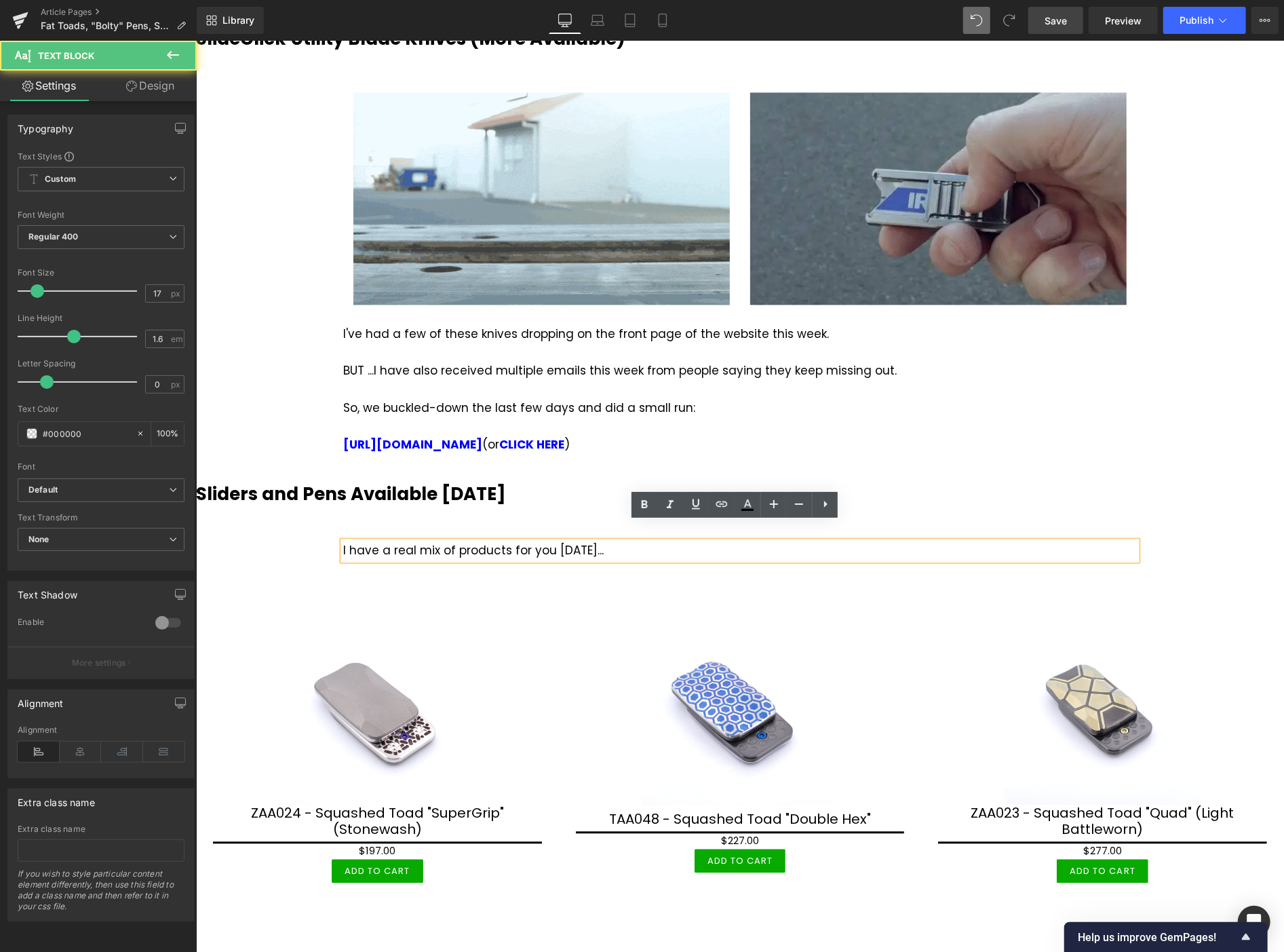
click at [412, 542] on div "I have a real mix of products for you [DATE]..." at bounding box center [740, 551] width 794 height 18
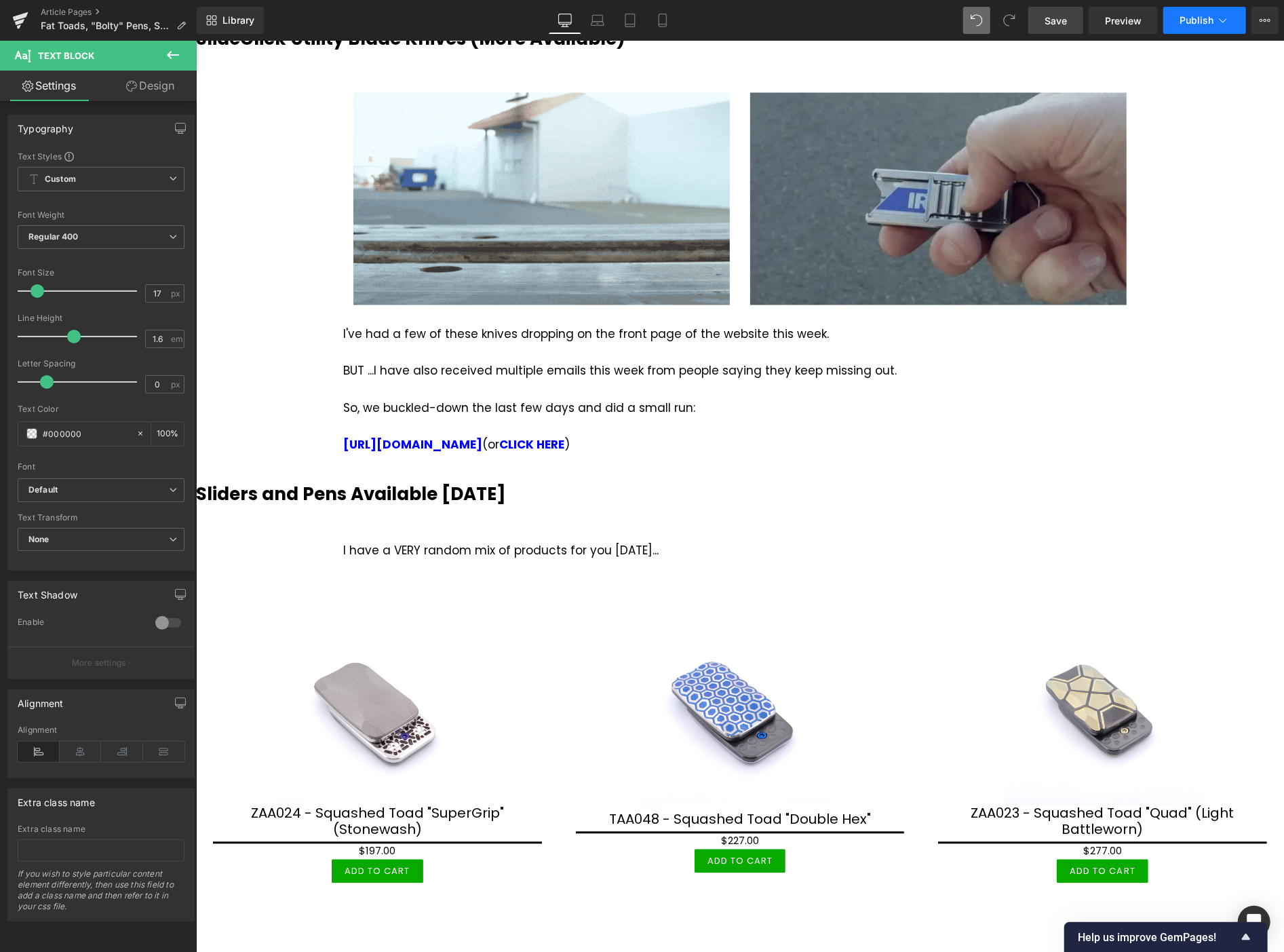
click at [1214, 25] on button "Publish" at bounding box center [1205, 21] width 83 height 27
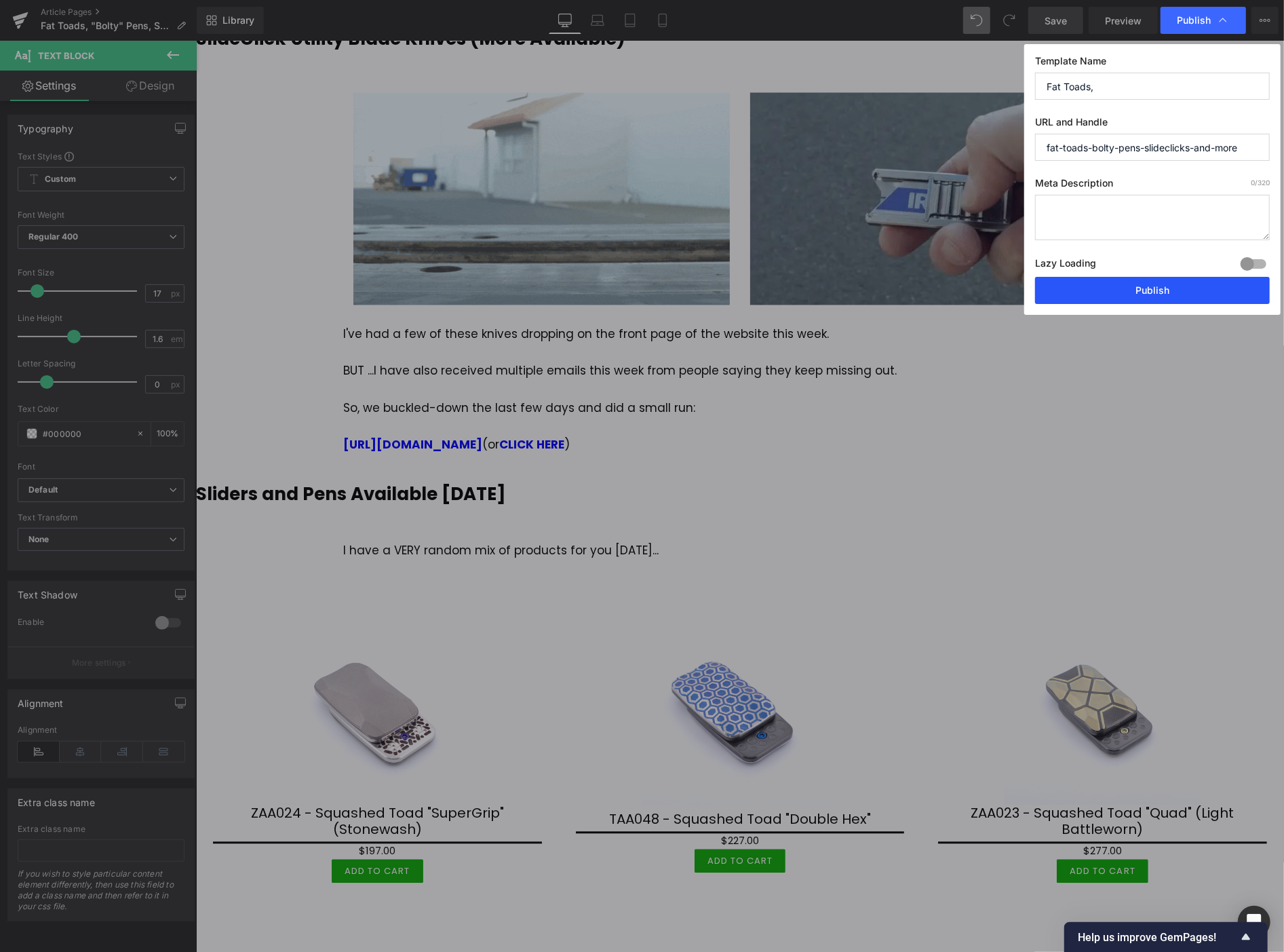
click at [1189, 295] on button "Publish" at bounding box center [1153, 290] width 235 height 27
